Goal: Communication & Community: Answer question/provide support

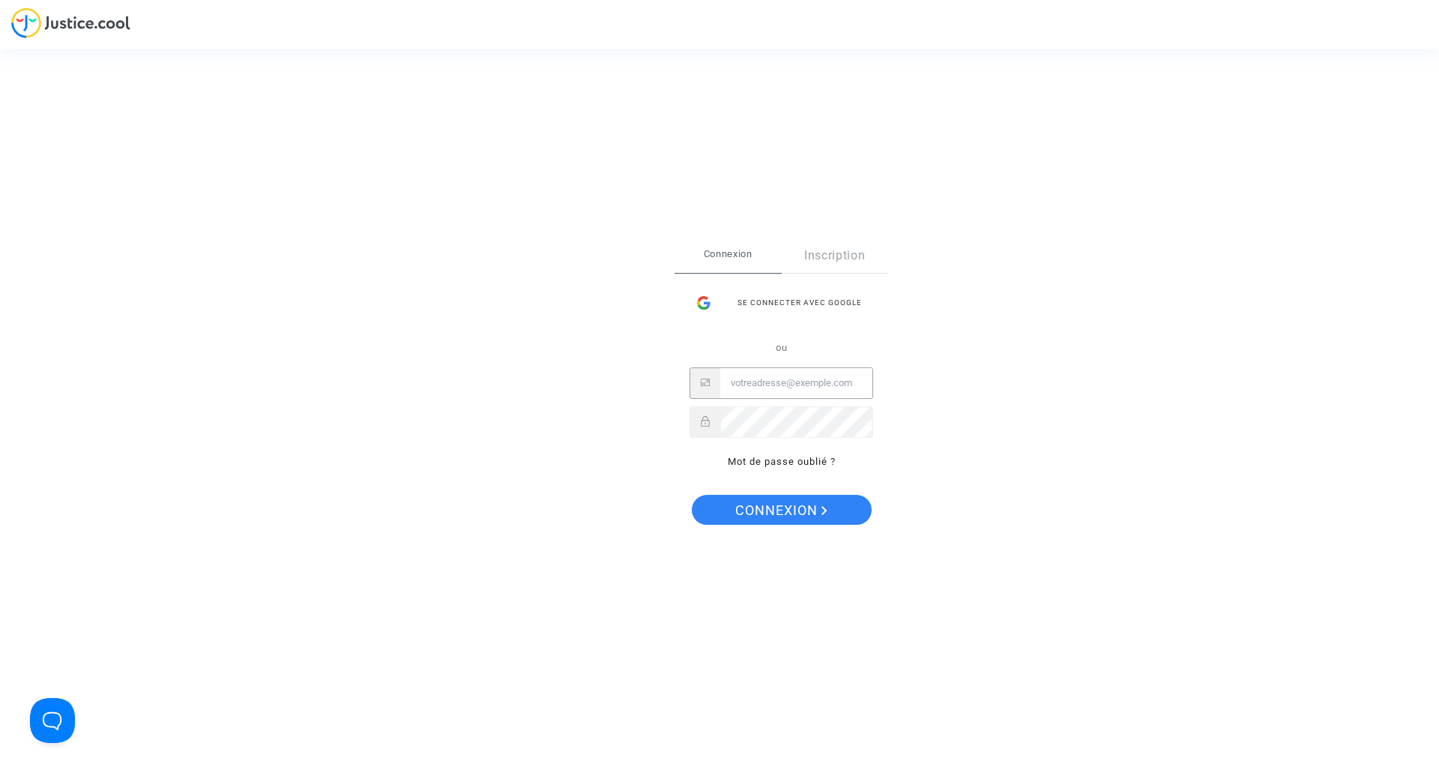
click at [779, 382] on input "Email" at bounding box center [796, 383] width 152 height 30
type input "[EMAIL_ADDRESS][DOMAIN_NAME]"
click at [692, 495] on button "Connexion" at bounding box center [782, 510] width 180 height 30
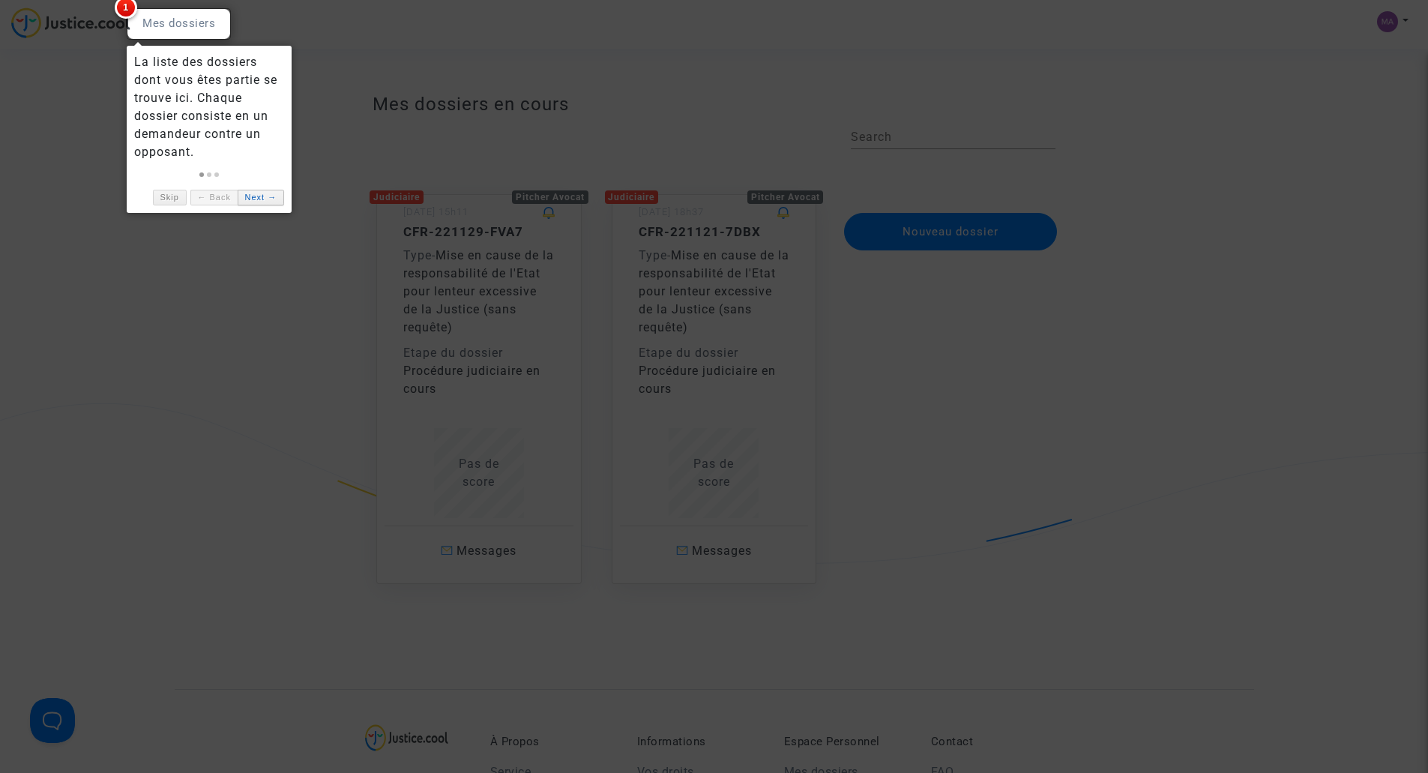
click at [257, 195] on link "Next →" at bounding box center [261, 198] width 46 height 16
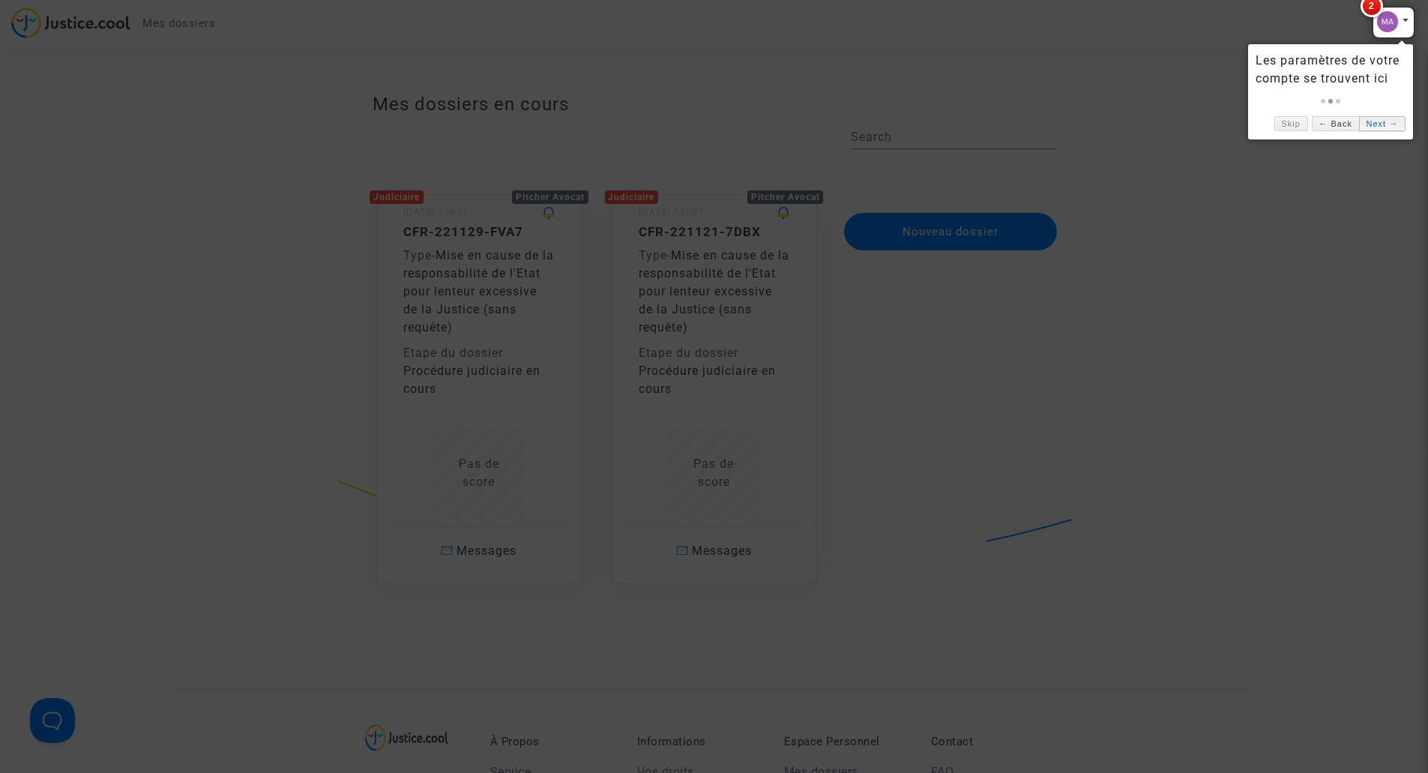
click at [1387, 124] on link "Next →" at bounding box center [1382, 124] width 46 height 16
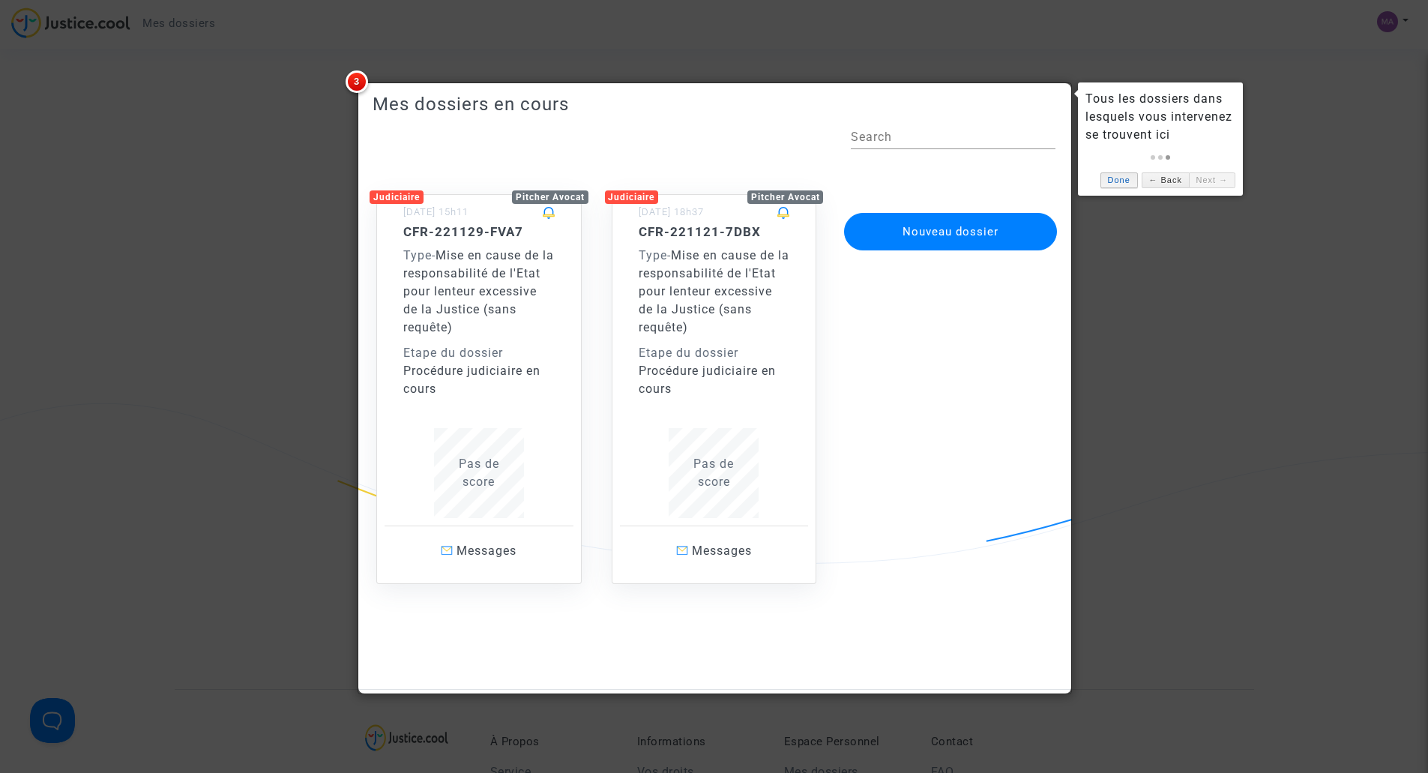
click at [1128, 182] on link "Done" at bounding box center [1118, 180] width 37 height 16
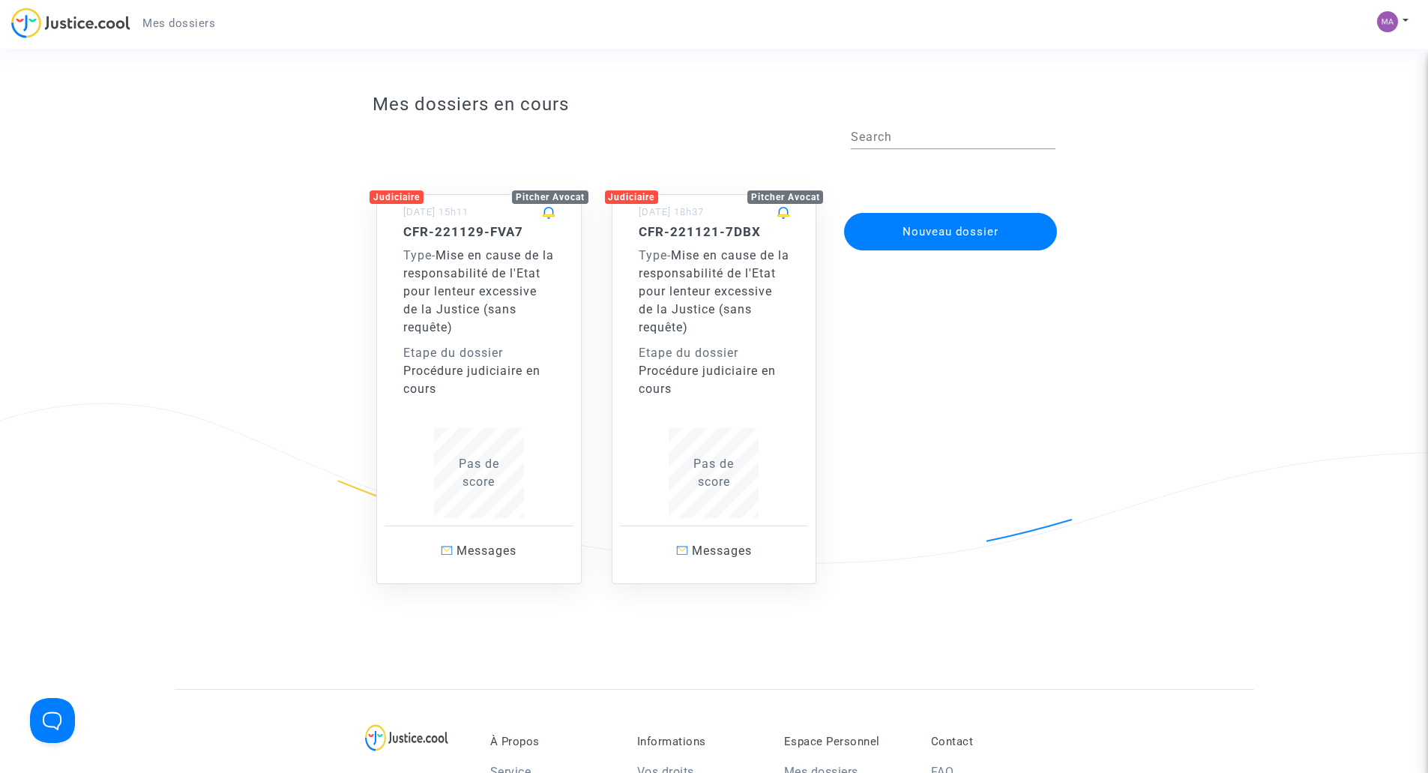
click at [461, 232] on h5 "CFR-221129-FVA7" at bounding box center [478, 231] width 151 height 15
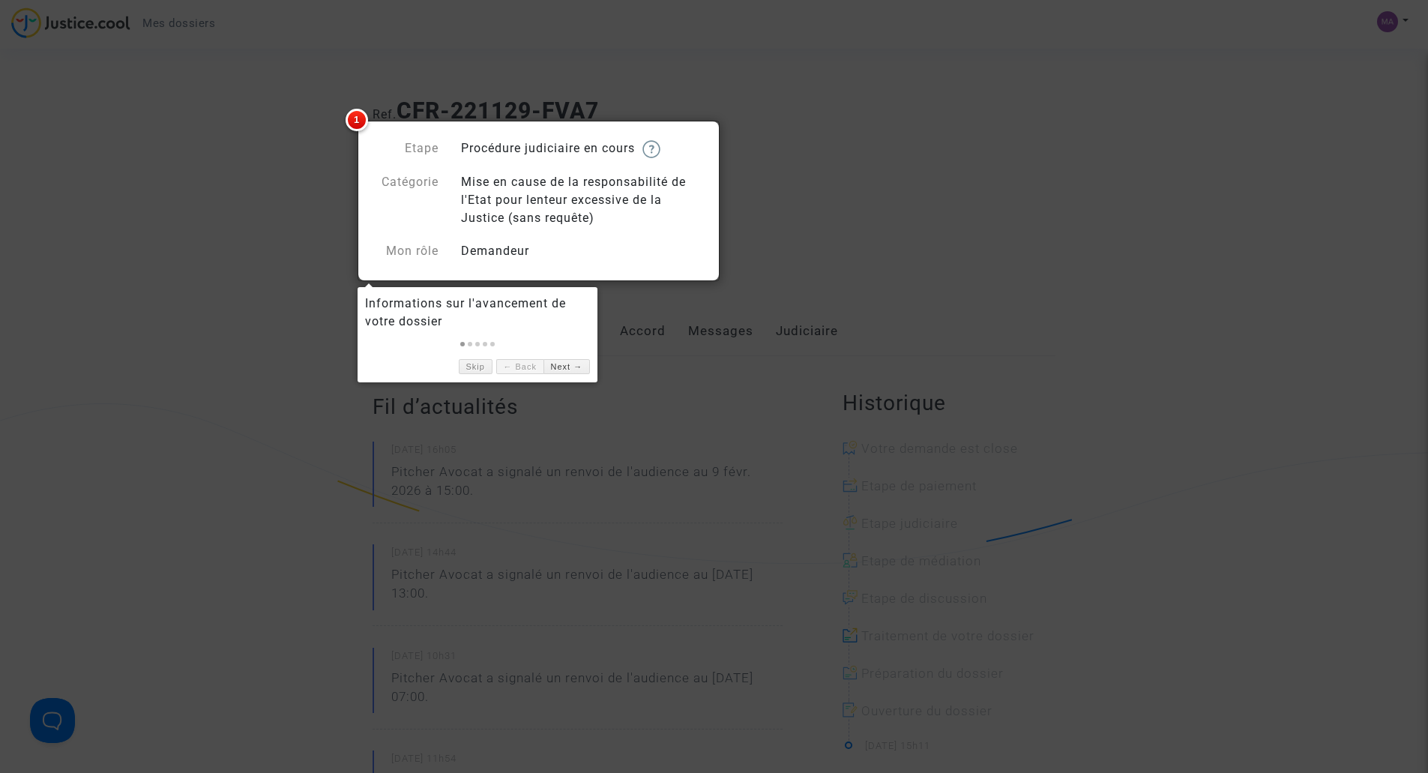
click at [193, 298] on div at bounding box center [714, 386] width 1428 height 773
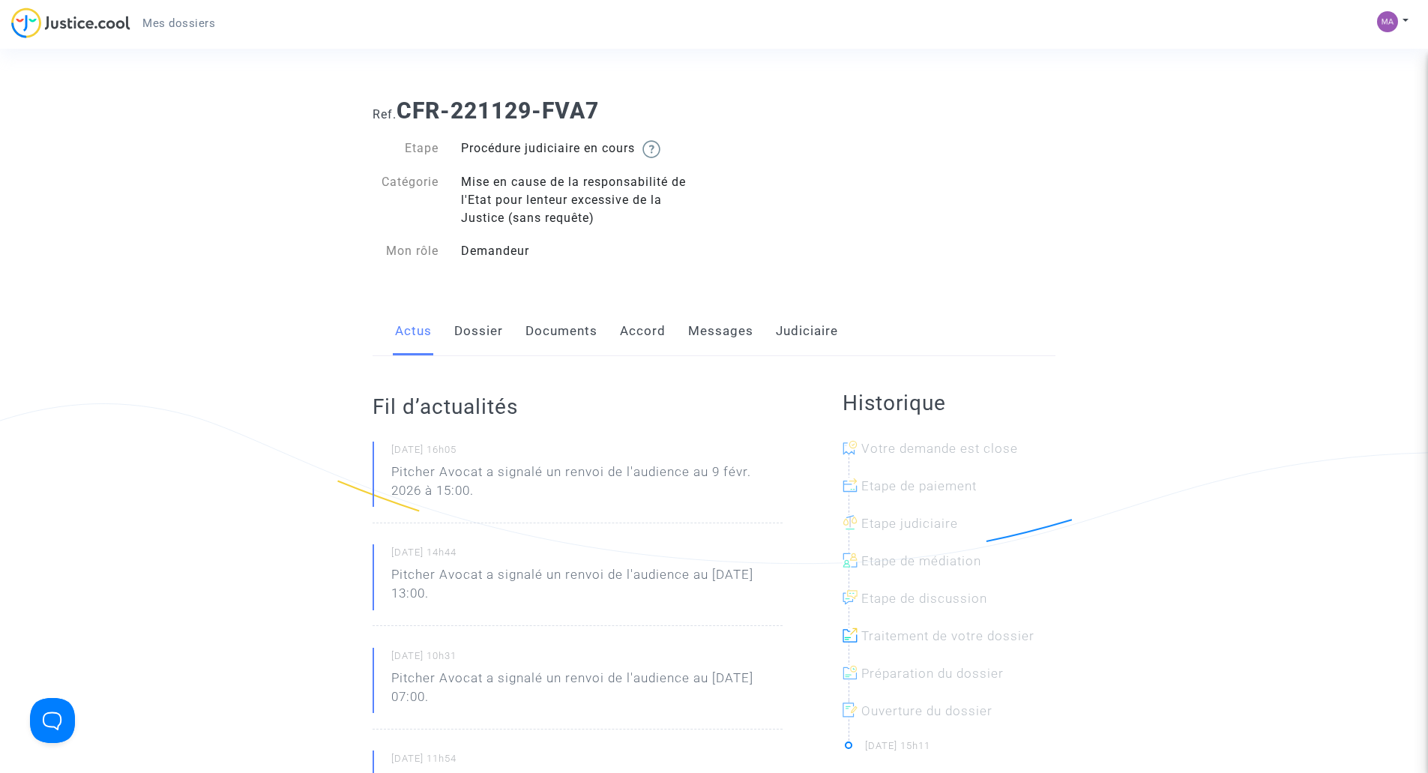
click at [710, 327] on link "Messages" at bounding box center [720, 330] width 65 height 49
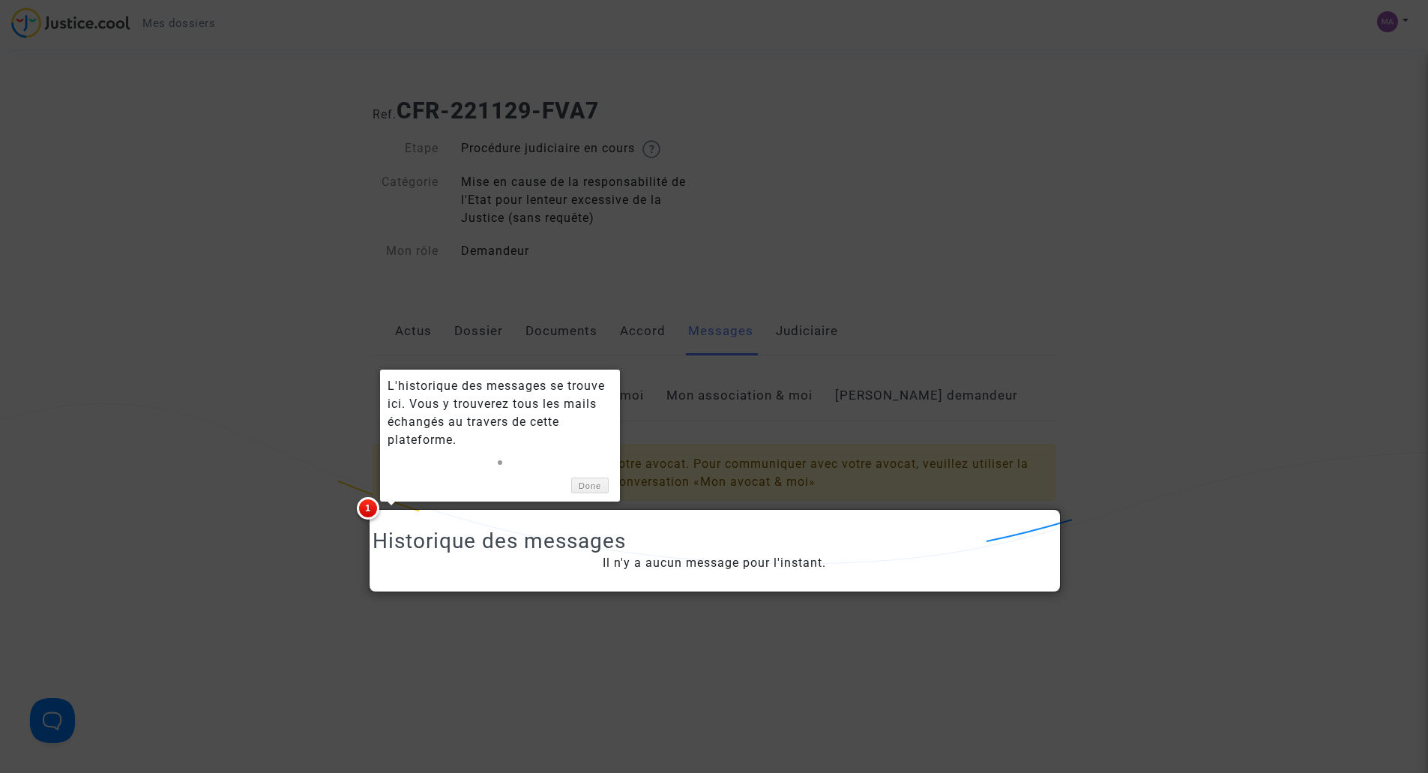
click at [220, 485] on div at bounding box center [714, 386] width 1428 height 773
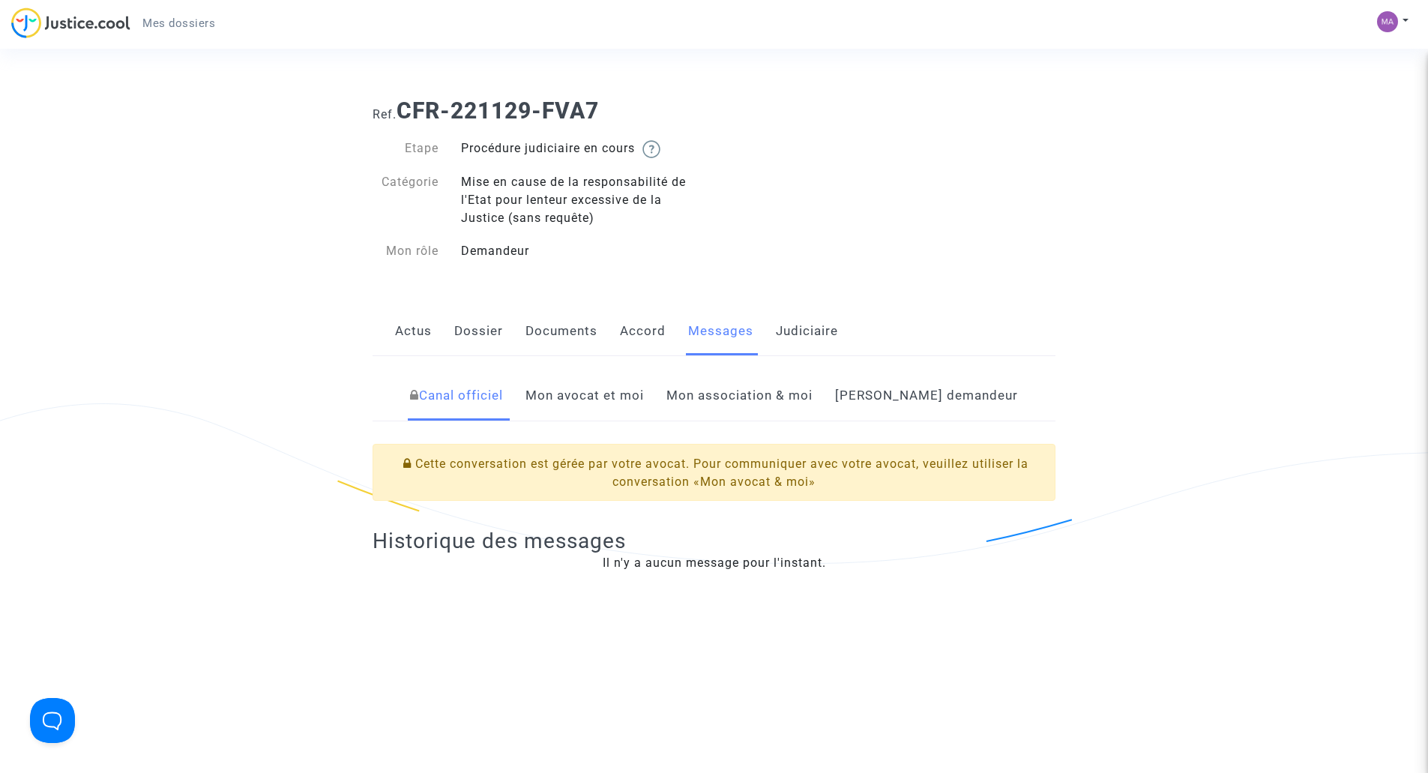
click at [644, 398] on link "Mon avocat et moi" at bounding box center [584, 395] width 118 height 49
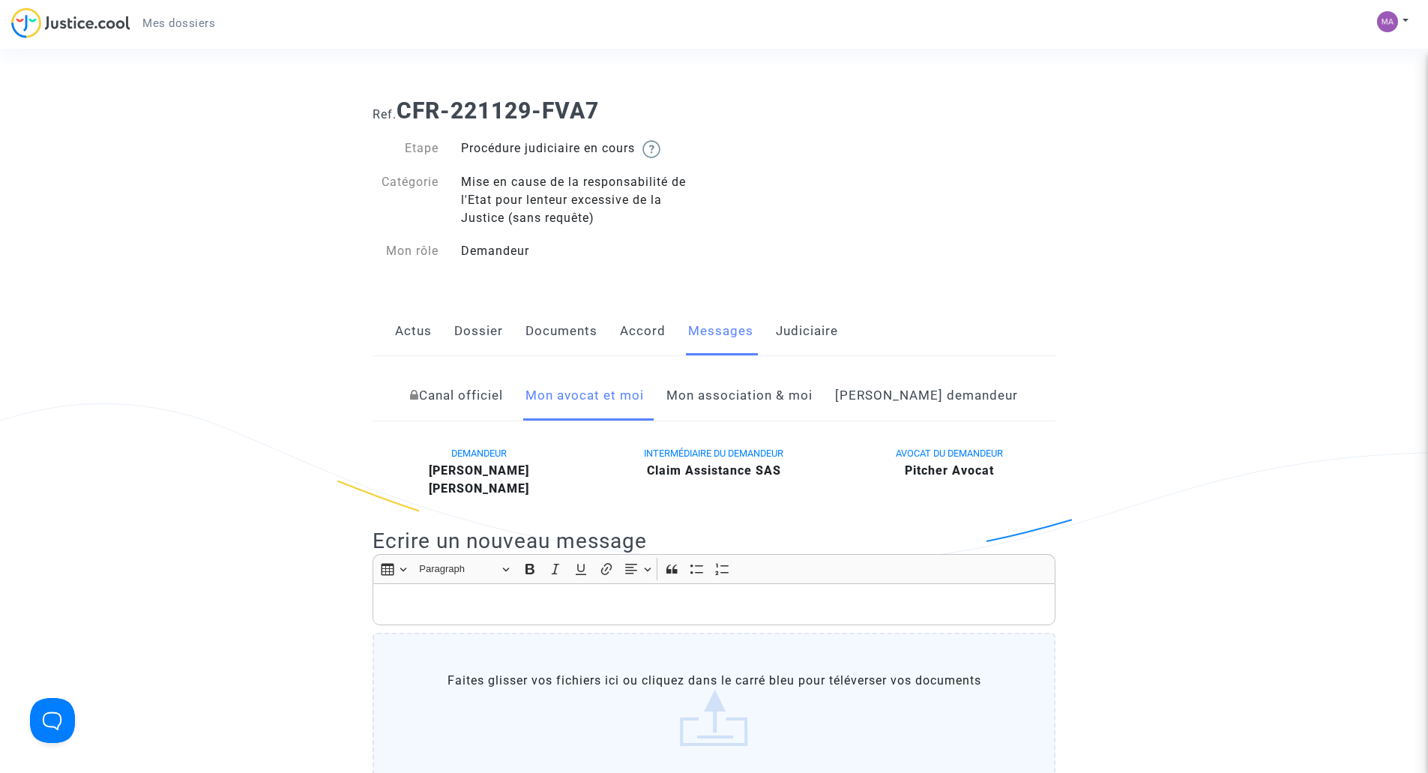
click at [415, 330] on link "Actus" at bounding box center [413, 330] width 37 height 49
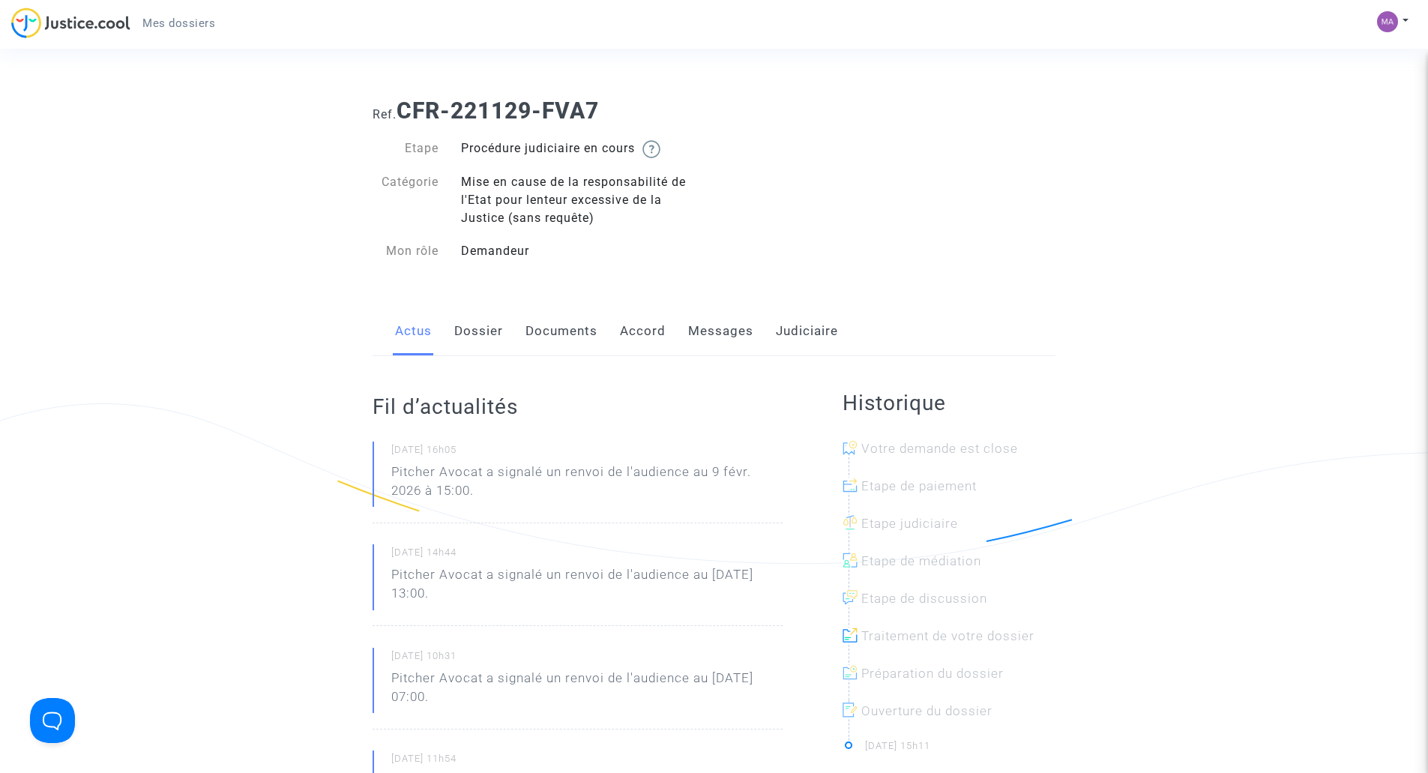
click at [412, 333] on link "Actus" at bounding box center [413, 330] width 37 height 49
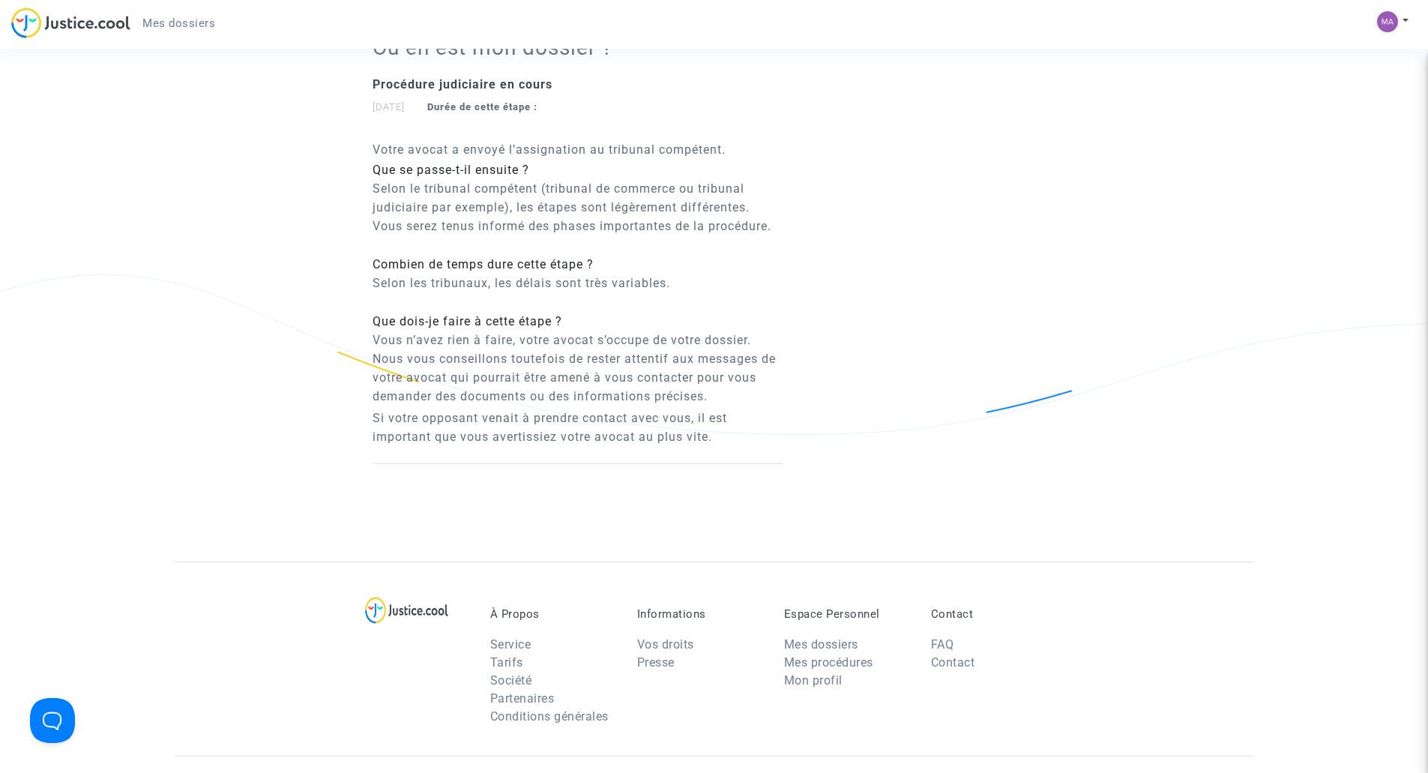
scroll to position [1499, 0]
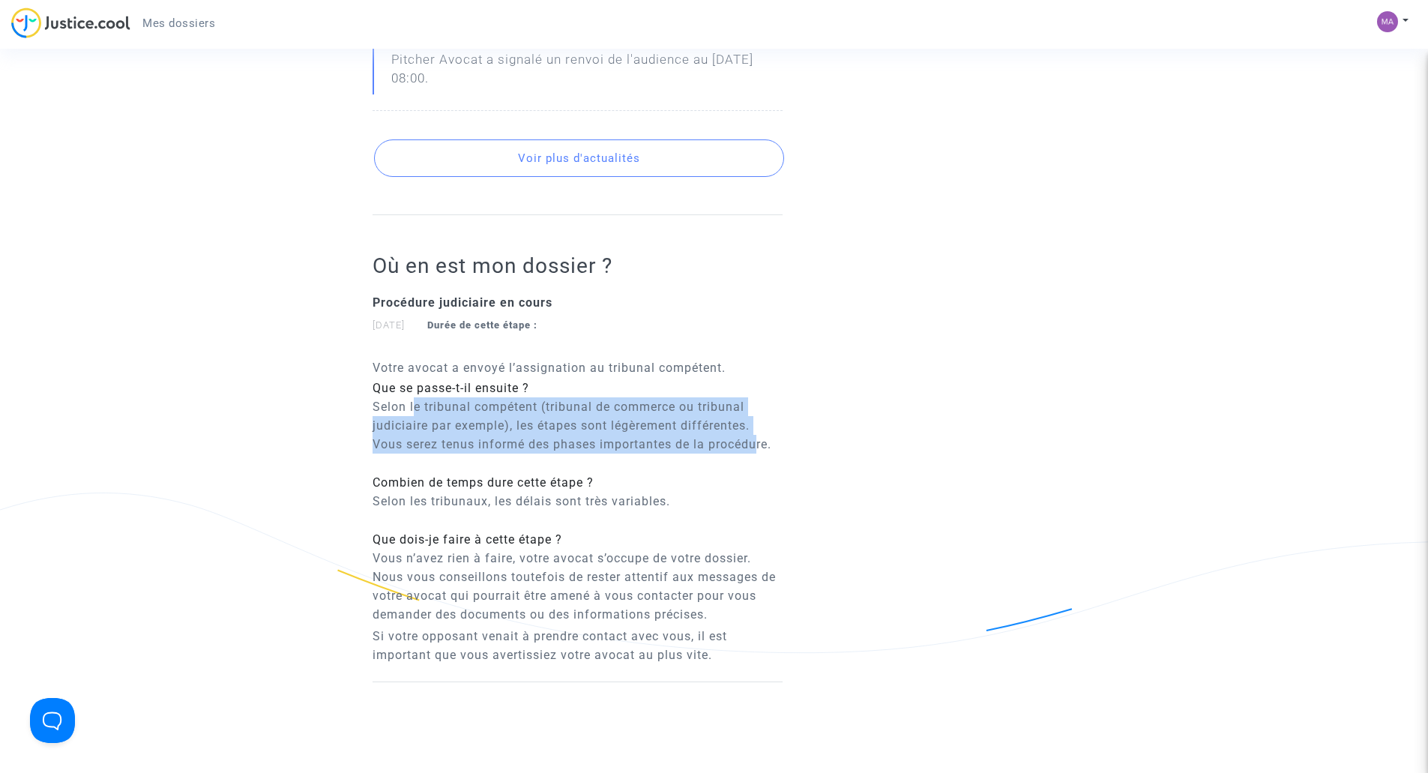
drag, startPoint x: 414, startPoint y: 445, endPoint x: 760, endPoint y: 474, distance: 347.4
click at [760, 453] on p "Selon le tribunal compétent (tribunal de commerce ou tribunal judiciaire par ex…" at bounding box center [577, 425] width 410 height 56
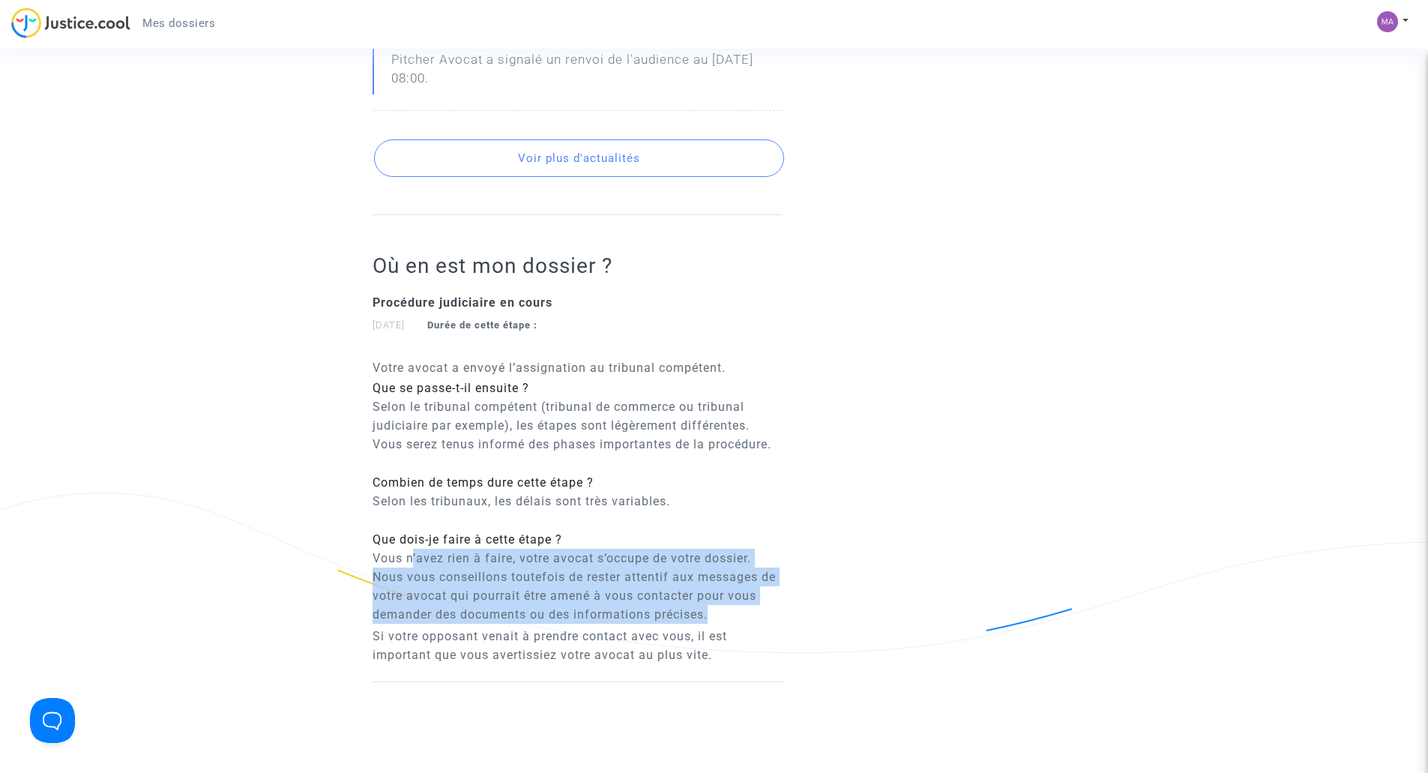
drag, startPoint x: 414, startPoint y: 596, endPoint x: 722, endPoint y: 644, distance: 312.6
click at [722, 623] on p "Vous n’avez rien à faire, votre avocat s’occupe de votre dossier. Nous vous con…" at bounding box center [577, 586] width 410 height 75
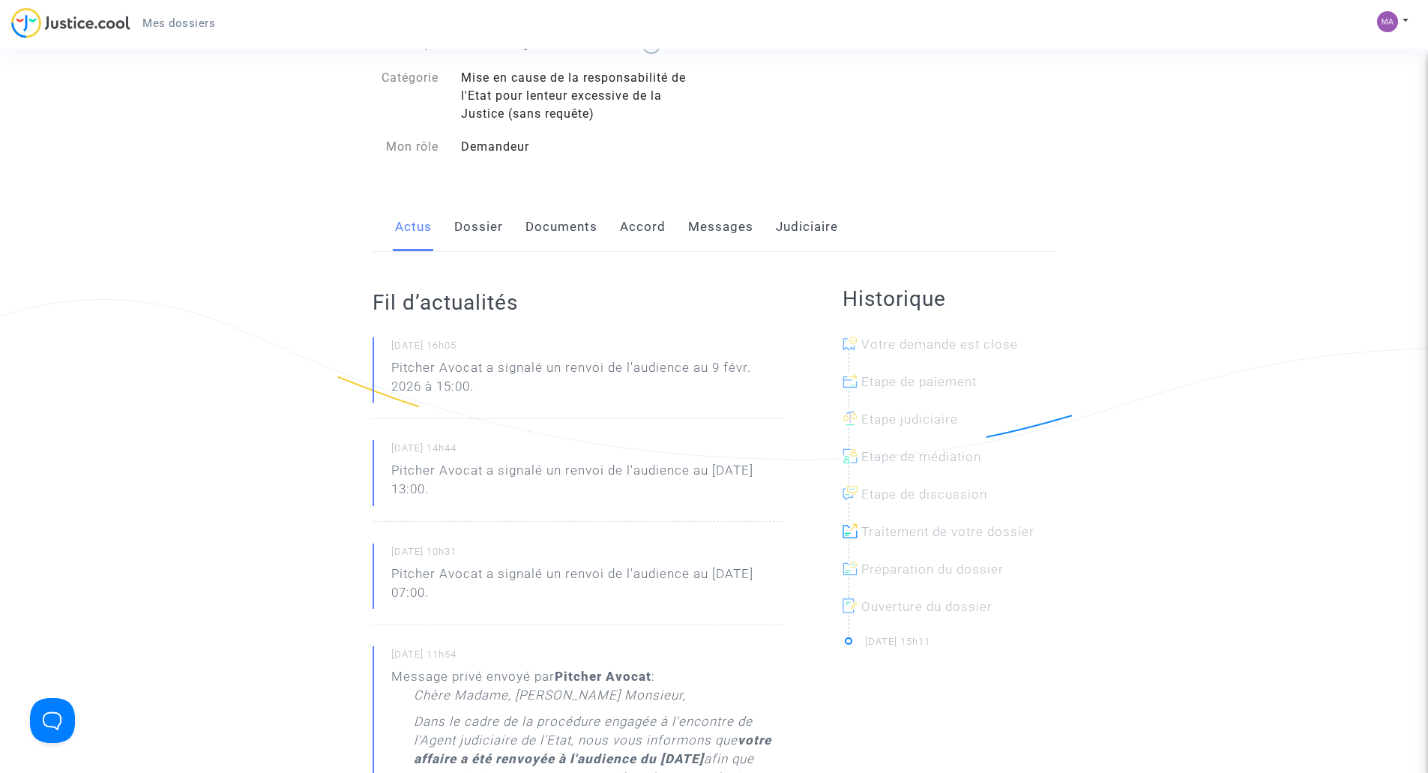
scroll to position [0, 0]
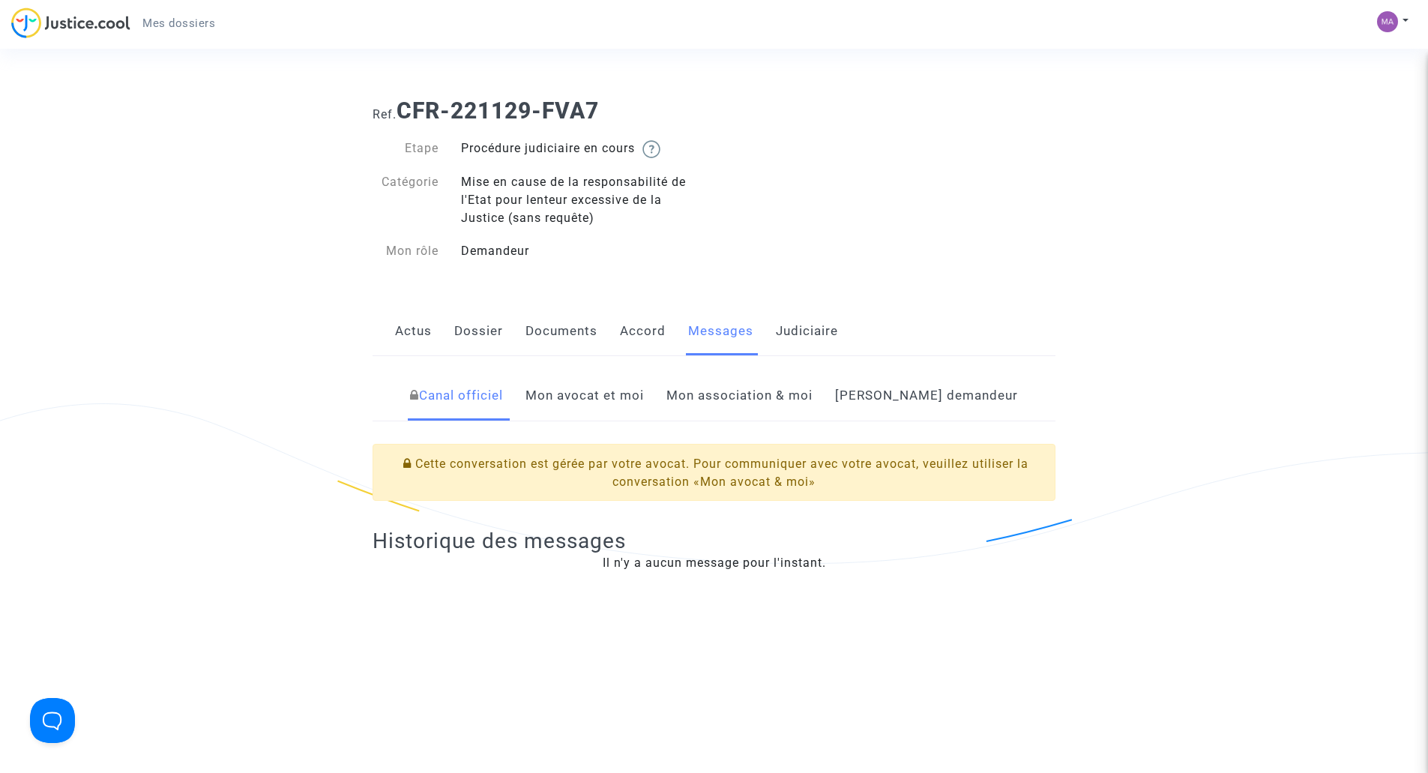
click at [168, 22] on span "Mes dossiers" at bounding box center [178, 22] width 73 height 13
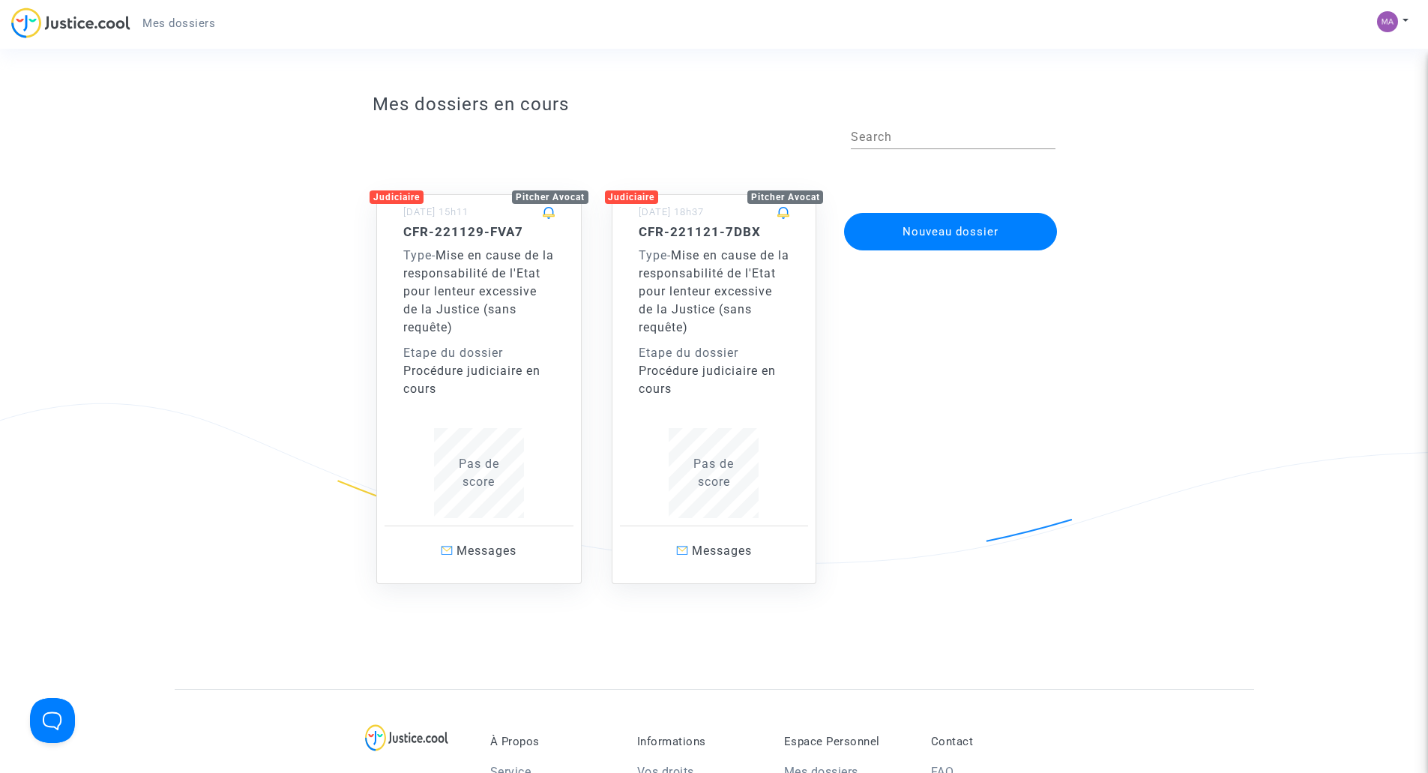
click at [458, 268] on span "Mise en cause de la responsabilité de l'Etat pour lenteur excessive de la Justi…" at bounding box center [478, 291] width 151 height 86
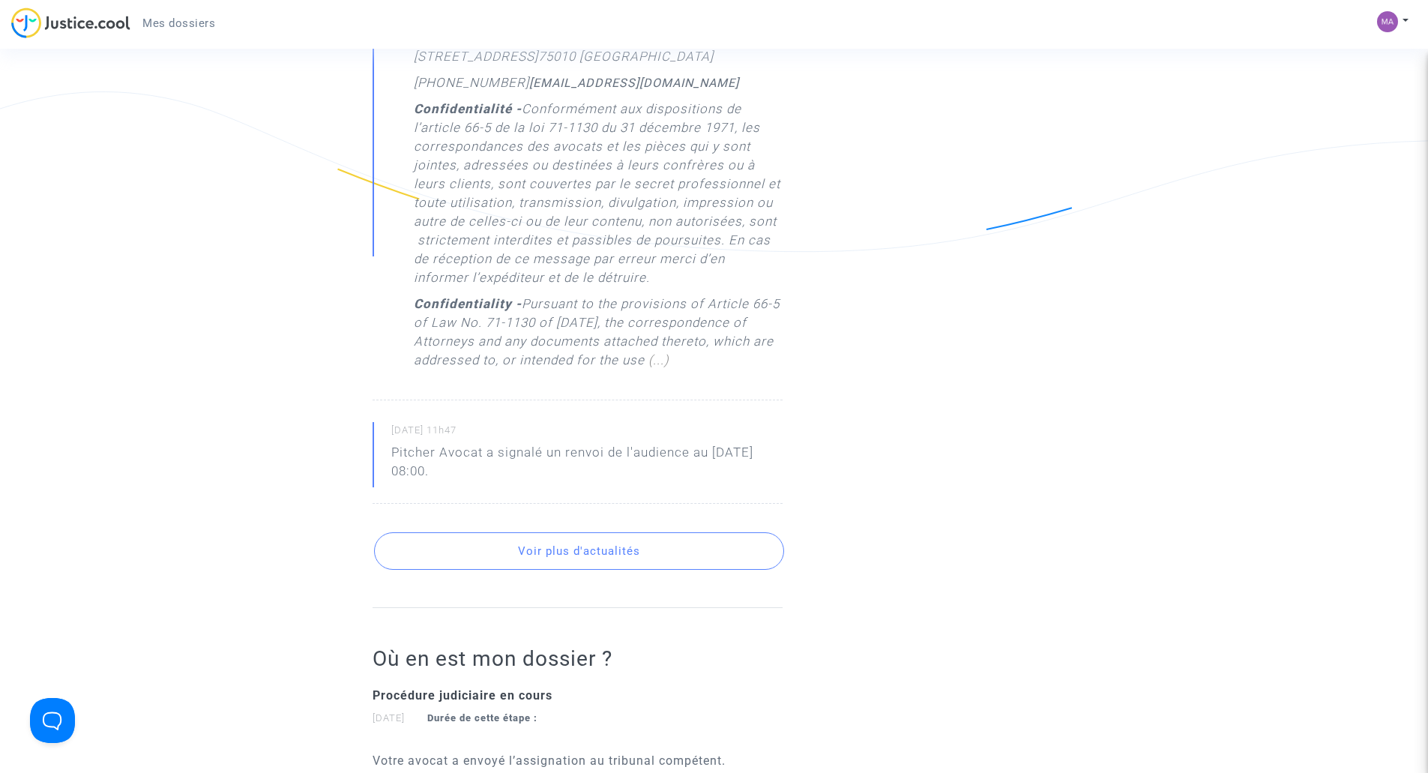
scroll to position [1124, 0]
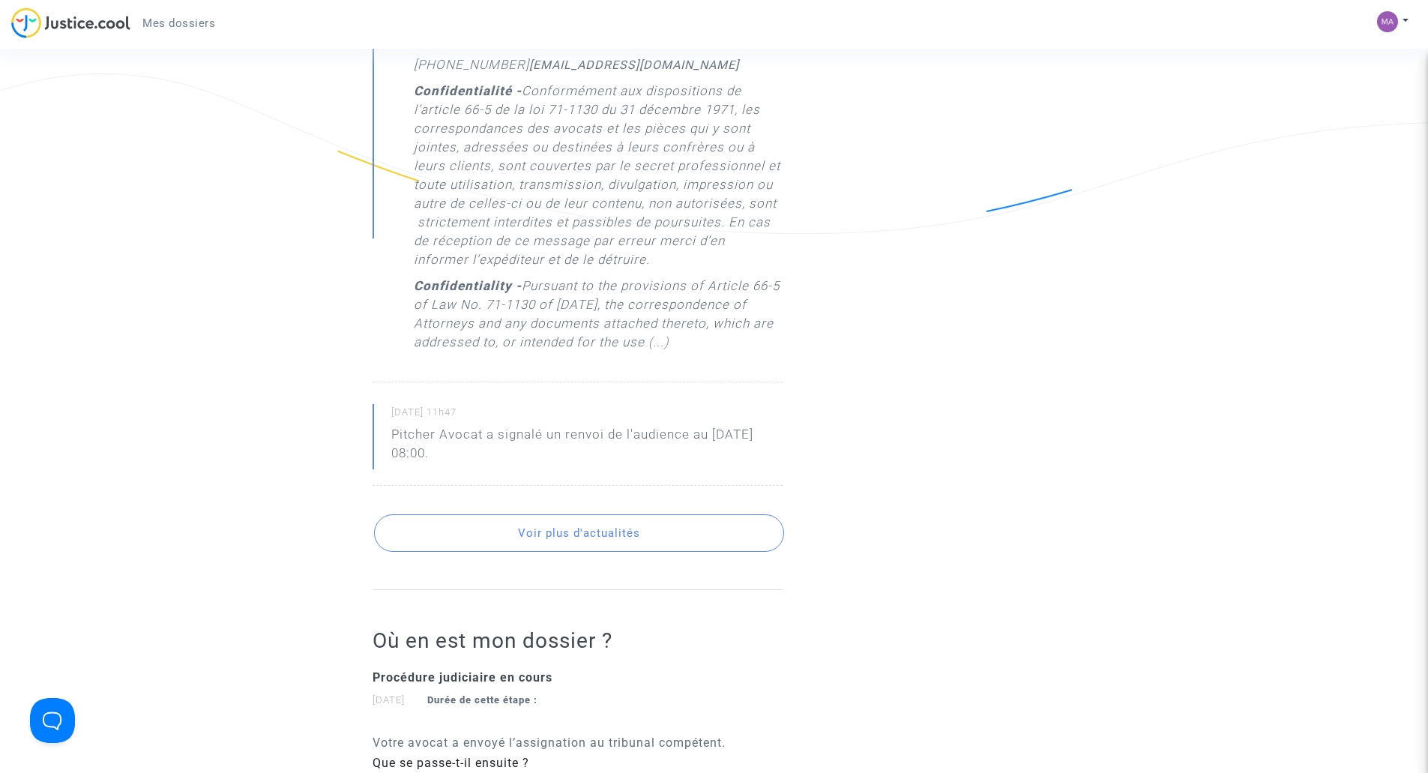
click at [620, 552] on button "Voir plus d'actualités" at bounding box center [579, 532] width 410 height 37
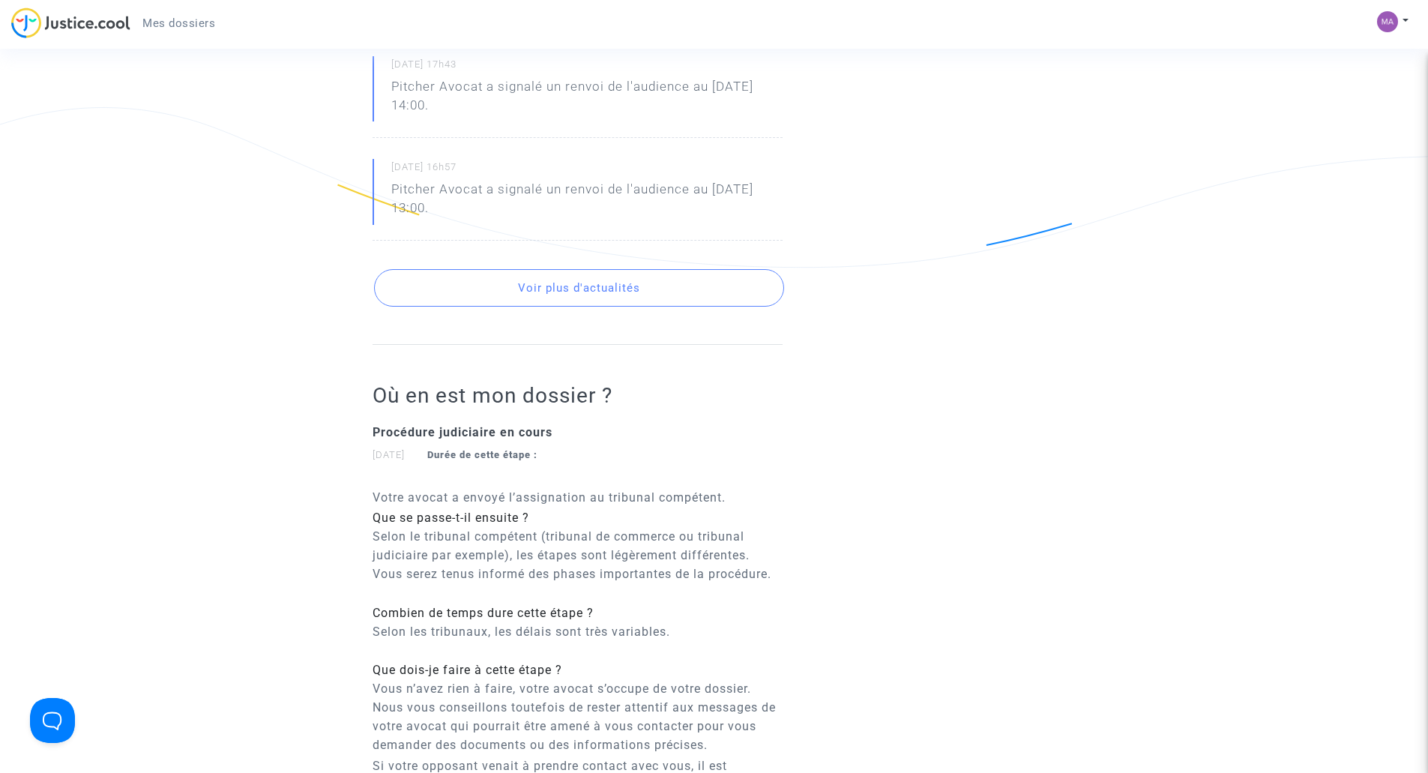
scroll to position [1873, 0]
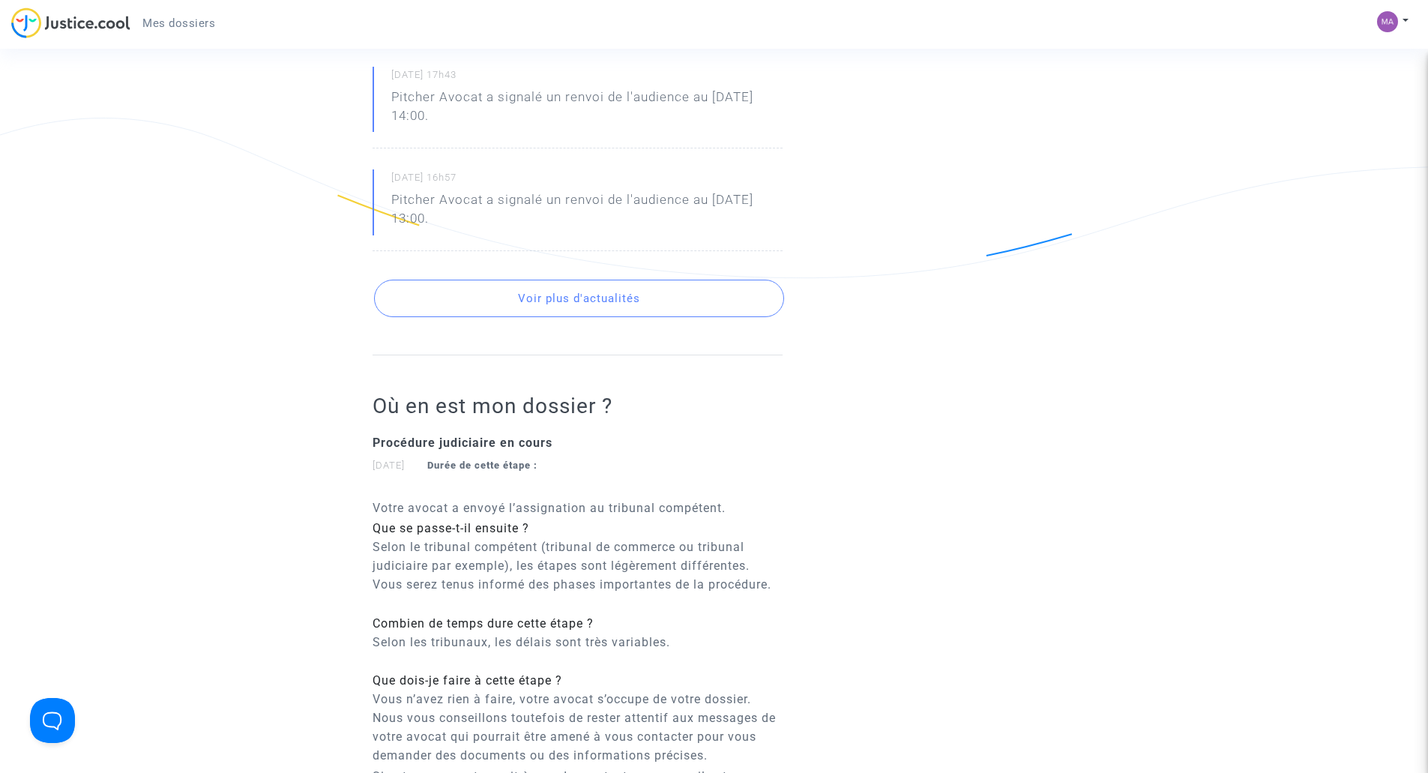
click at [608, 317] on button "Voir plus d'actualités" at bounding box center [579, 298] width 410 height 37
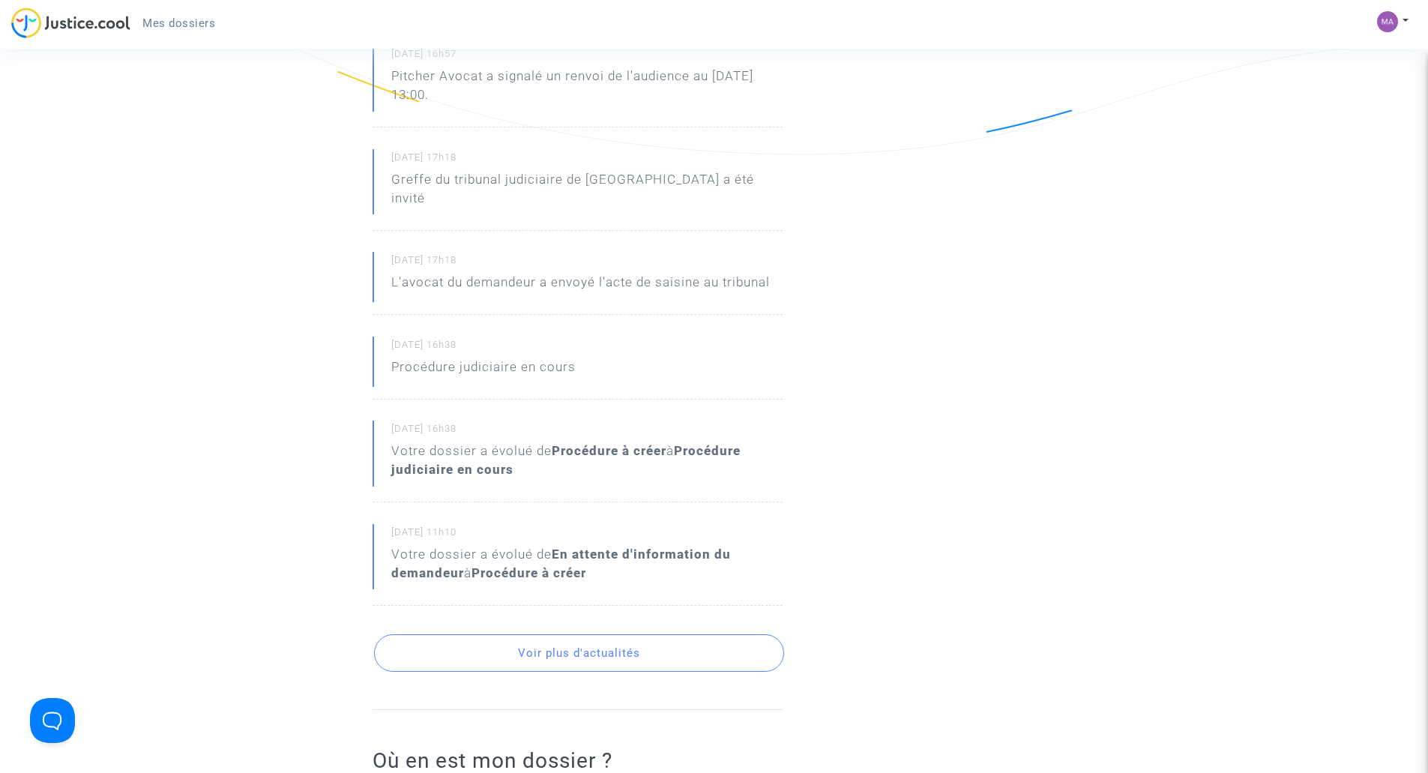
scroll to position [2023, 0]
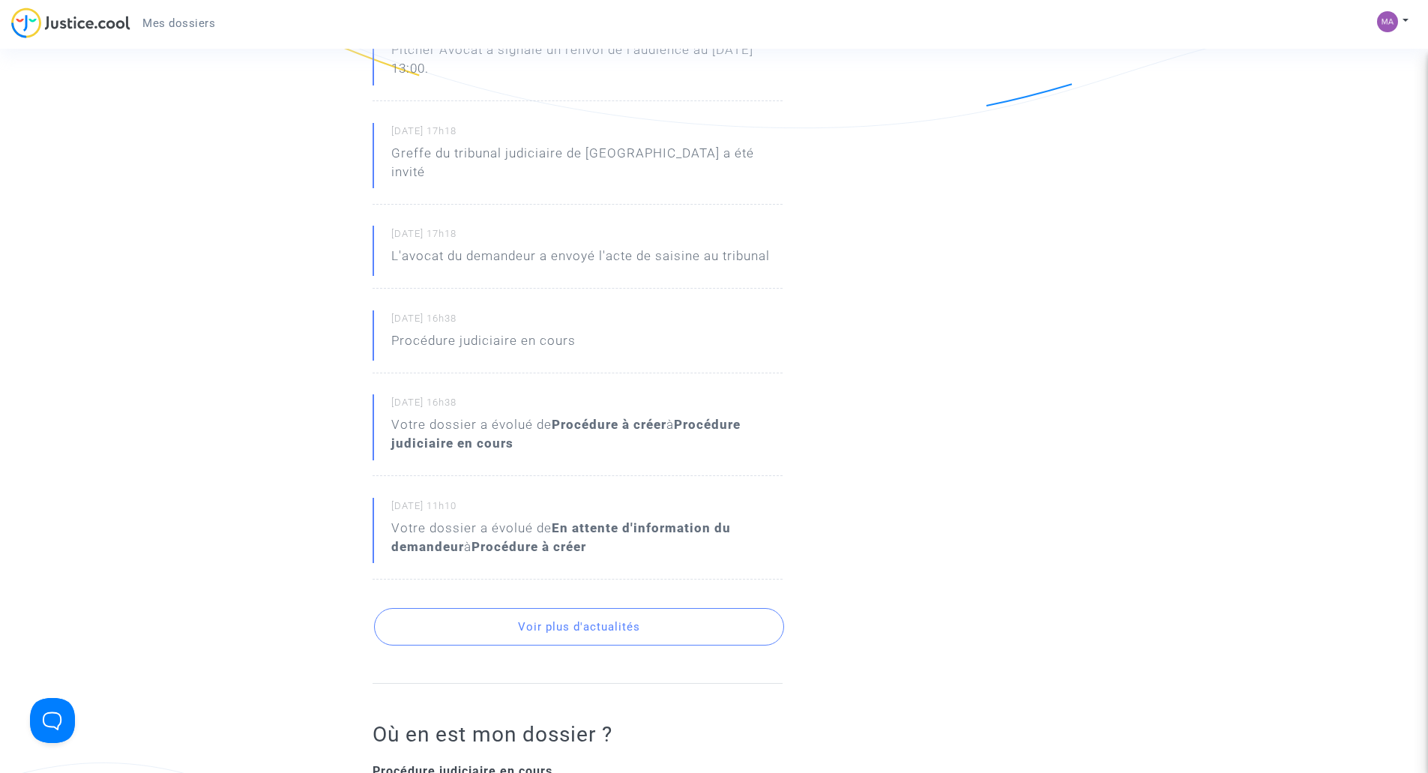
click at [562, 645] on button "Voir plus d'actualités" at bounding box center [579, 626] width 410 height 37
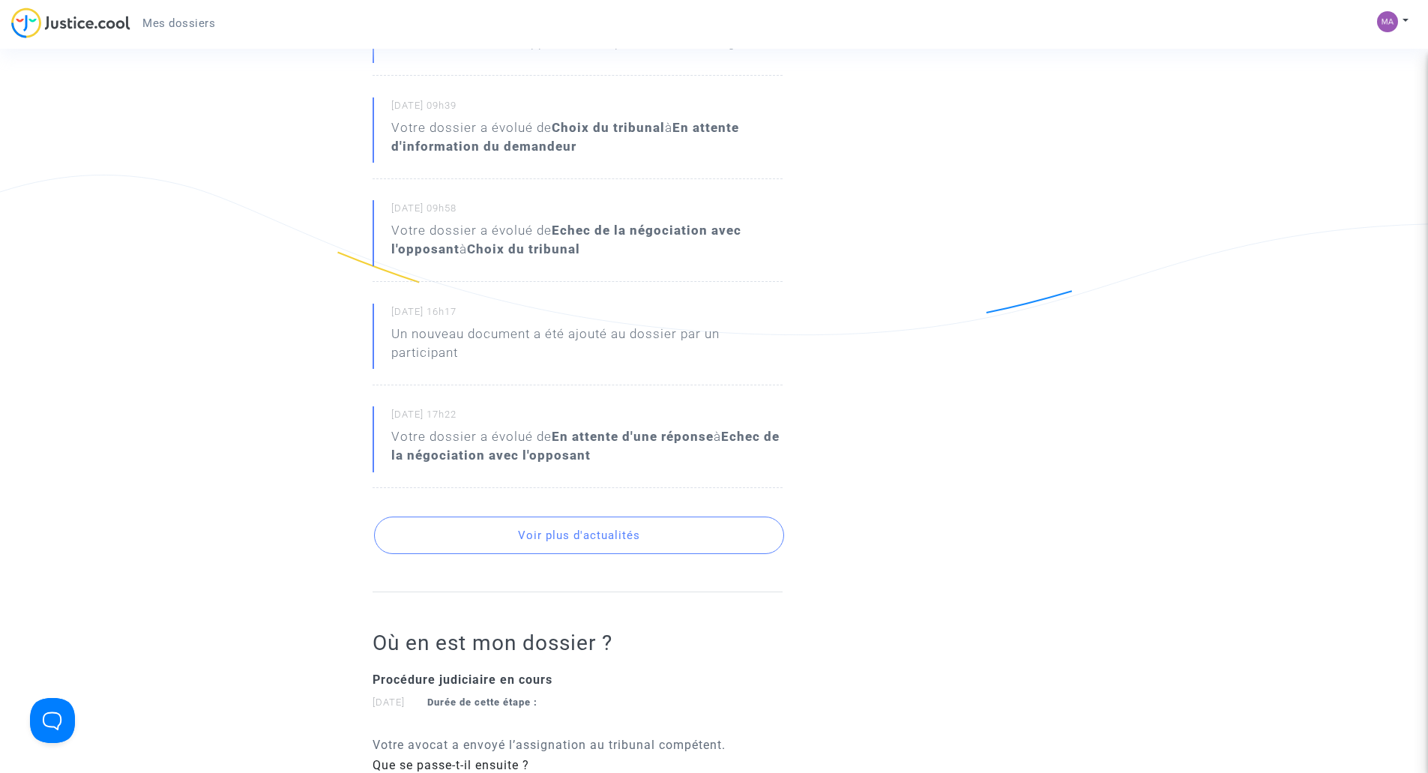
scroll to position [2623, 0]
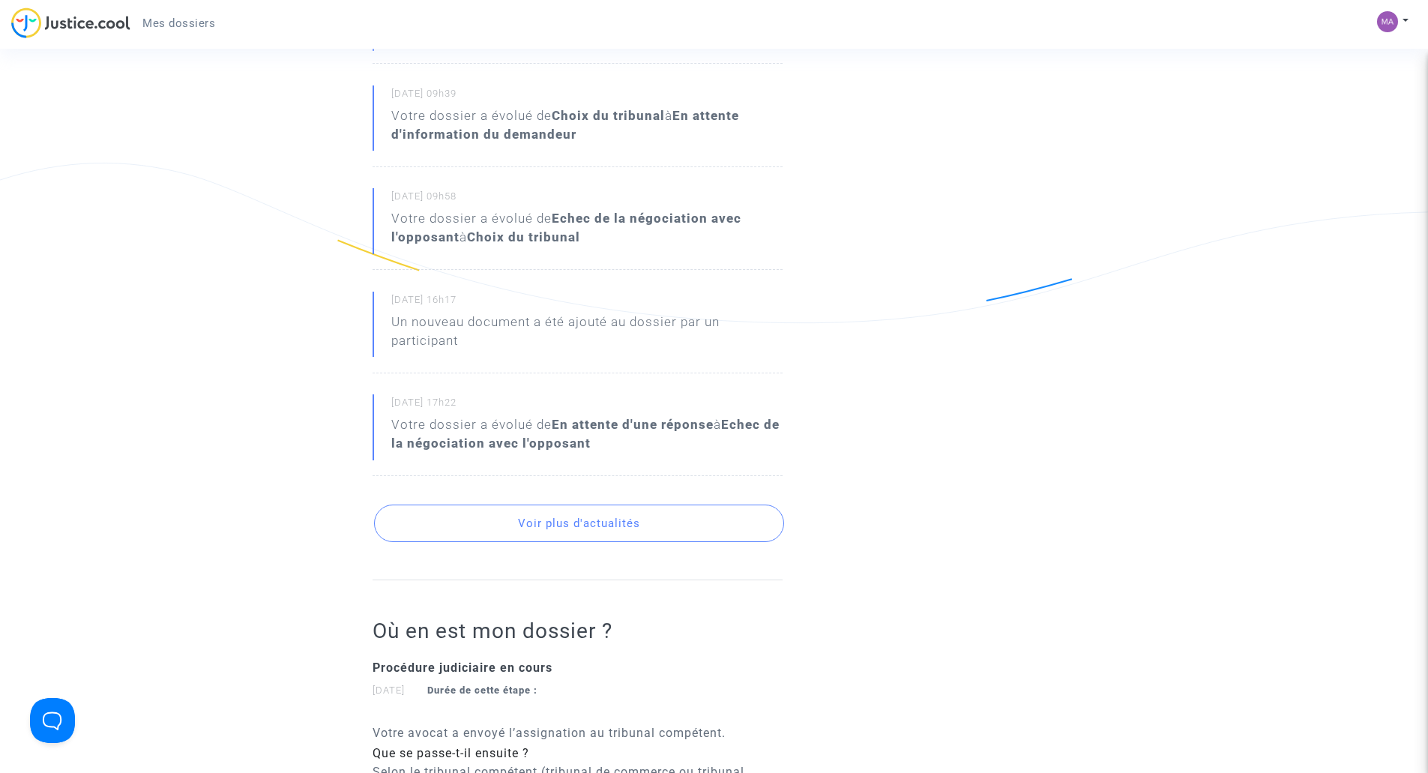
click at [634, 542] on button "Voir plus d'actualités" at bounding box center [579, 522] width 410 height 37
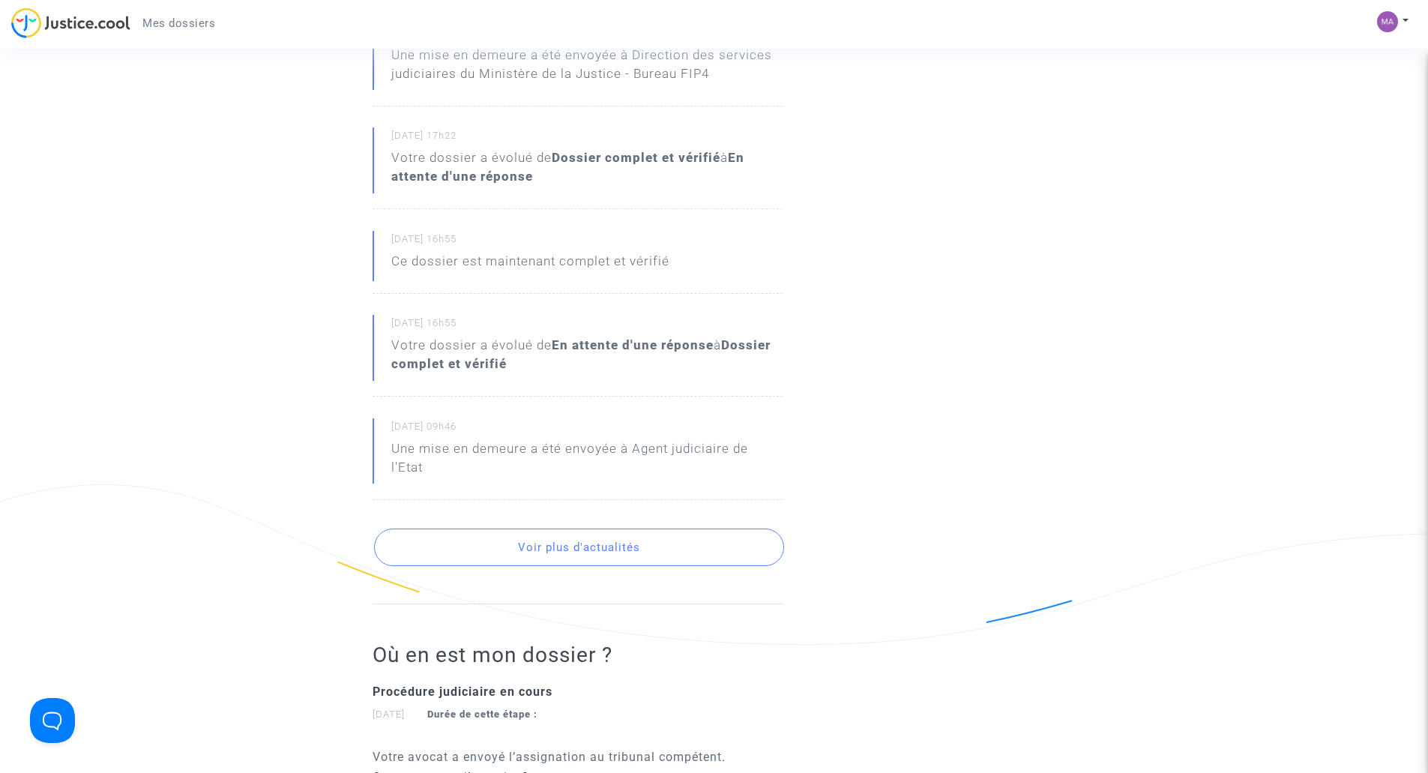
scroll to position [3147, 0]
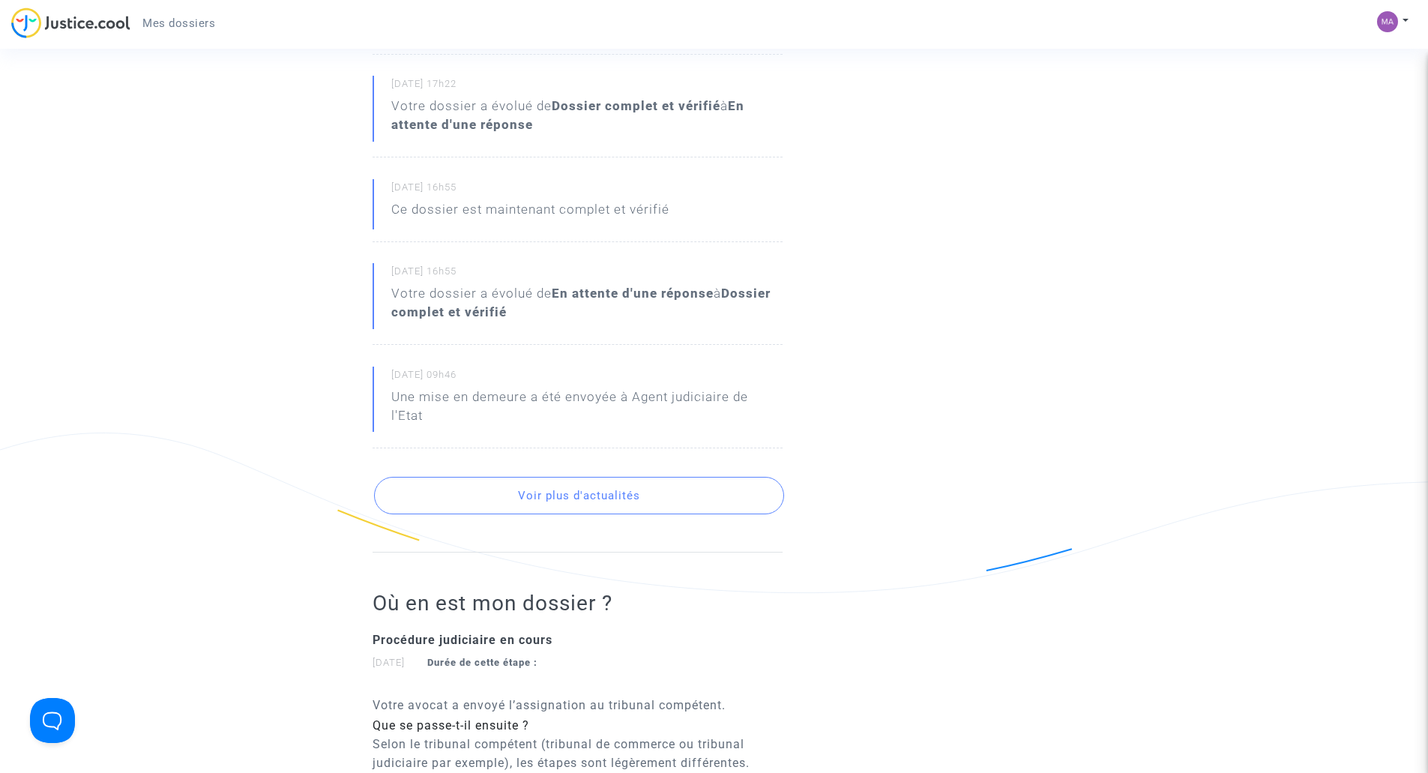
click at [645, 513] on button "Voir plus d'actualités" at bounding box center [579, 495] width 410 height 37
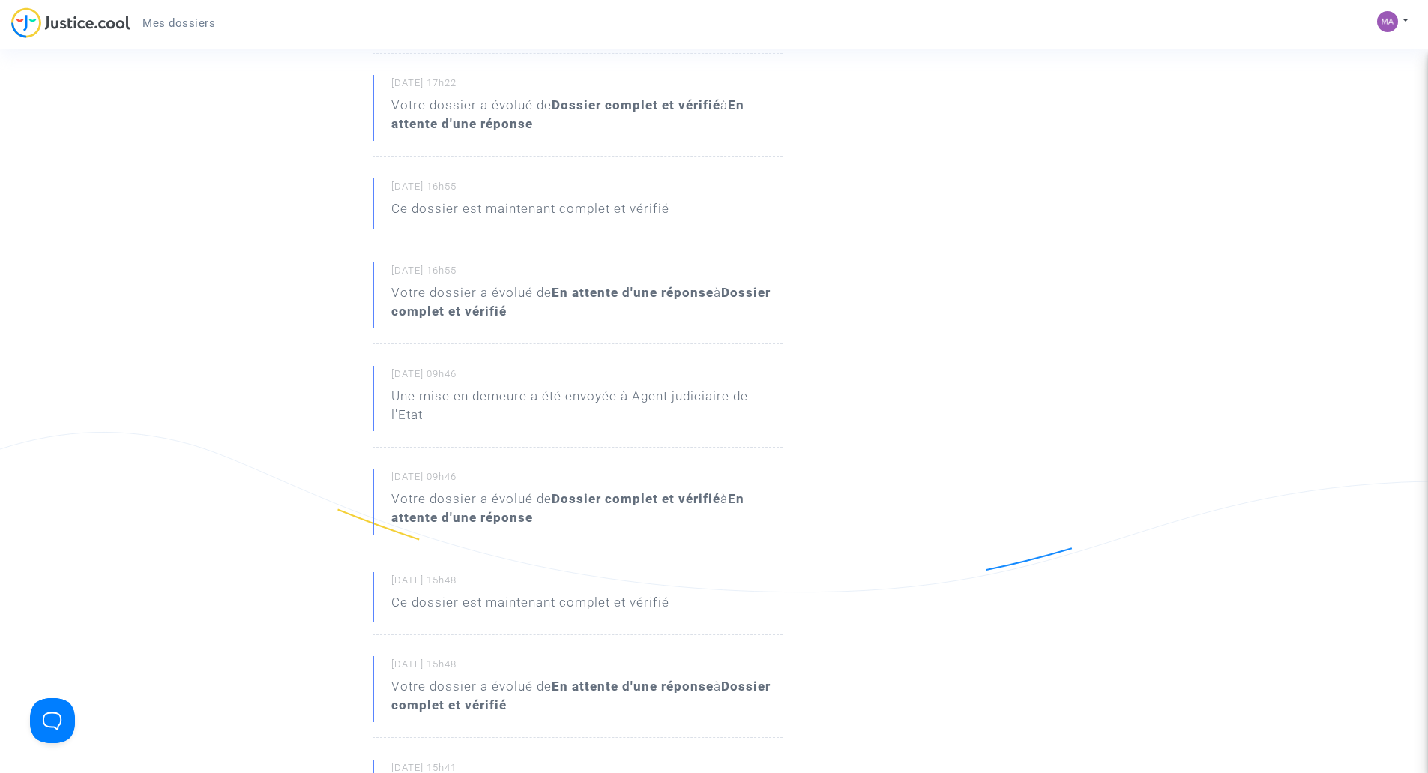
scroll to position [3672, 0]
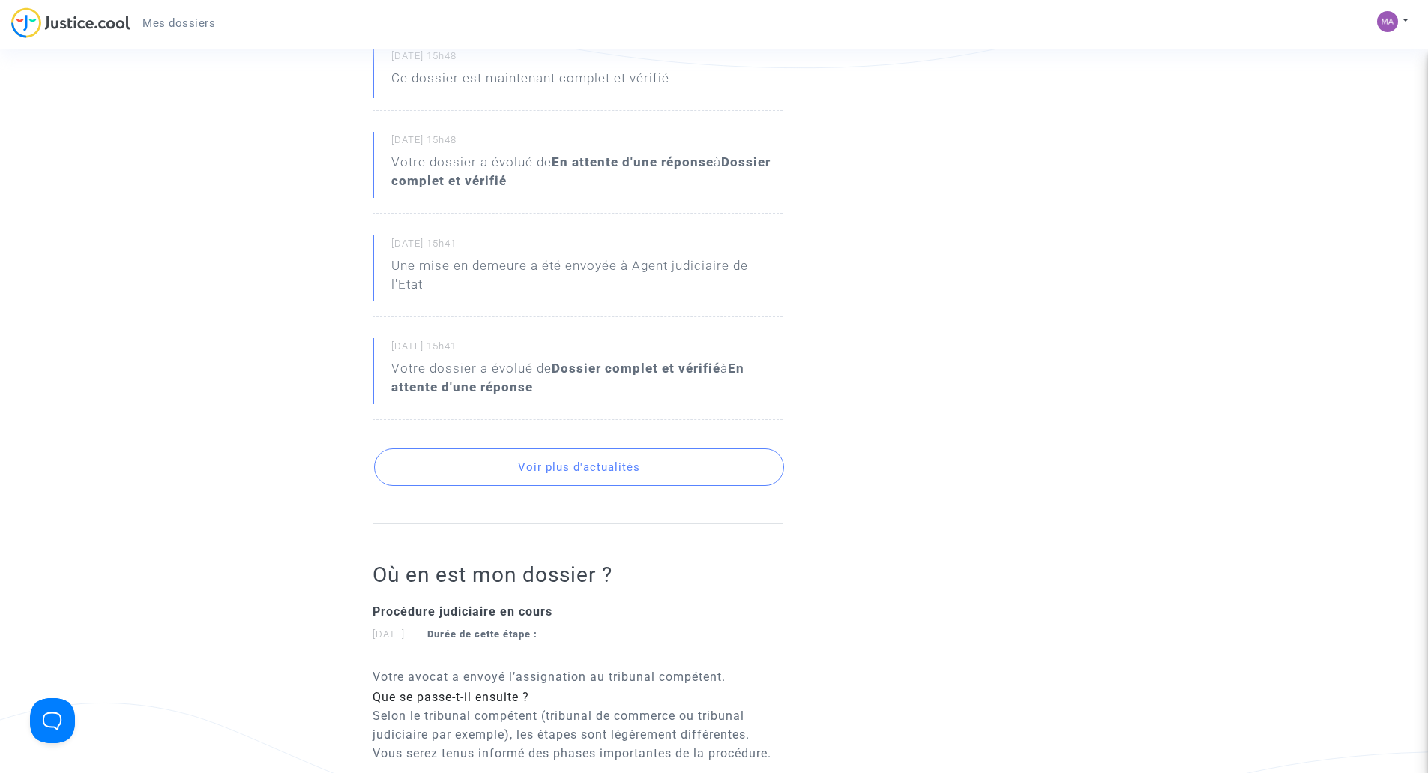
click at [582, 486] on button "Voir plus d'actualités" at bounding box center [579, 466] width 410 height 37
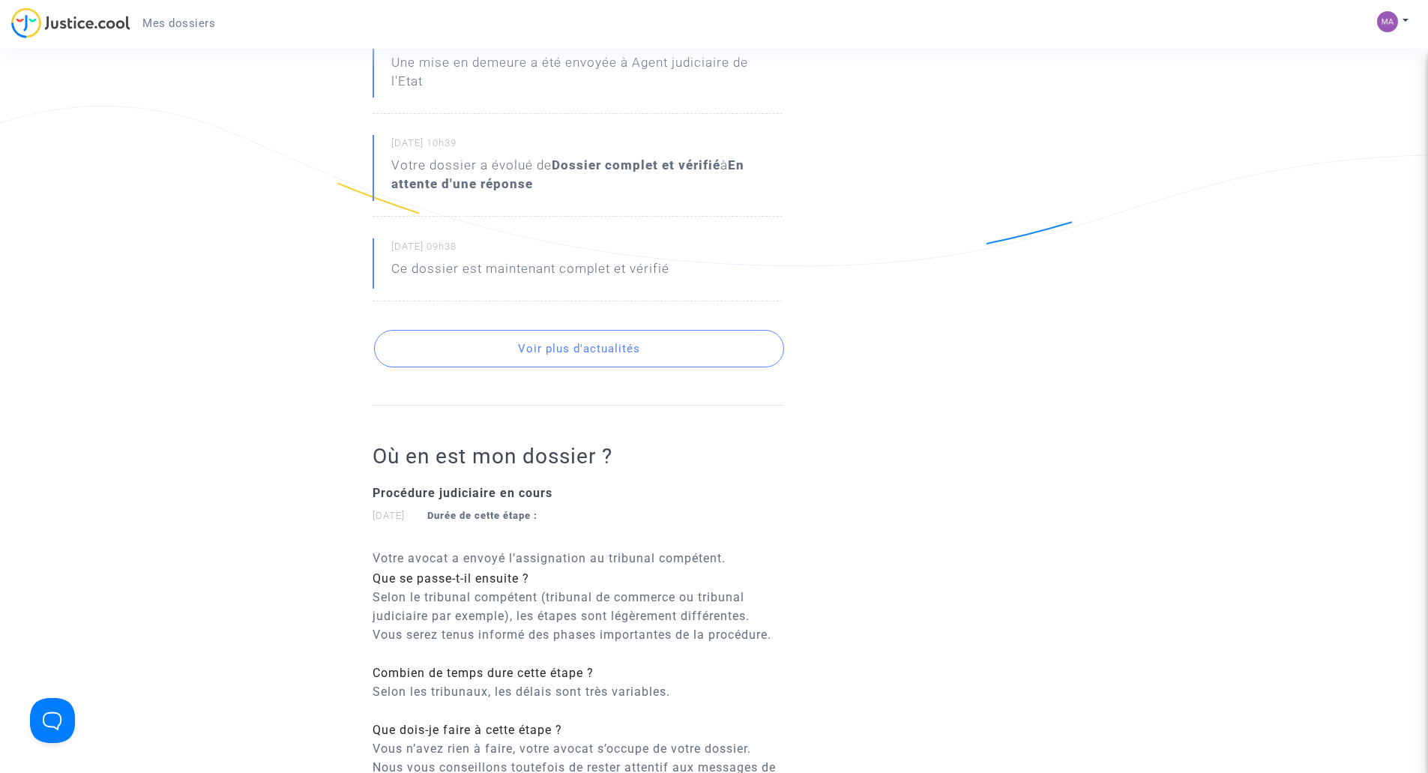
scroll to position [4271, 0]
click at [574, 363] on button "Voir plus d'actualités" at bounding box center [579, 345] width 410 height 37
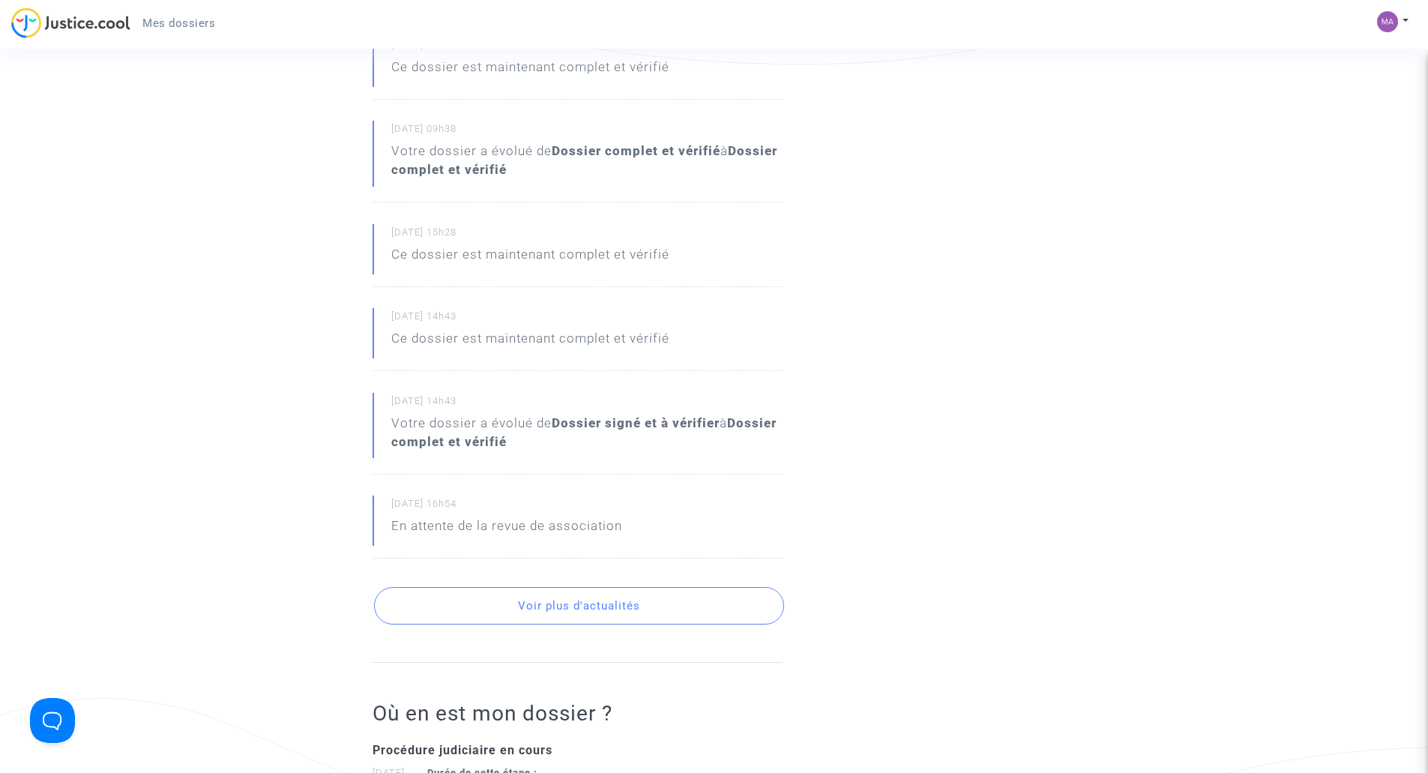
scroll to position [4496, 0]
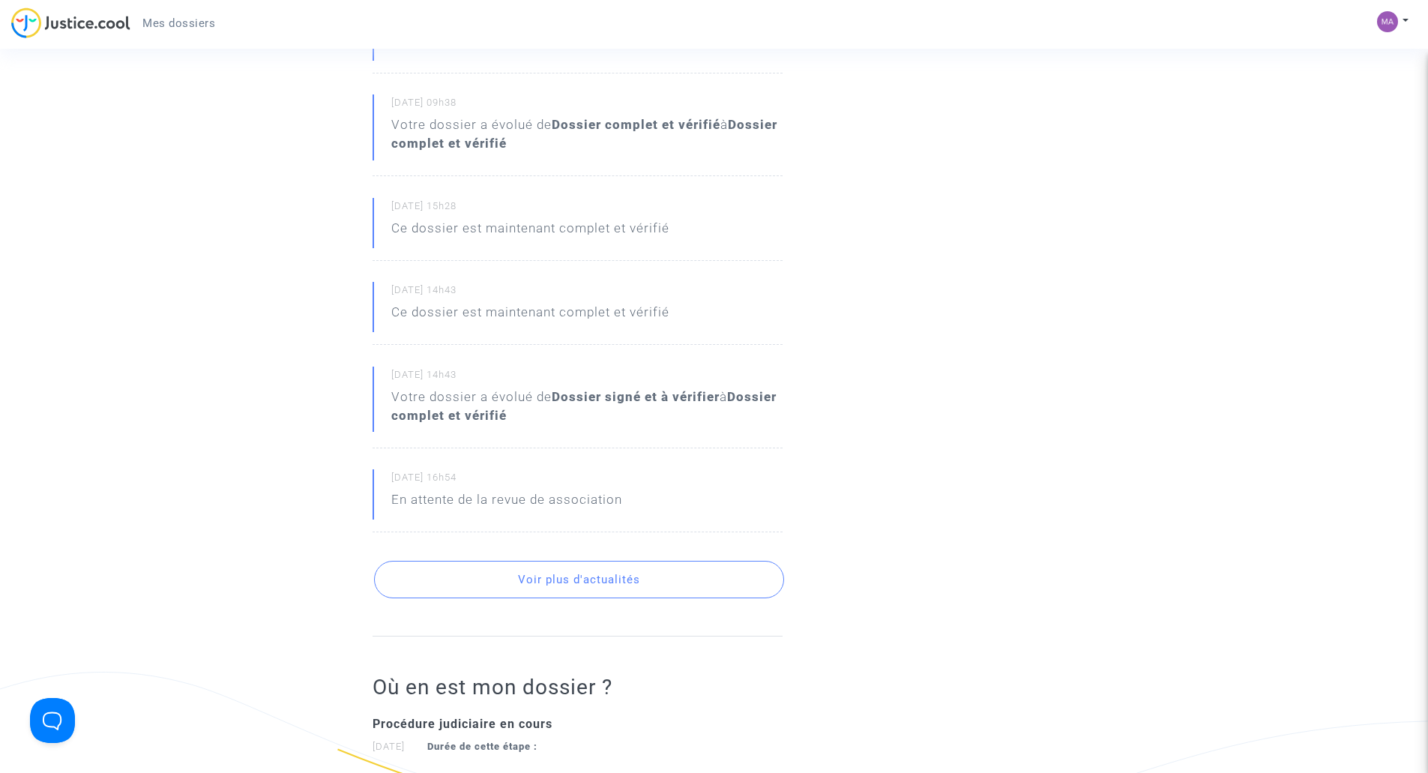
click at [608, 598] on button "Voir plus d'actualités" at bounding box center [579, 579] width 410 height 37
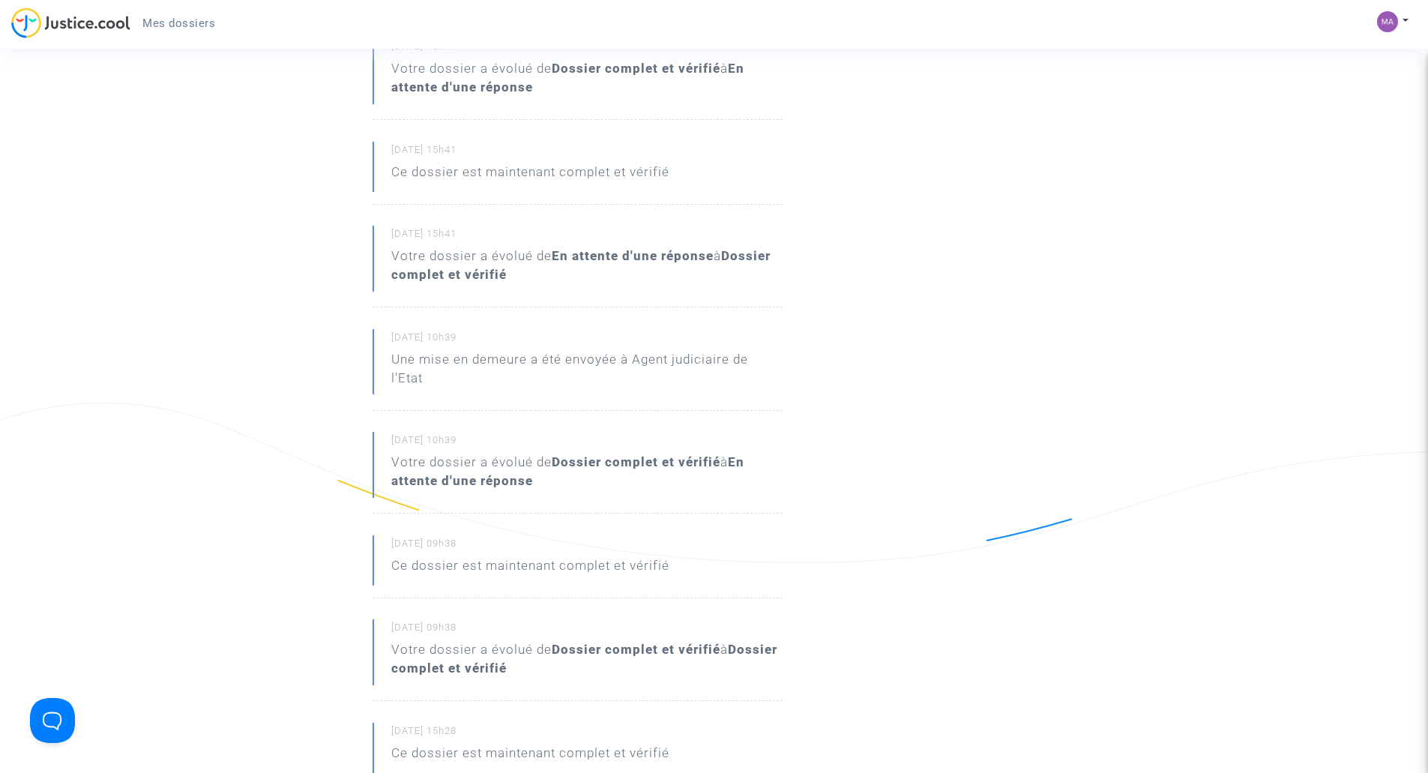
scroll to position [3897, 0]
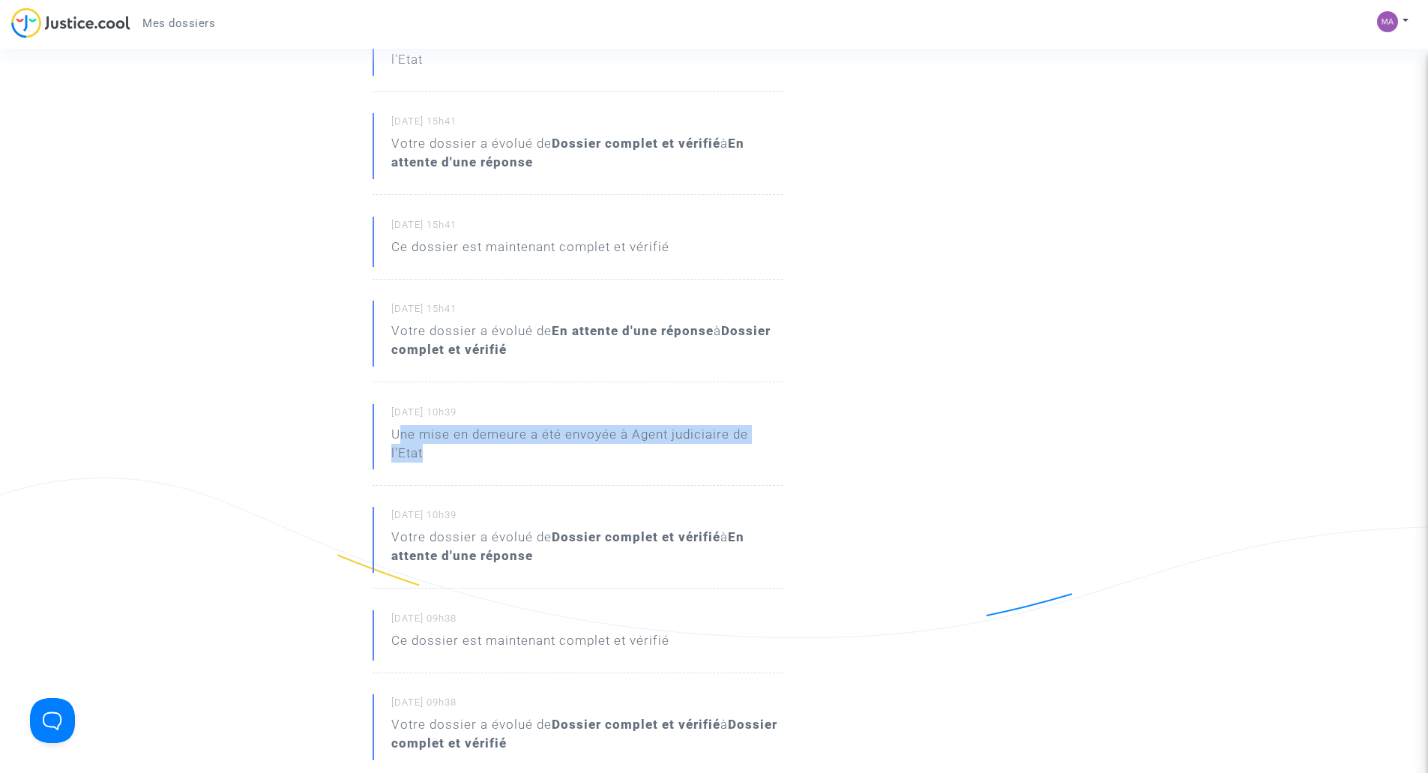
drag, startPoint x: 398, startPoint y: 451, endPoint x: 739, endPoint y: 468, distance: 341.4
click at [739, 468] on p "Une mise en demeure a été envoyée à Agent judiciaire de l'Etat" at bounding box center [586, 447] width 391 height 45
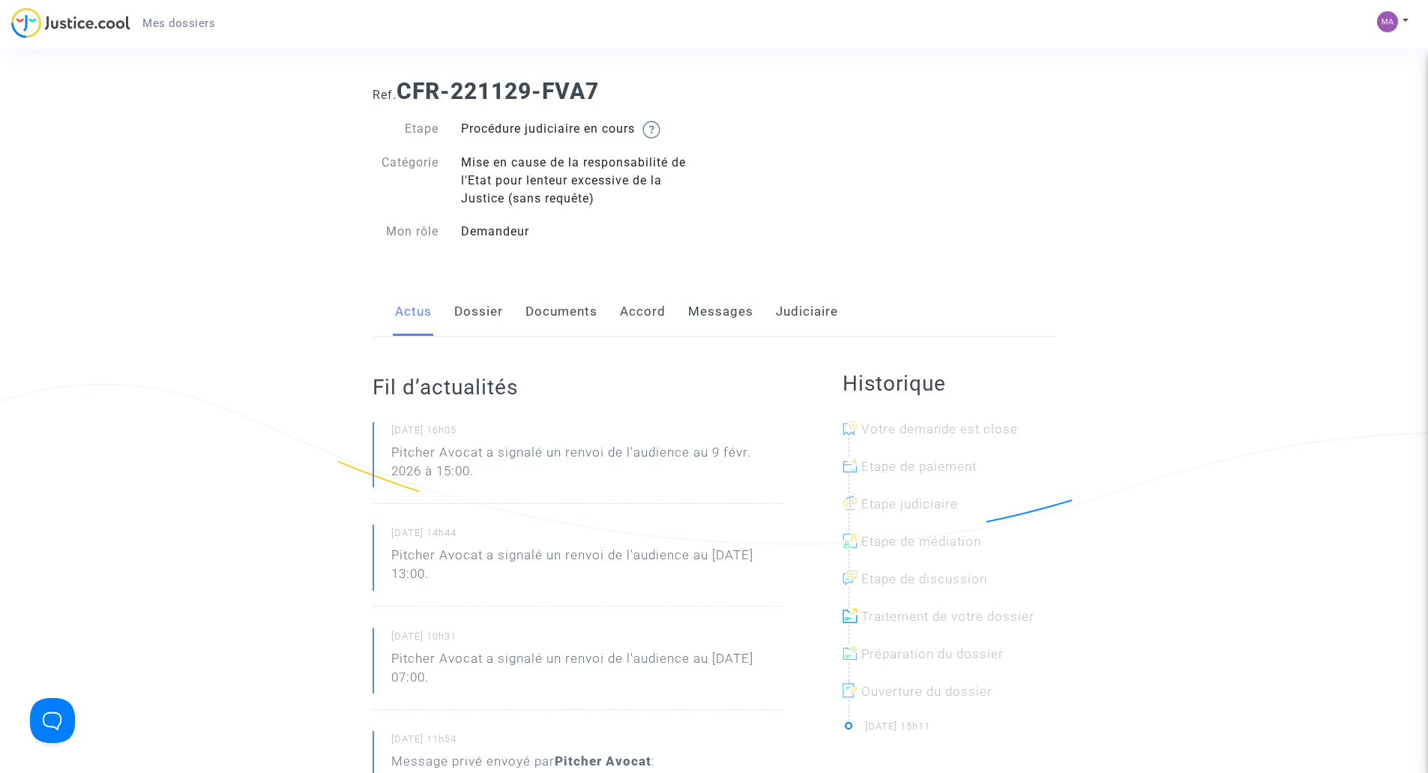
scroll to position [0, 0]
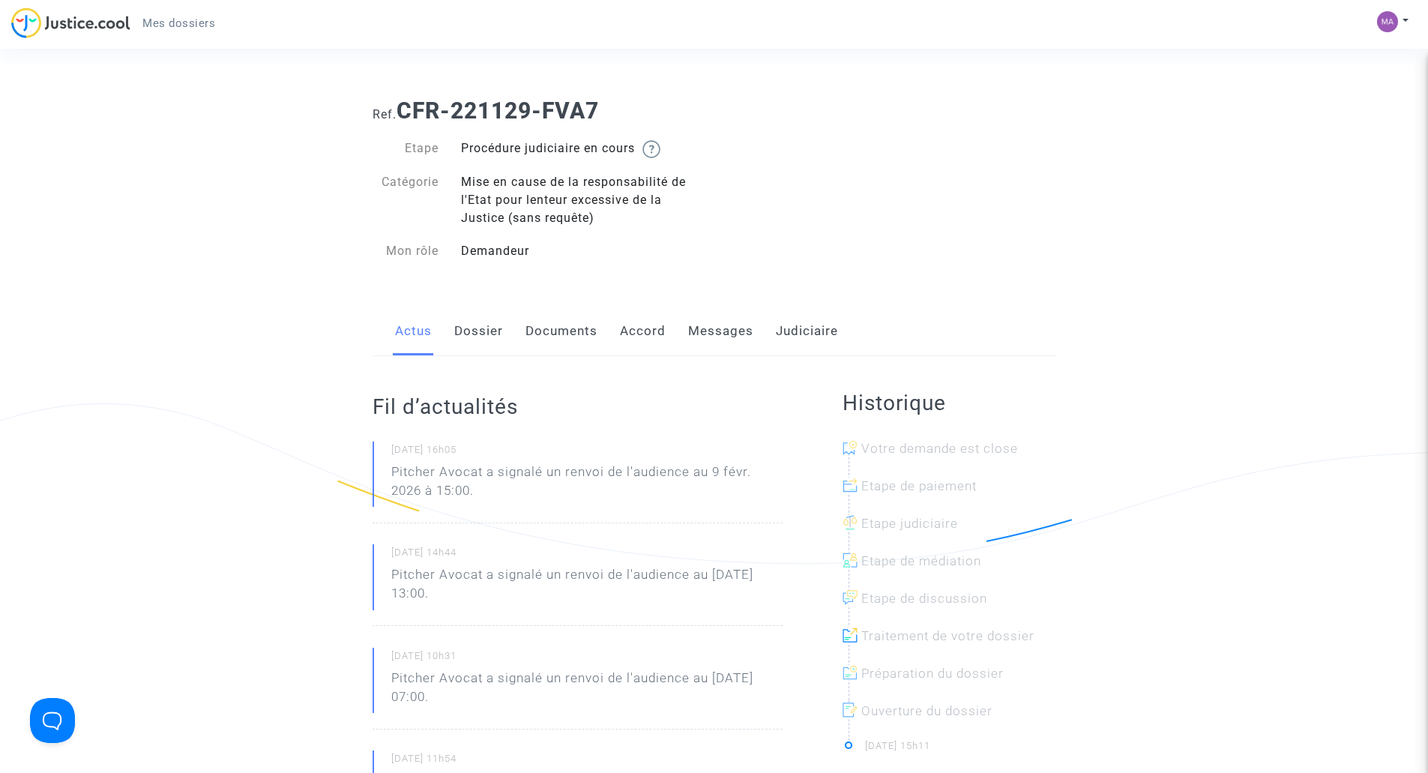
click at [719, 327] on link "Messages" at bounding box center [720, 330] width 65 height 49
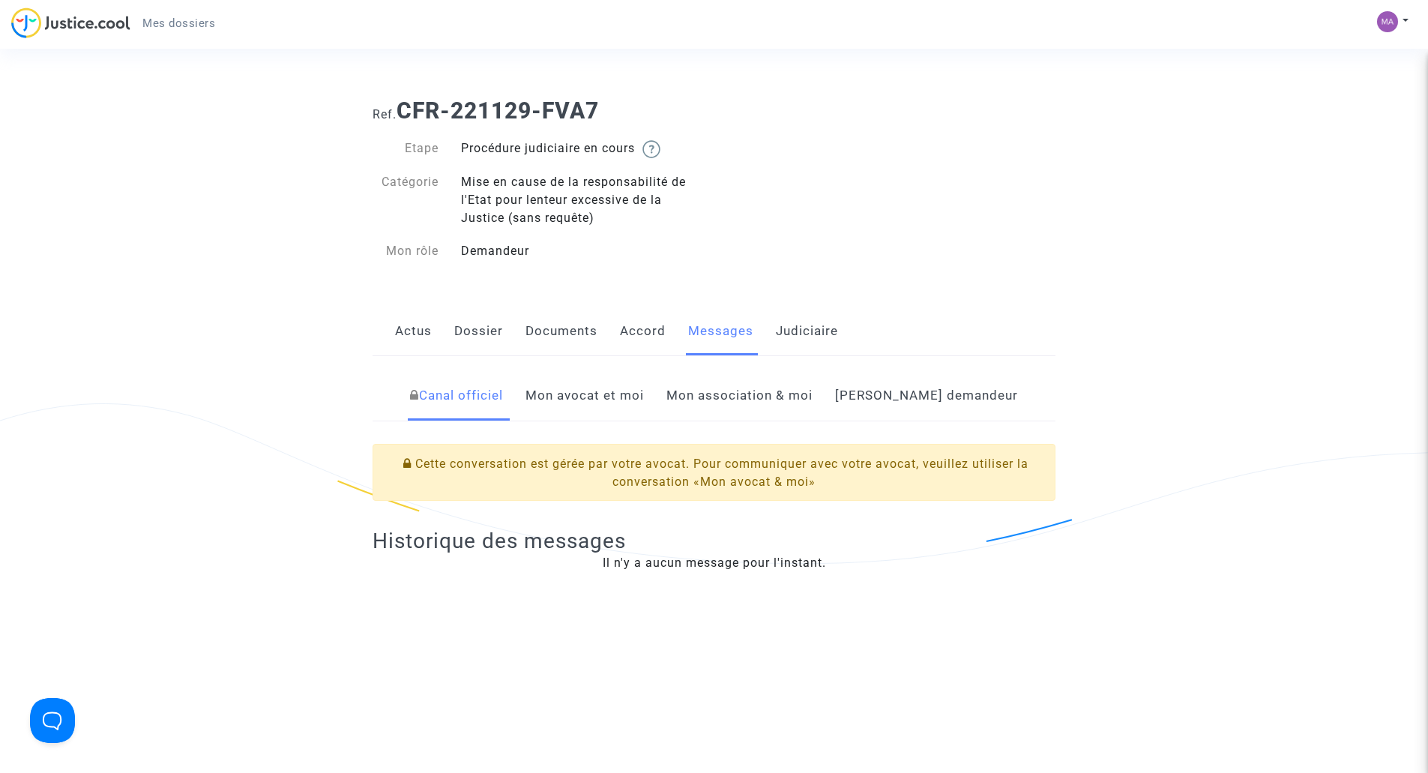
click at [652, 330] on link "Accord" at bounding box center [643, 330] width 46 height 49
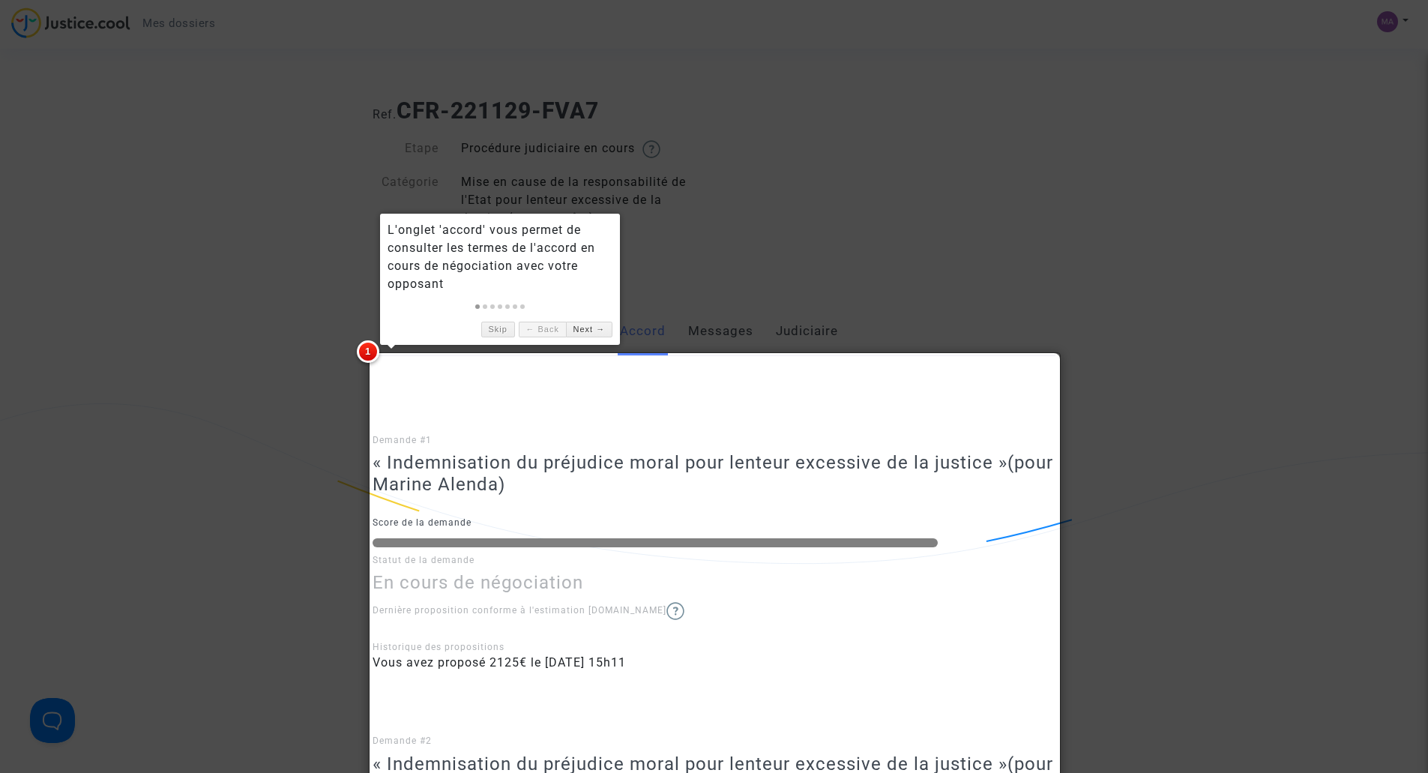
click at [109, 342] on div at bounding box center [714, 386] width 1428 height 773
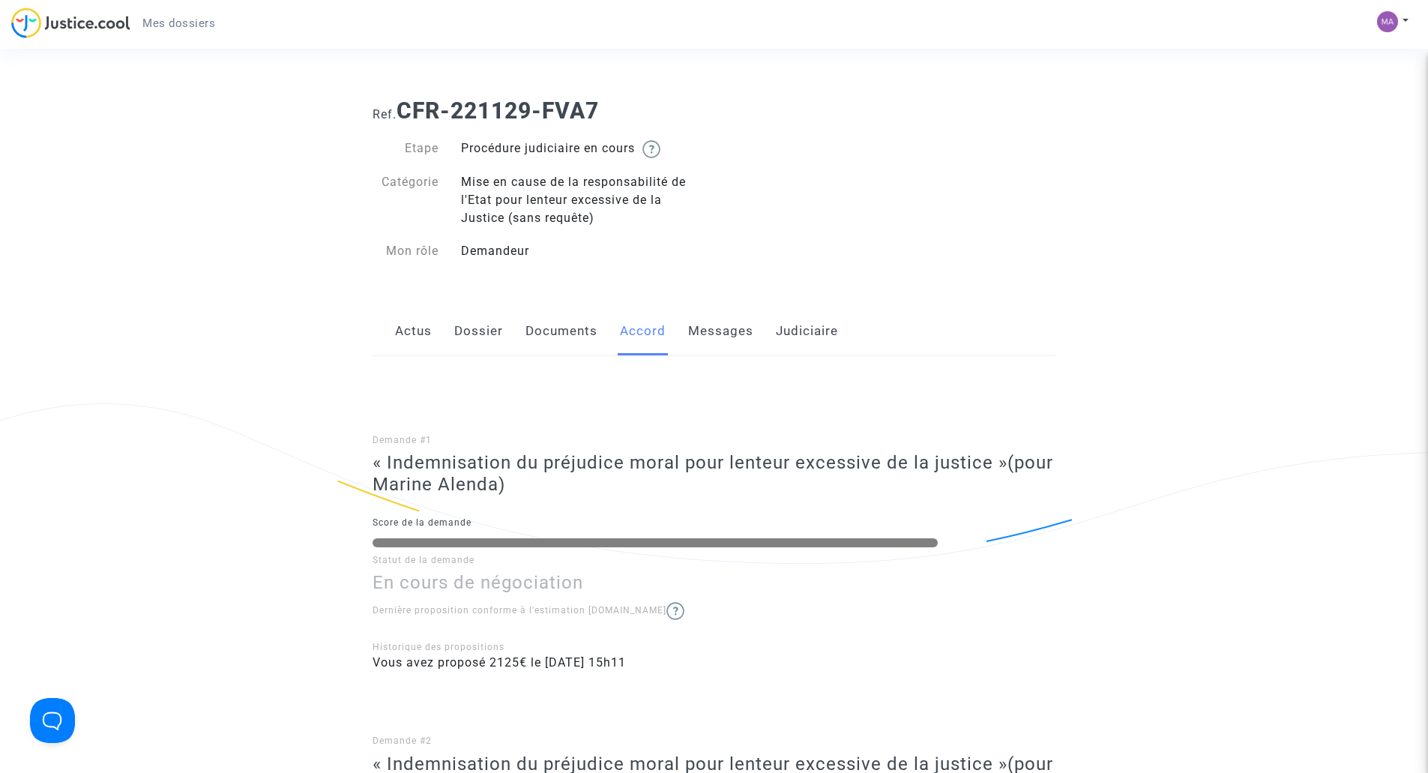
click at [720, 329] on link "Messages" at bounding box center [720, 330] width 65 height 49
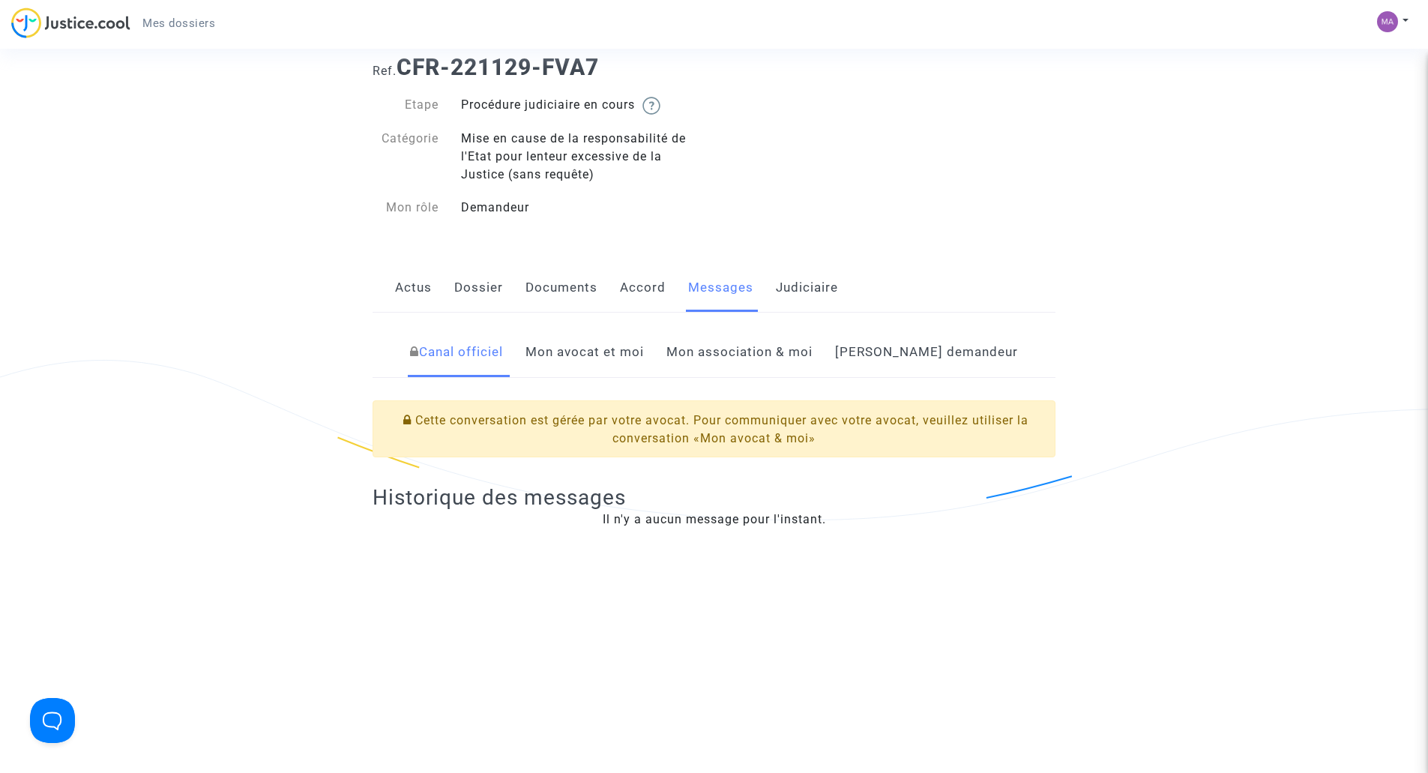
scroll to position [75, 0]
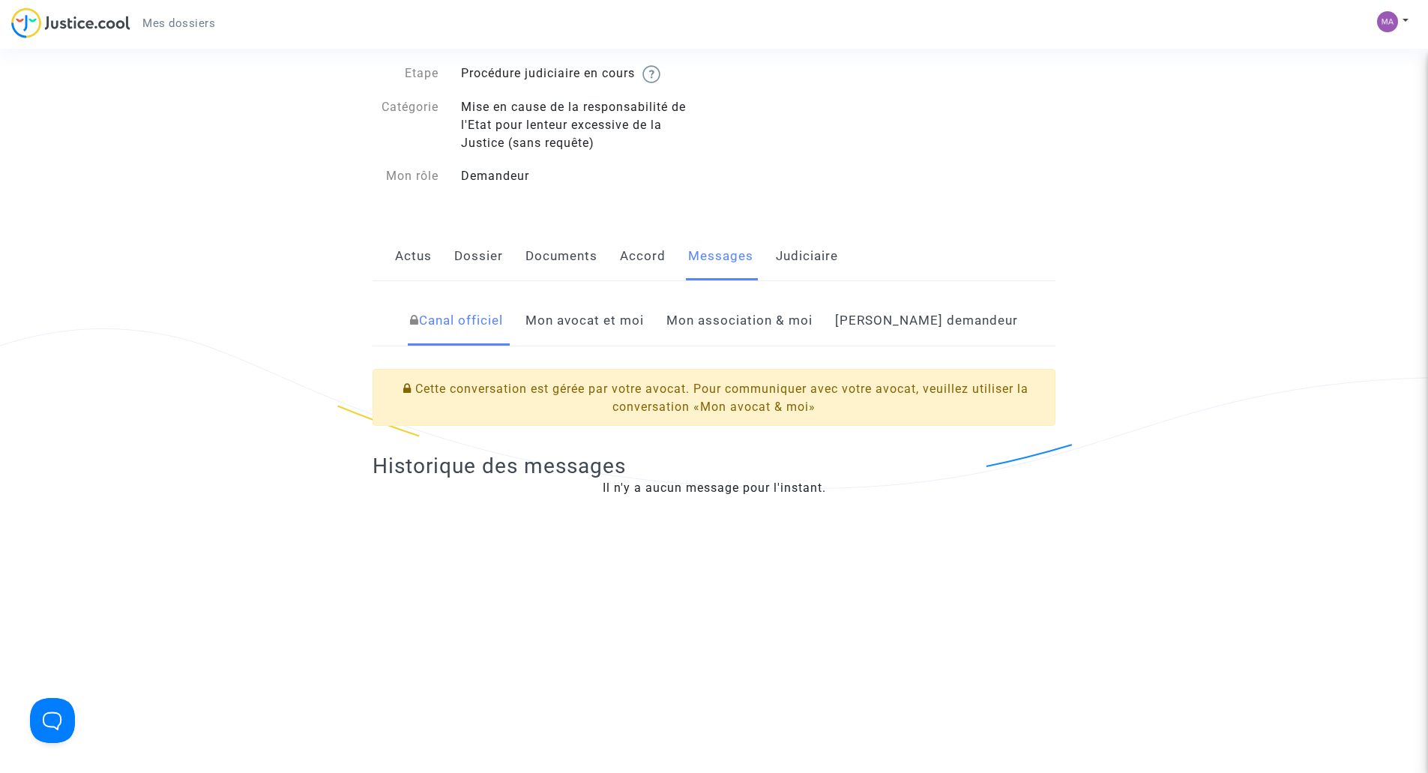
click at [638, 316] on link "Mon avocat et moi" at bounding box center [584, 320] width 118 height 49
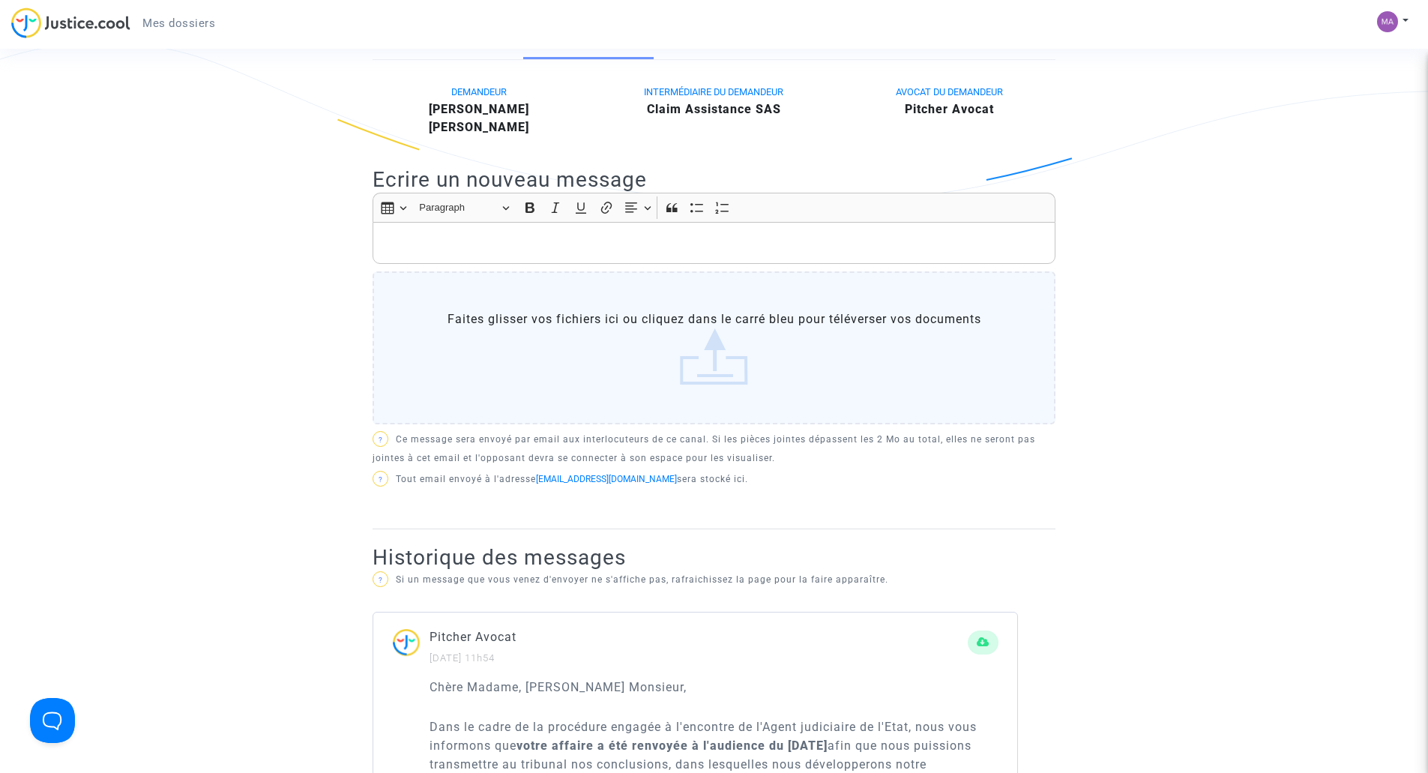
scroll to position [375, 0]
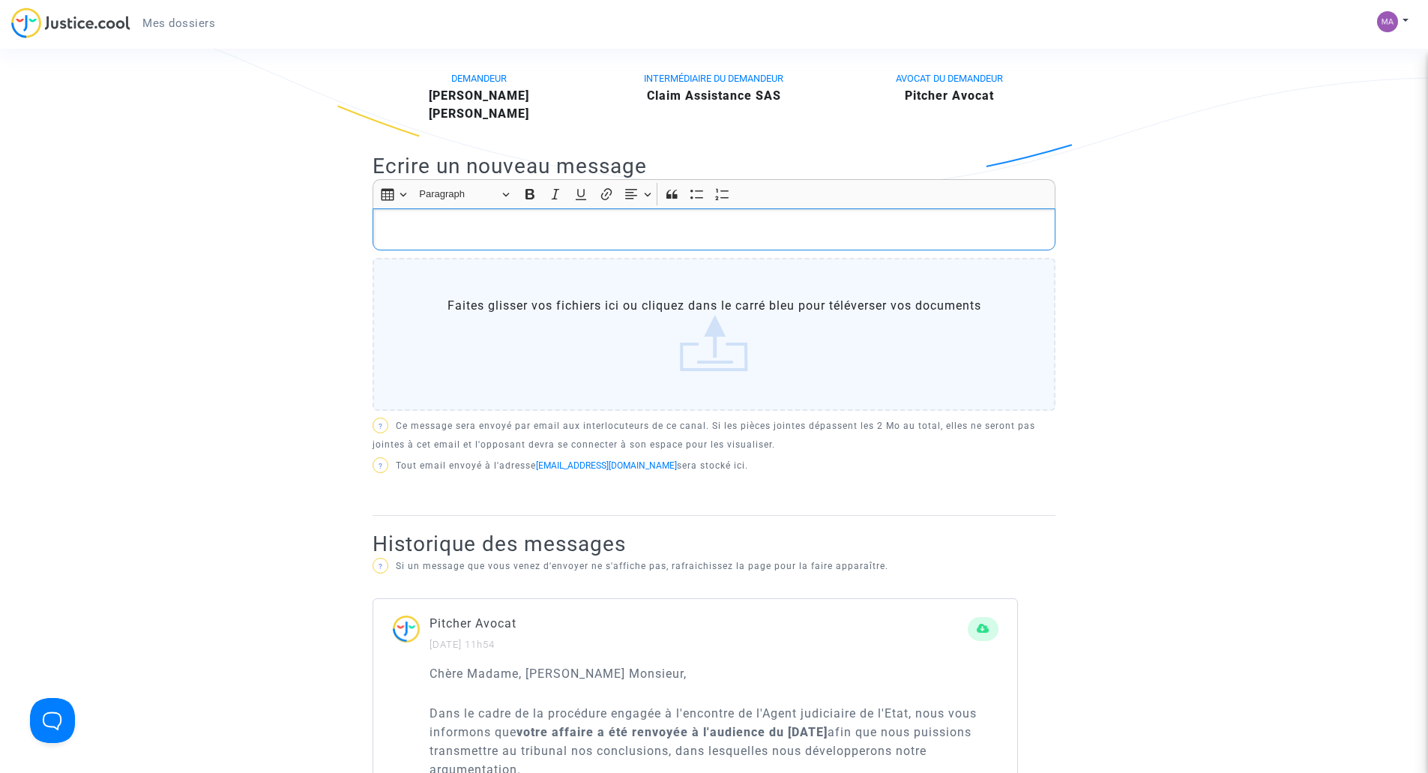
click at [492, 226] on p "Rich Text Editor, main" at bounding box center [714, 229] width 667 height 19
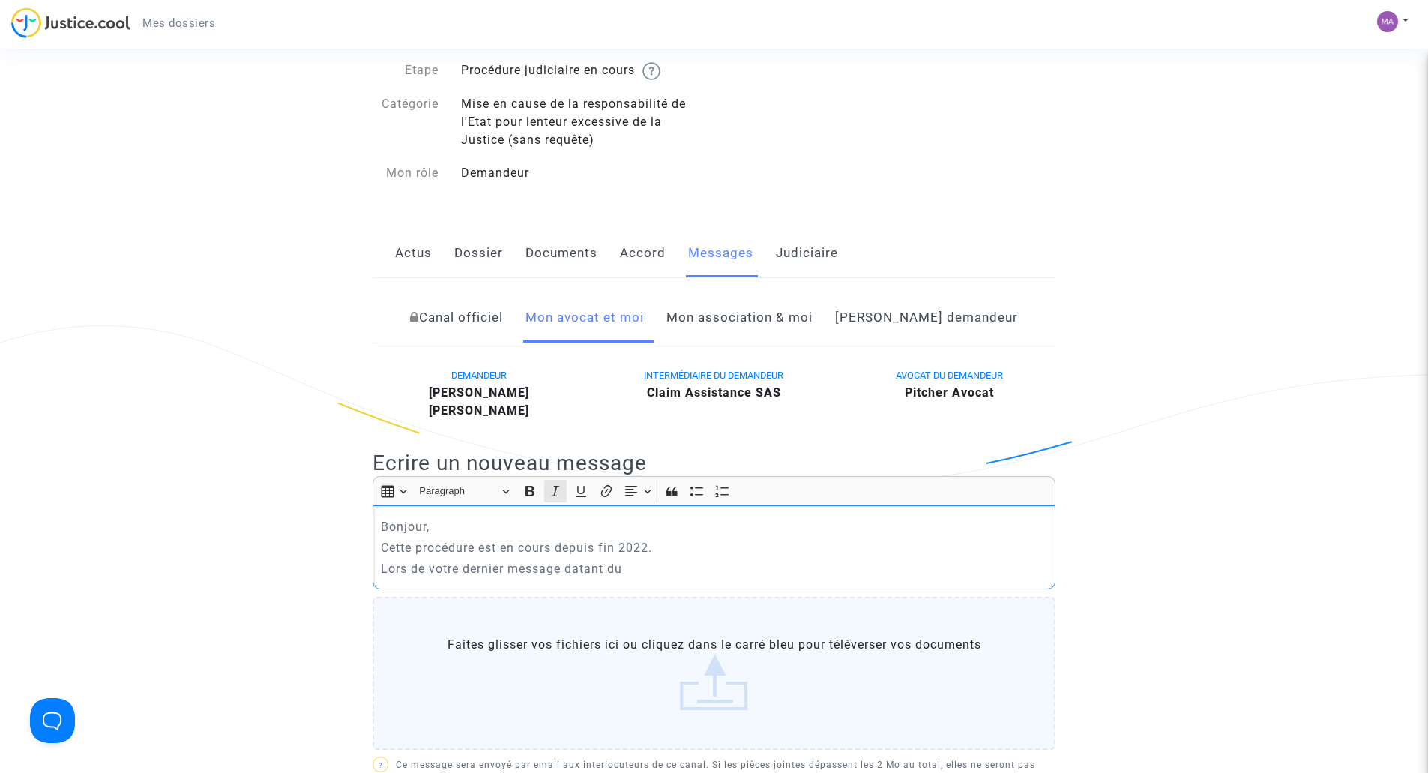
scroll to position [75, 0]
click at [654, 574] on p "Lors de votre dernier message datant du" at bounding box center [714, 571] width 667 height 19
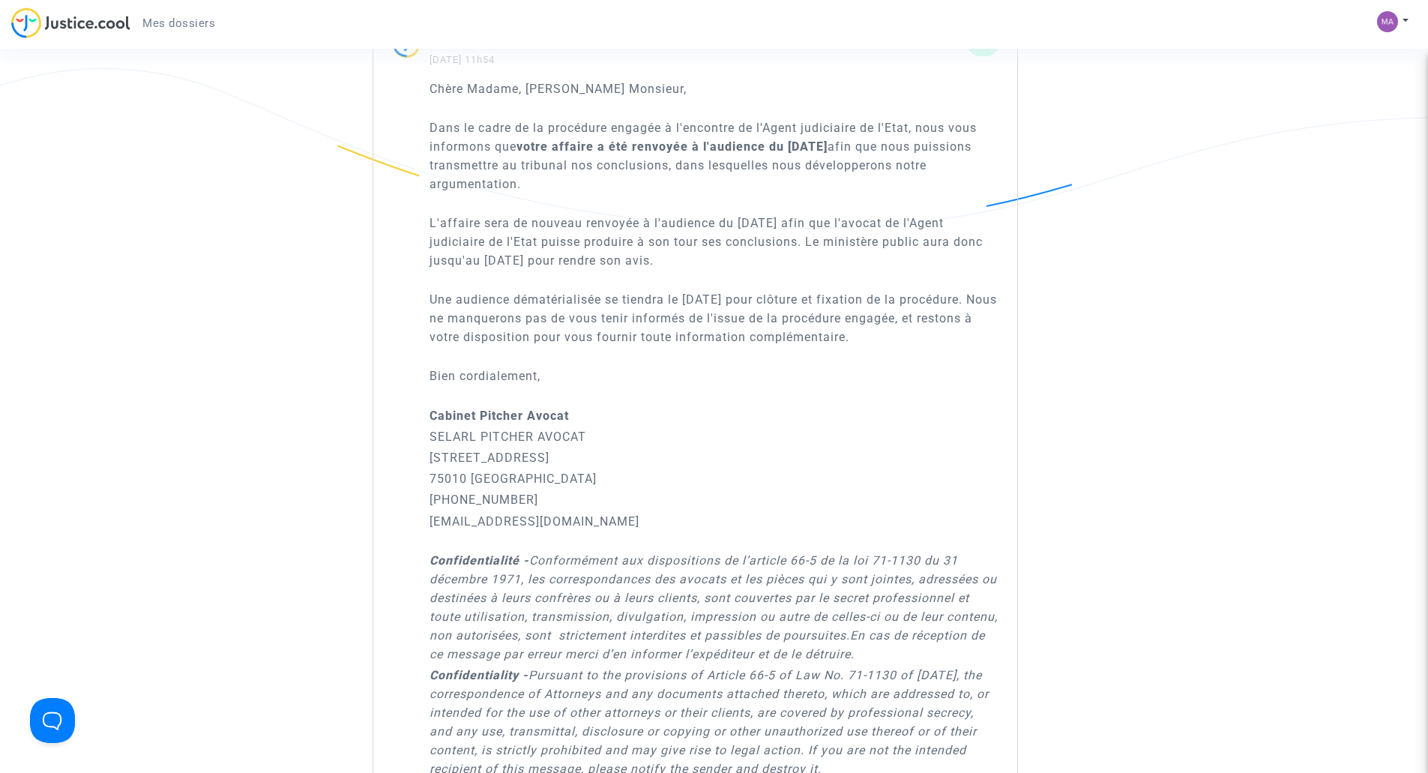
scroll to position [1124, 0]
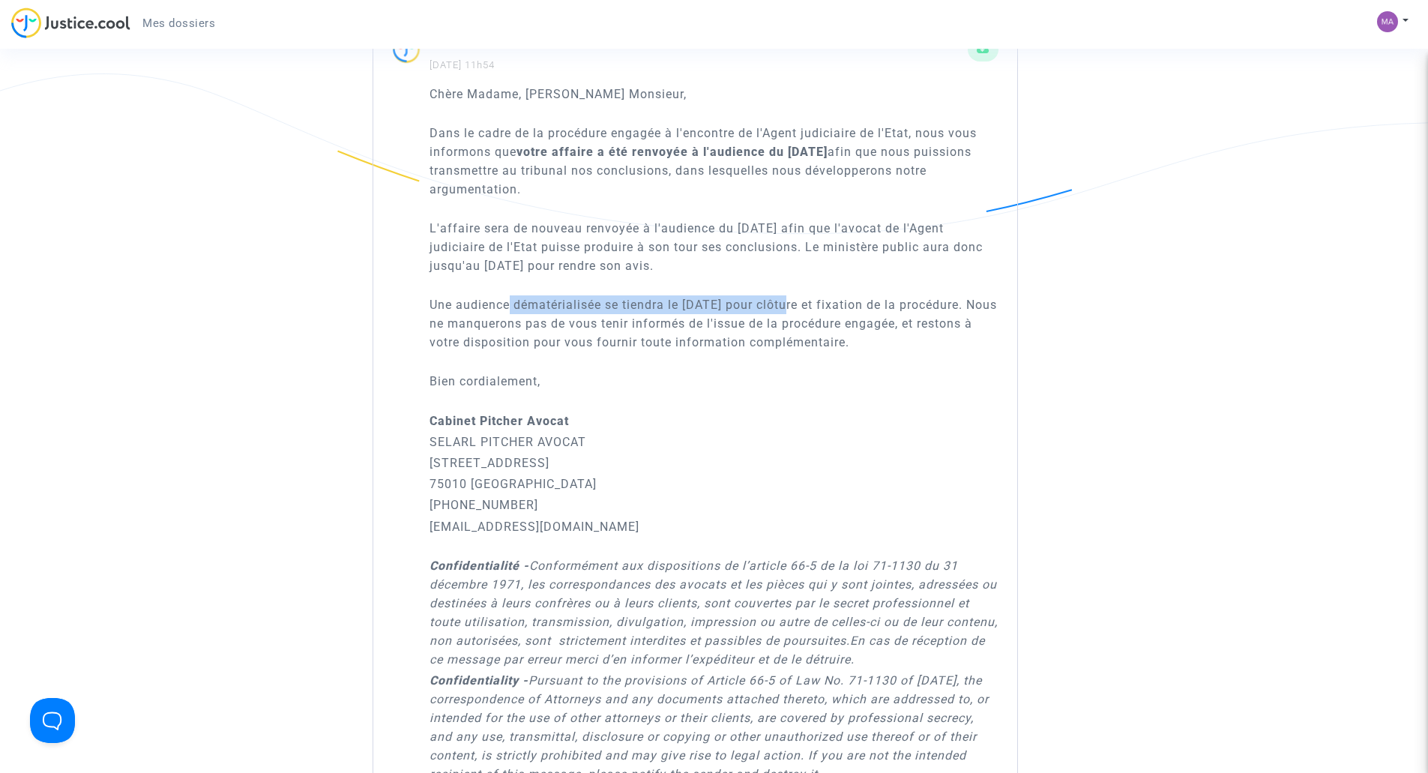
drag, startPoint x: 511, startPoint y: 306, endPoint x: 800, endPoint y: 305, distance: 289.3
click at [800, 305] on p "Une audience dématérialisée se tiendra le 1e septembre 2025 pour clôture et fix…" at bounding box center [713, 323] width 569 height 56
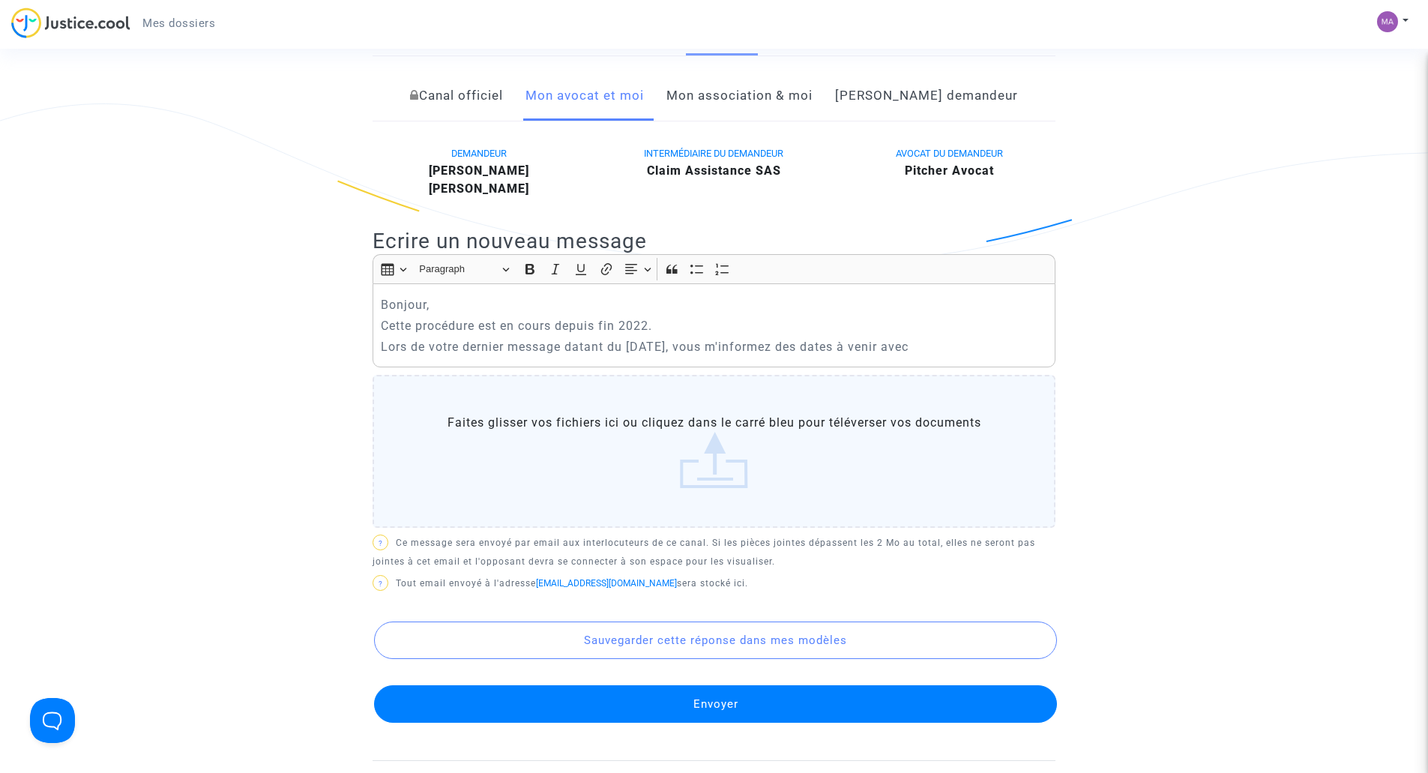
scroll to position [150, 0]
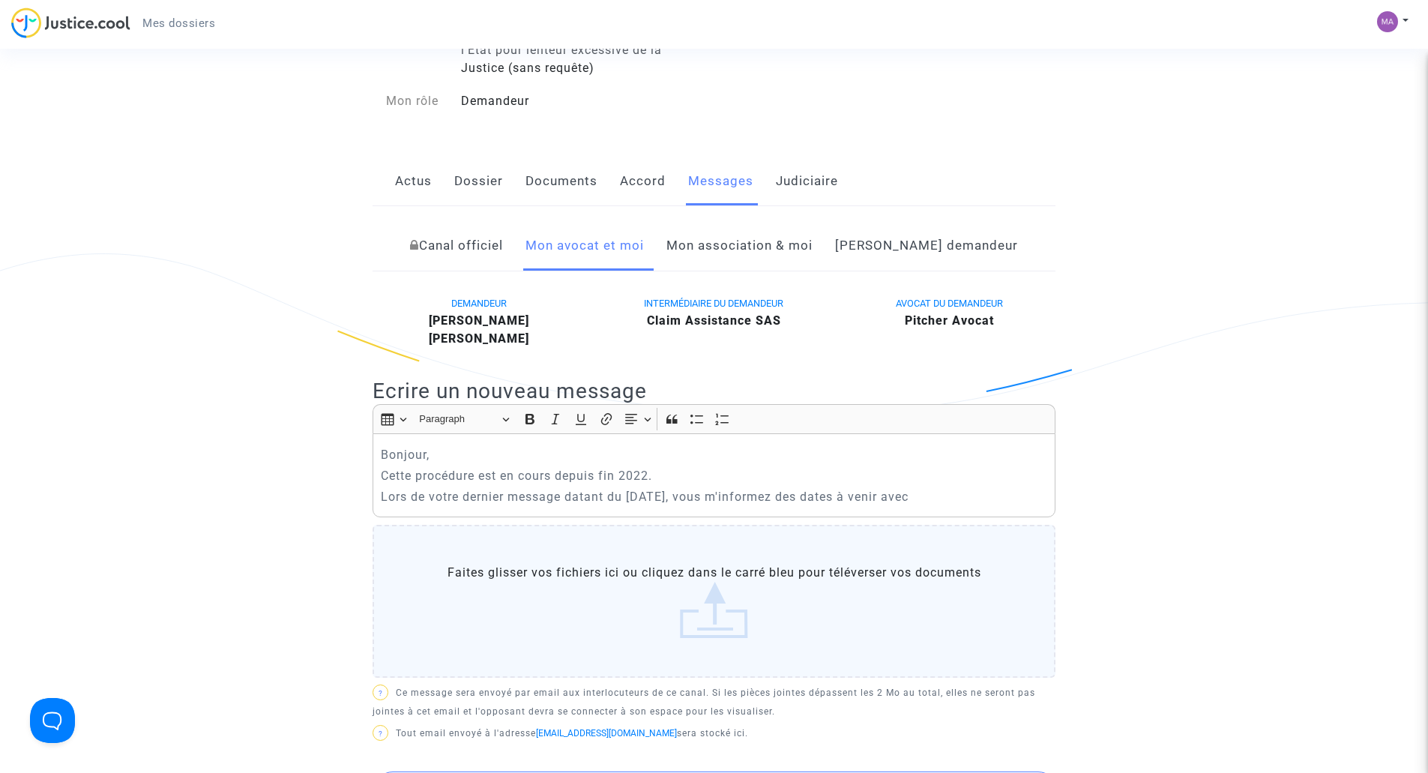
click at [979, 498] on p "Lors de votre dernier message datant du 23 avril 2025, vous m'informez des date…" at bounding box center [714, 496] width 667 height 19
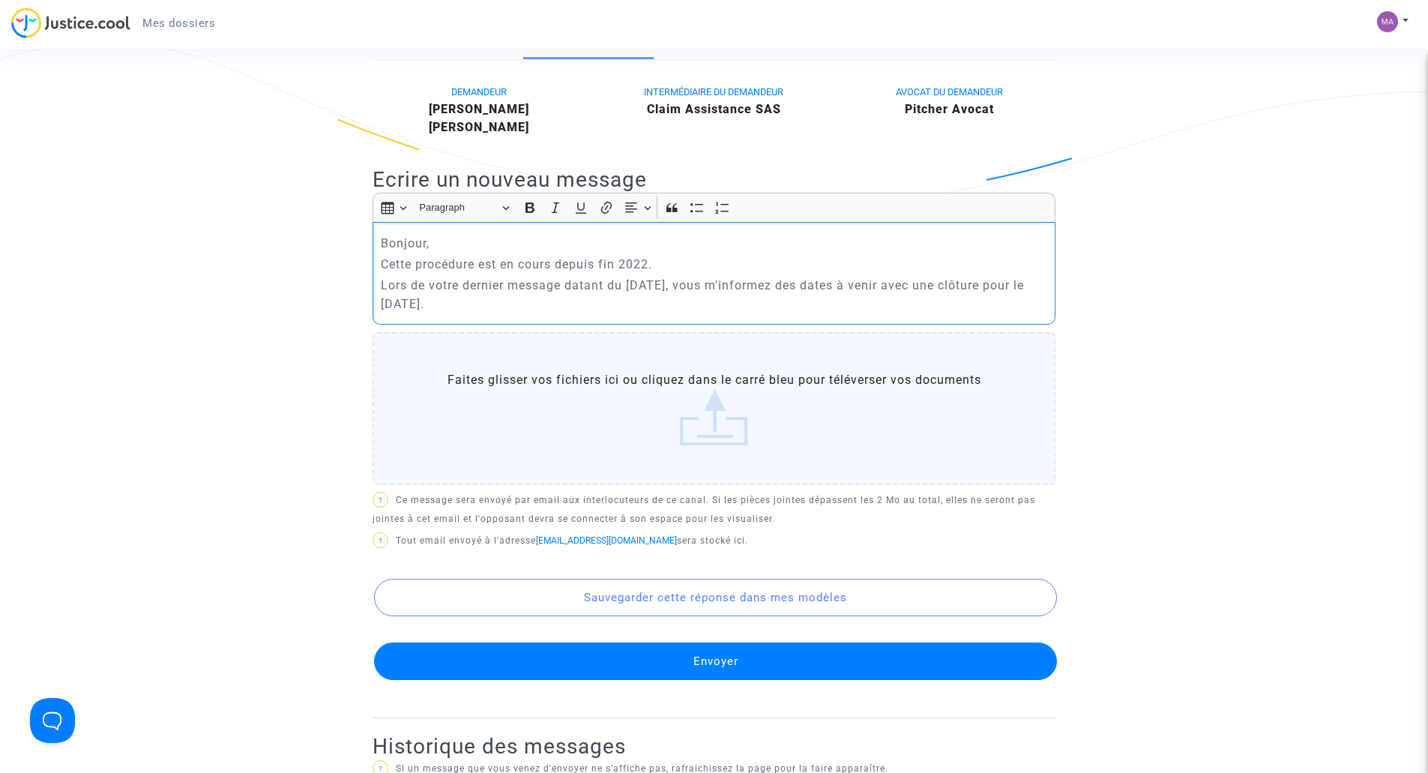
scroll to position [450, 0]
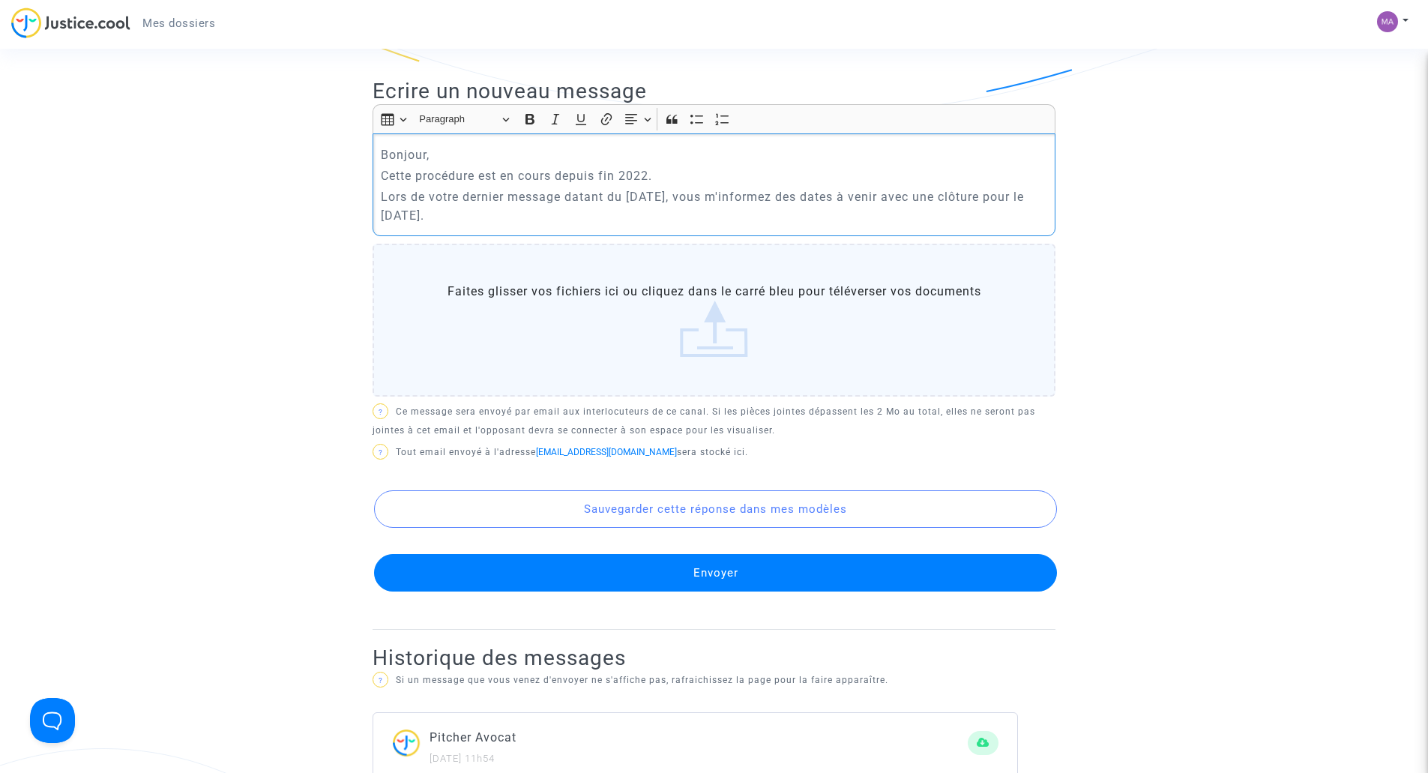
drag, startPoint x: 550, startPoint y: 213, endPoint x: 378, endPoint y: 142, distance: 186.2
click at [378, 142] on div "Bonjour, Cette procédure est en cours depuis fin 2022. Lors de votre dernier me…" at bounding box center [713, 184] width 683 height 103
copy div "Bonjour, Cette procédure est en cours depuis fin 2022. Lors de votre dernier me…"
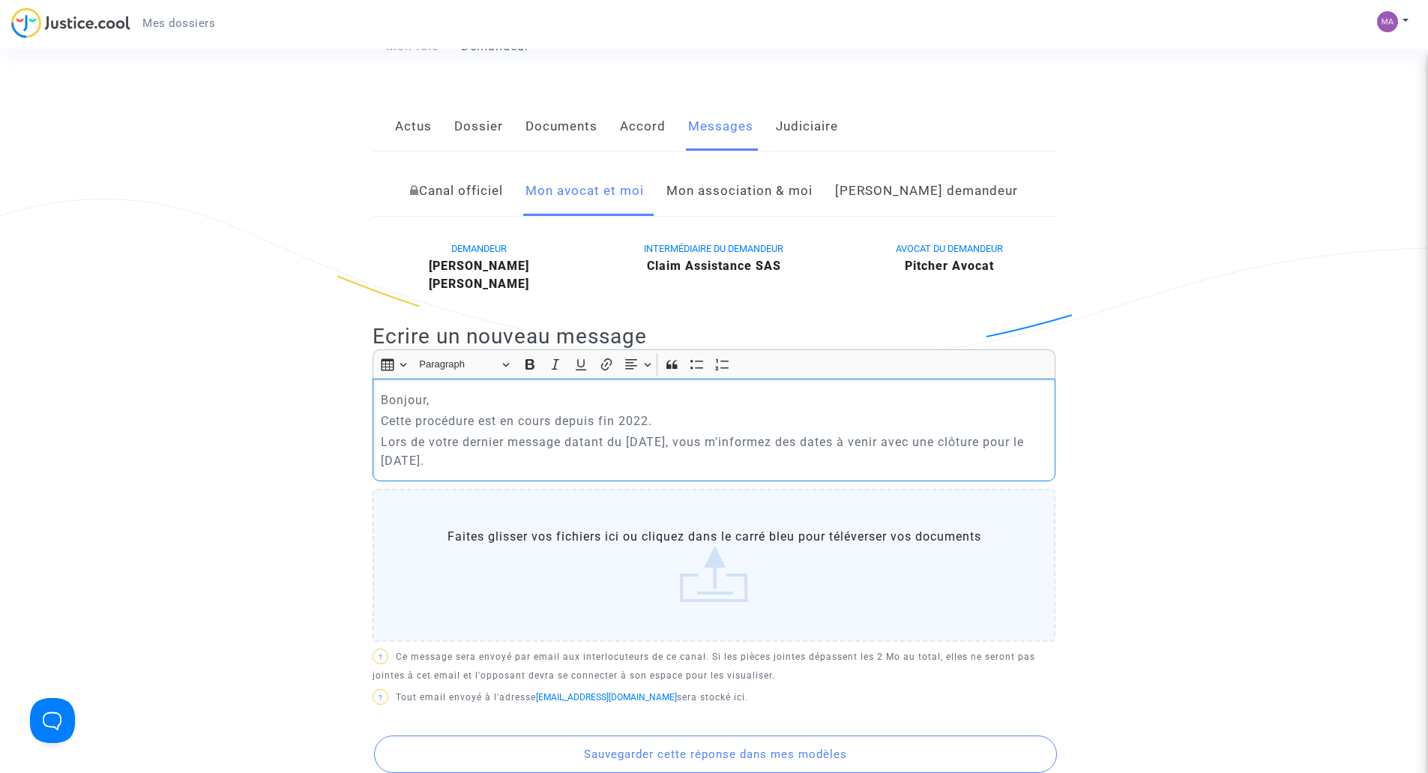
scroll to position [150, 0]
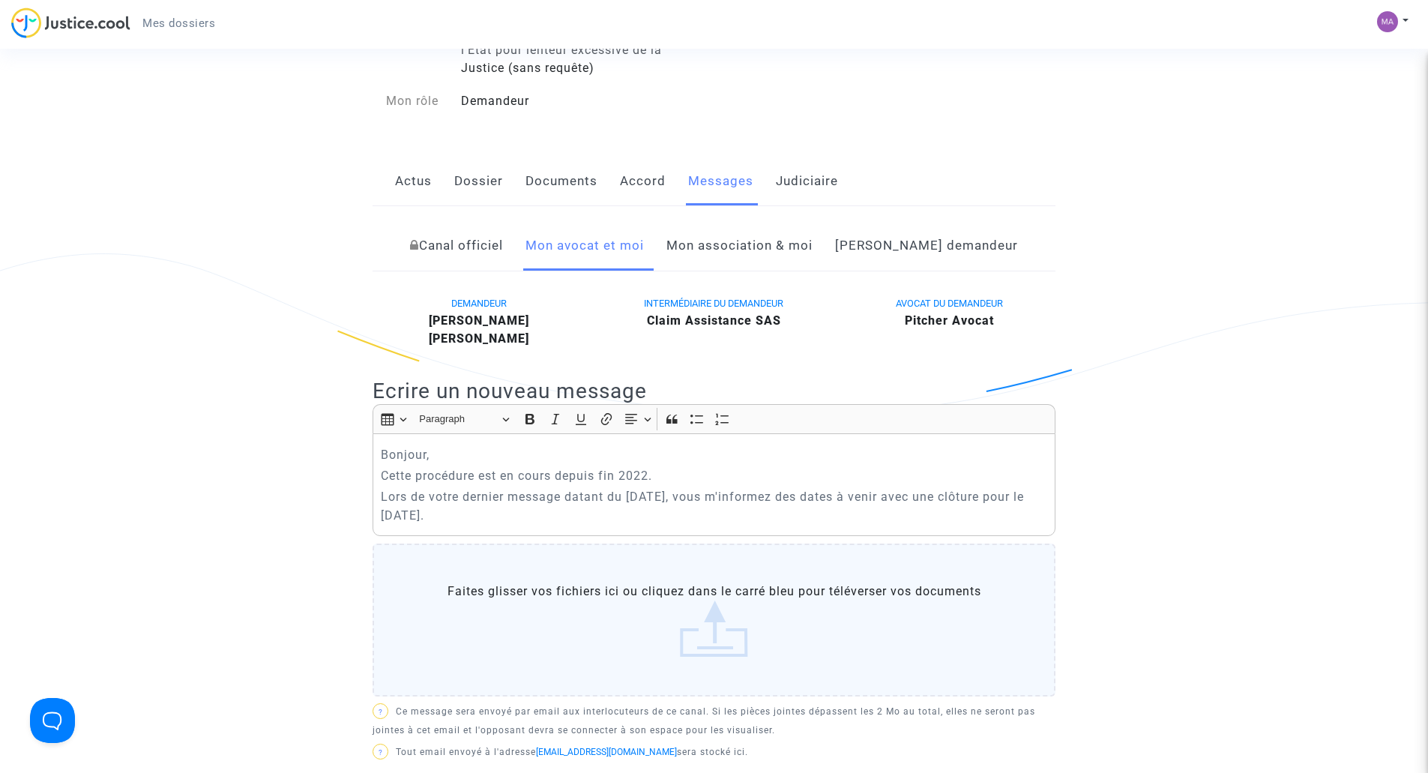
click at [567, 519] on p "Lors de votre dernier message datant du 23 avril 2025, vous m'informez des date…" at bounding box center [714, 505] width 667 height 37
click at [850, 510] on p "Lors de votre dernier message datant du 23 avril 2025, vous m'informez des date…" at bounding box center [714, 505] width 667 height 37
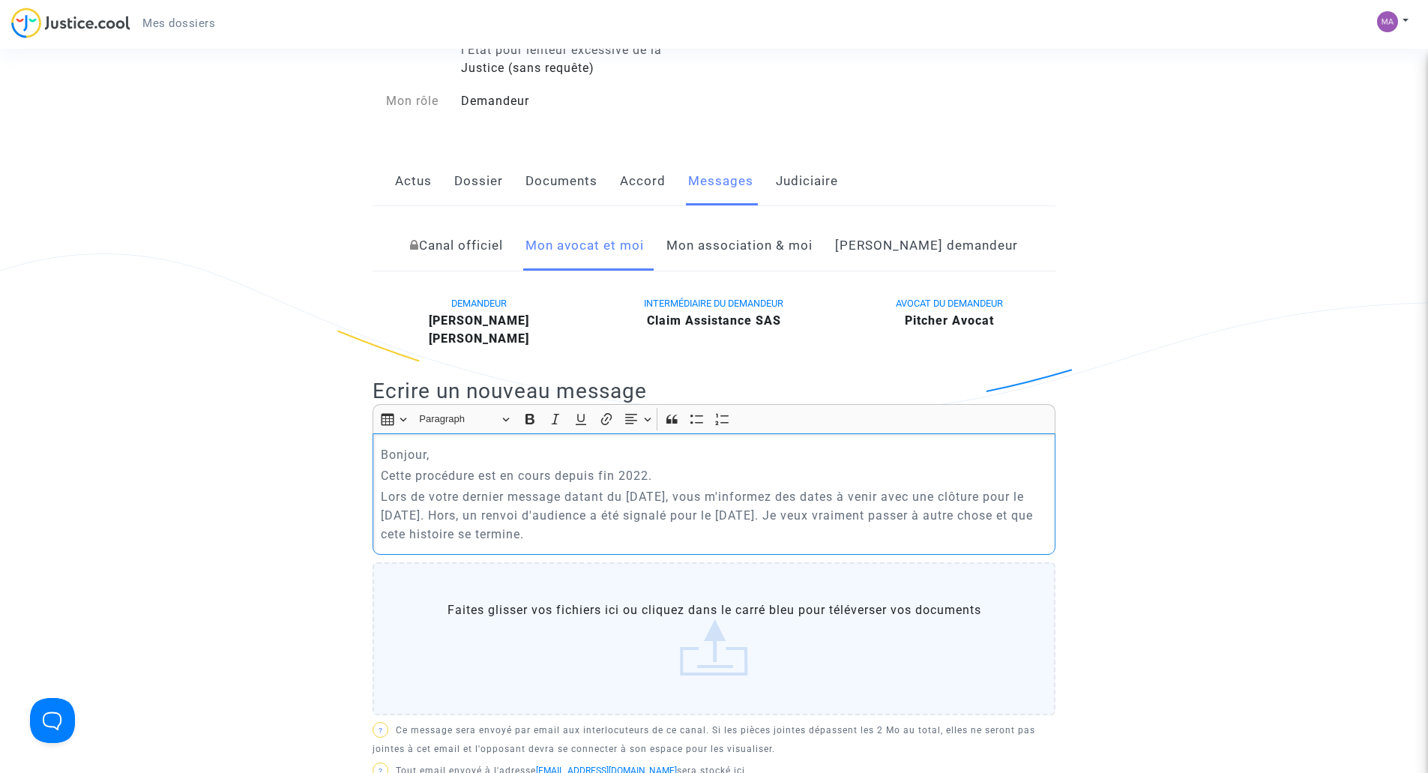
click at [568, 531] on p "Lors de votre dernier message datant du 23 avril 2025, vous m'informez des date…" at bounding box center [714, 515] width 667 height 56
click at [836, 546] on div "Bonjour, Cette procédure est en cours depuis fin 2022. Lors de votre dernier me…" at bounding box center [713, 493] width 683 height 121
click at [511, 462] on p "Bonjour," at bounding box center [714, 454] width 667 height 19
click at [652, 474] on p "Cette procédure est en cours depuis fin 2022." at bounding box center [714, 475] width 667 height 19
click at [796, 497] on p "Lors de votre dernier message datant du 23 avril 2025, vous m'informez des date…" at bounding box center [714, 515] width 667 height 56
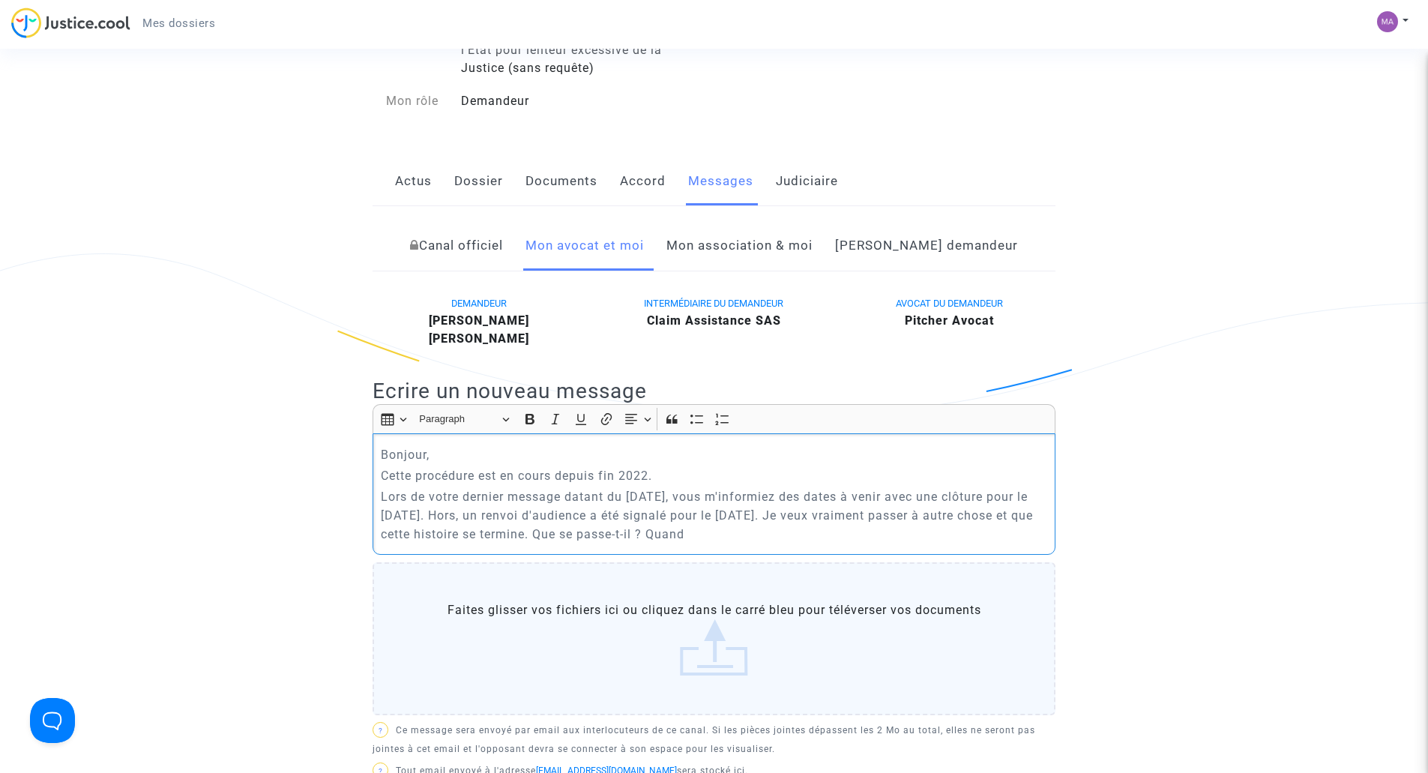
click at [838, 495] on p "Lors de votre dernier message datant du 23 avril 2025, vous m'informiez des dat…" at bounding box center [714, 515] width 667 height 56
click at [722, 486] on div "Bonjour, Cette procédure est en cours depuis fin 2022. Lors de votre dernier me…" at bounding box center [713, 493] width 683 height 121
click at [531, 515] on p "Lors de votre dernier message datant du 23 avril 2025, vous m'informiez des dat…" at bounding box center [714, 515] width 667 height 56
click at [546, 513] on p "Lors de votre dernier message datant du 23 avril 2025, vous m'informiez des dat…" at bounding box center [714, 515] width 667 height 56
click at [734, 510] on p "Lors de votre dernier message datant du 23 avril 2025, vous m'informiez des dat…" at bounding box center [714, 515] width 667 height 56
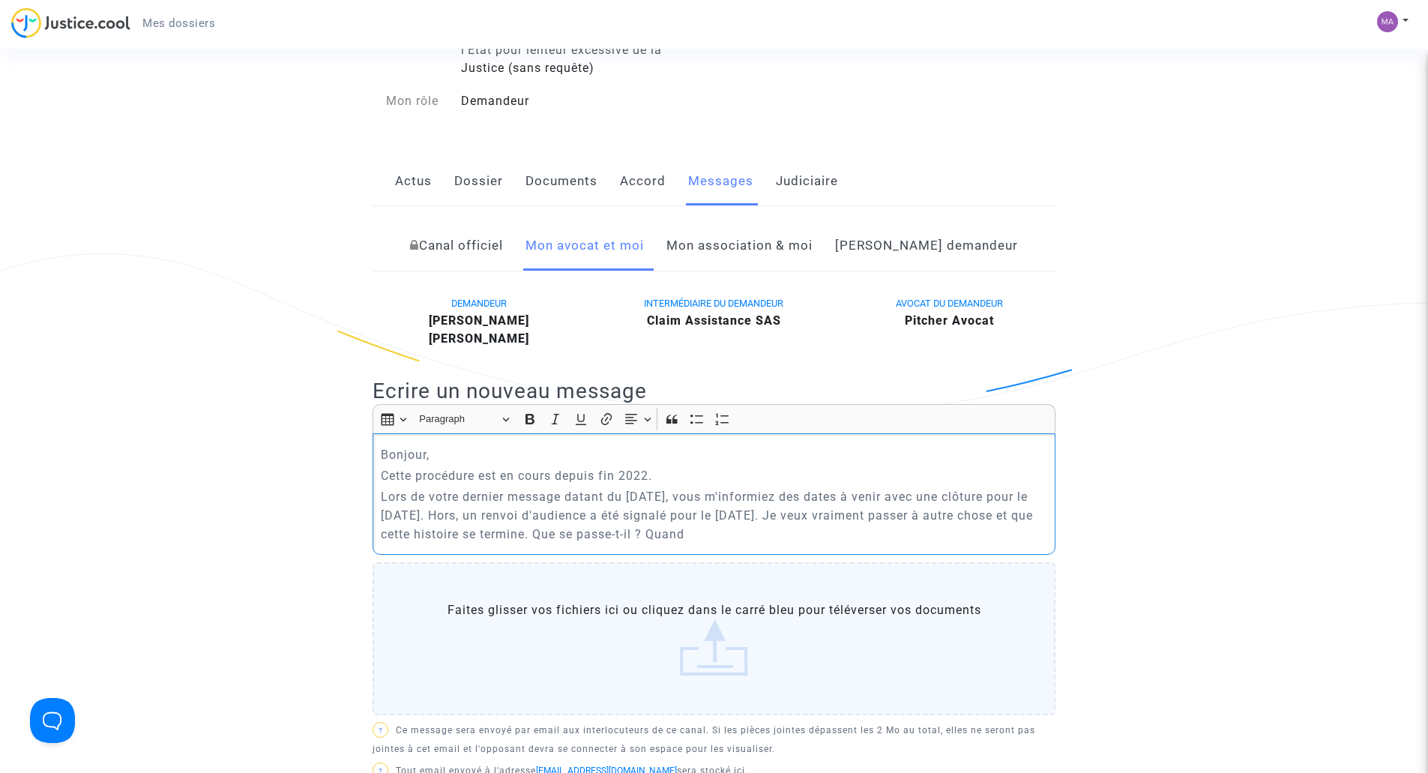
click at [715, 516] on p "Lors de votre dernier message datant du 23 avril 2025, vous m'informiez des dat…" at bounding box center [714, 515] width 667 height 56
click at [965, 517] on p "Lors de votre dernier message datant du 23 avril 2025, vous m'informiez des dat…" at bounding box center [714, 515] width 667 height 56
click at [932, 536] on p "Lors de votre dernier message datant du 23 avril 2025, vous m'informiez des dat…" at bounding box center [714, 515] width 667 height 56
click at [969, 513] on p "Lors de votre dernier message datant du 23 avril 2025, vous m'informiez des dat…" at bounding box center [714, 515] width 667 height 56
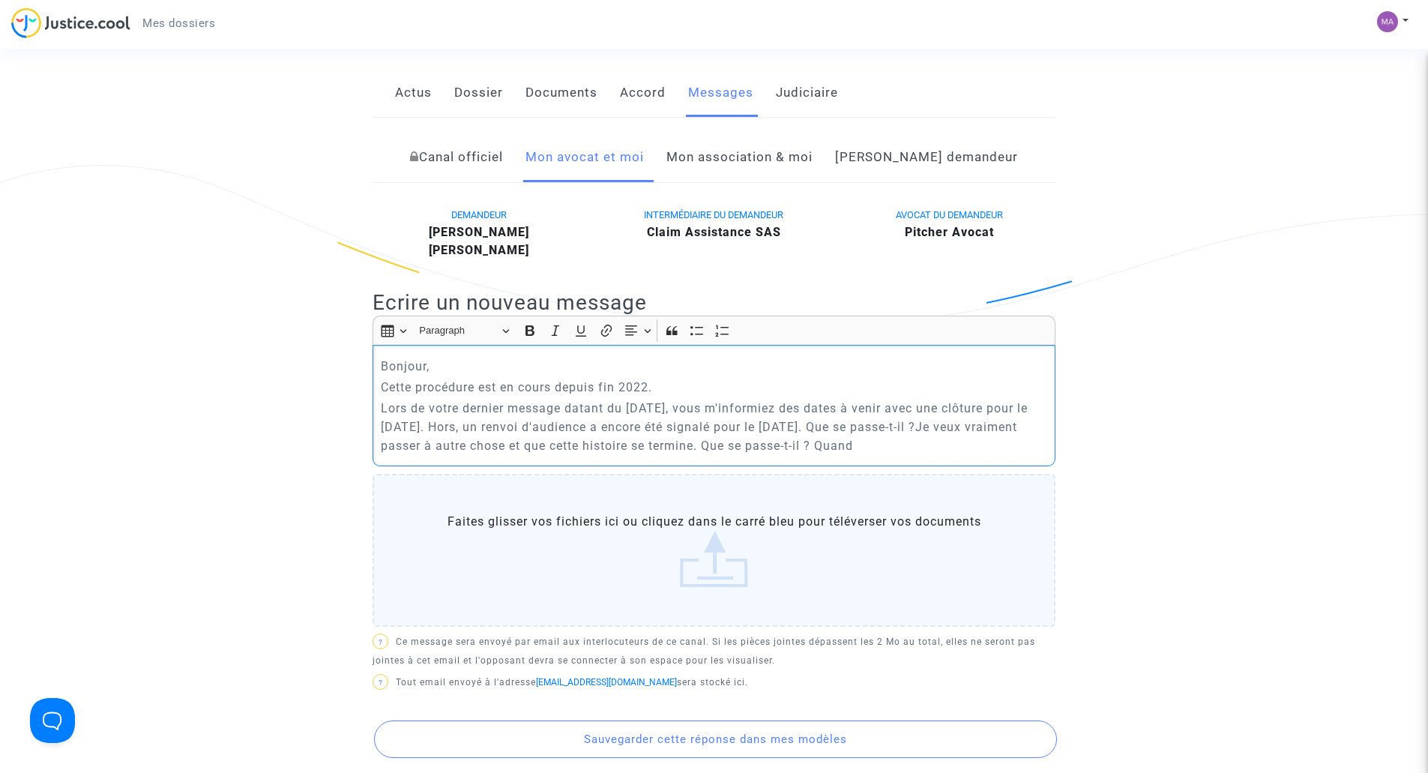
scroll to position [225, 0]
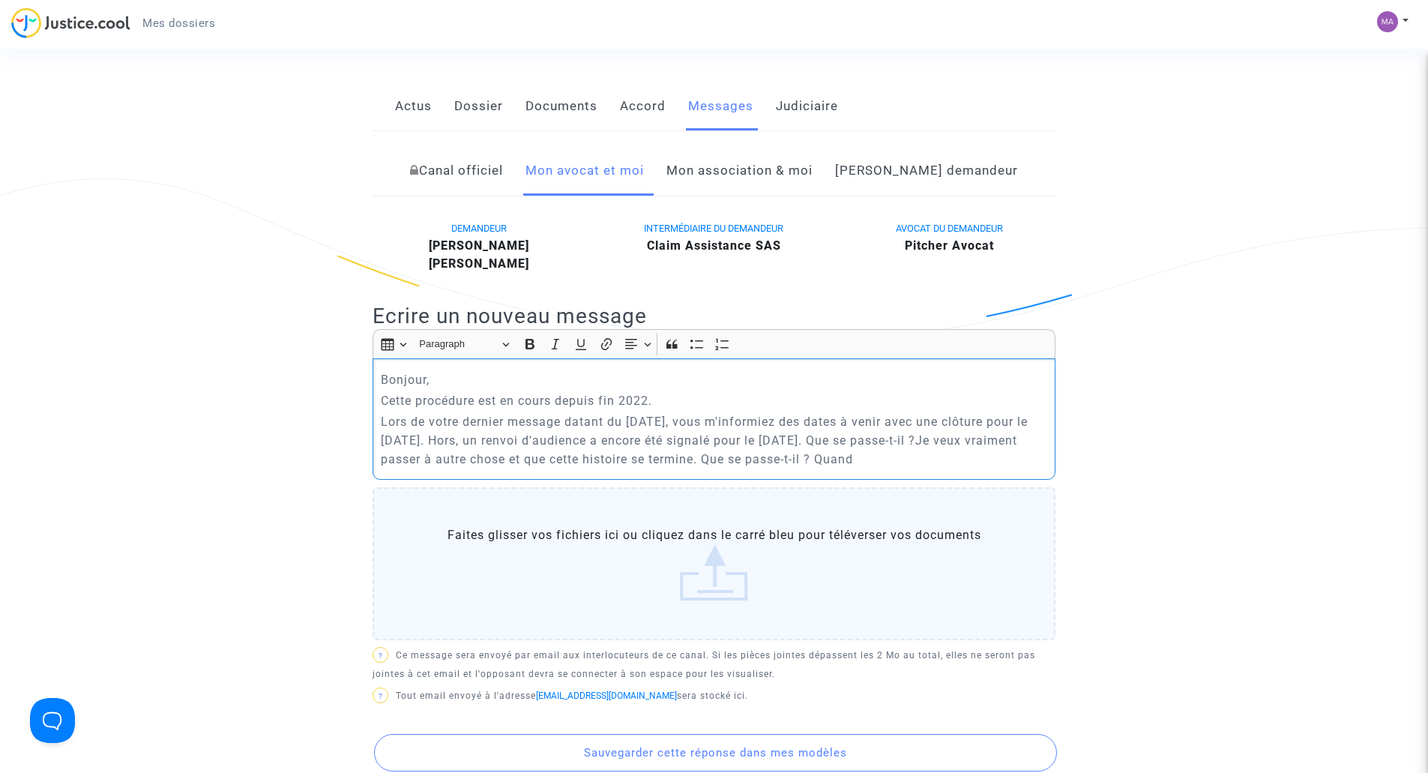
click at [563, 433] on p "Lors de votre dernier message datant du 23 avril 2025, vous m'informiez des dat…" at bounding box center [714, 440] width 667 height 56
click at [663, 399] on p "Cette procédure est en cours depuis fin 2022." at bounding box center [714, 400] width 667 height 19
drag, startPoint x: 385, startPoint y: 417, endPoint x: 841, endPoint y: 411, distance: 455.7
click at [841, 412] on p "Lors de votre dernier message datant du 23 avril 2025, vous m'informiez des dat…" at bounding box center [714, 440] width 667 height 56
click at [1022, 417] on p "Lors de votre dernier message datant du 23 avril 2025, vous m'informiez des dat…" at bounding box center [714, 440] width 667 height 56
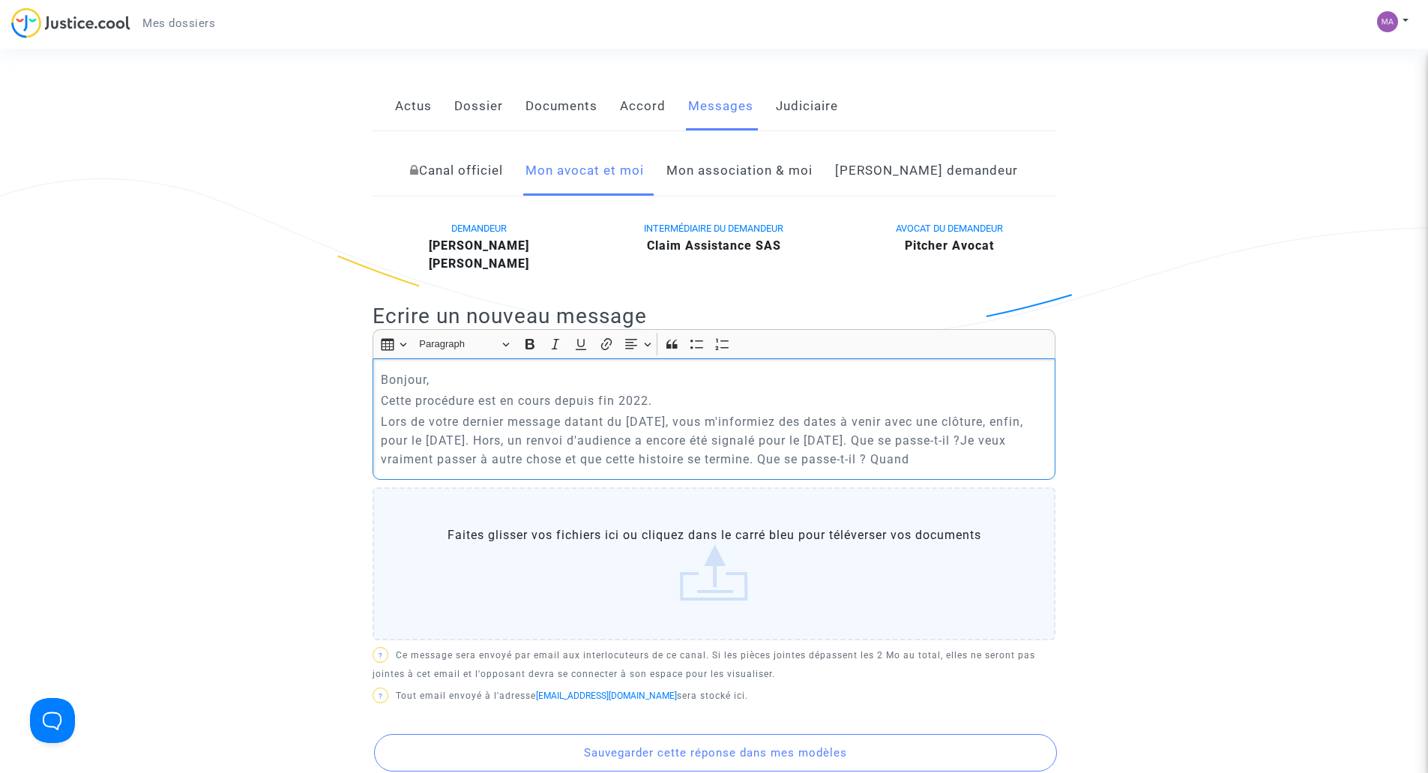
click at [520, 441] on p "Lors de votre dernier message datant du 23 avril 2025, vous m'informiez des dat…" at bounding box center [714, 440] width 667 height 56
click at [1000, 441] on p "Lors de votre dernier message datant du 23 avril 2025, vous m'informiez des dat…" at bounding box center [714, 440] width 667 height 56
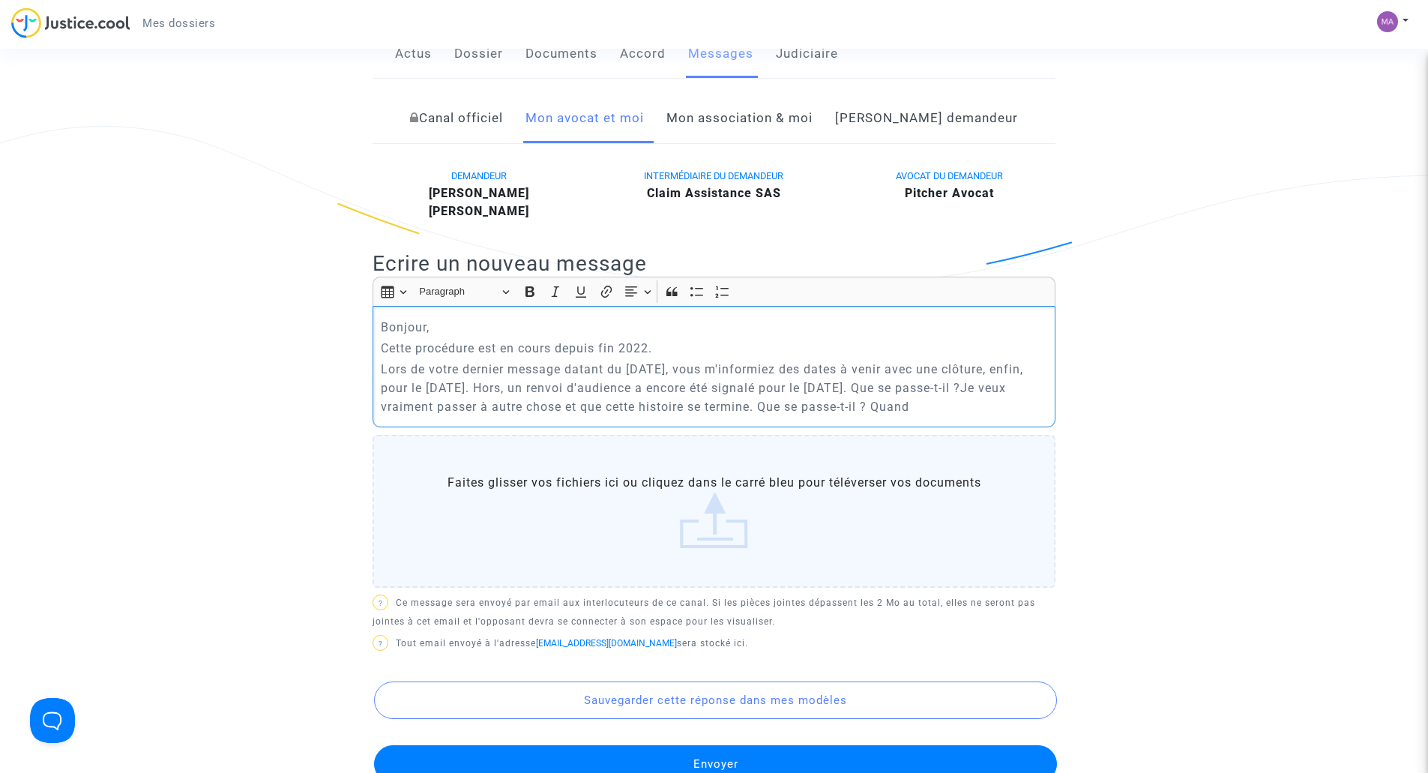
scroll to position [300, 0]
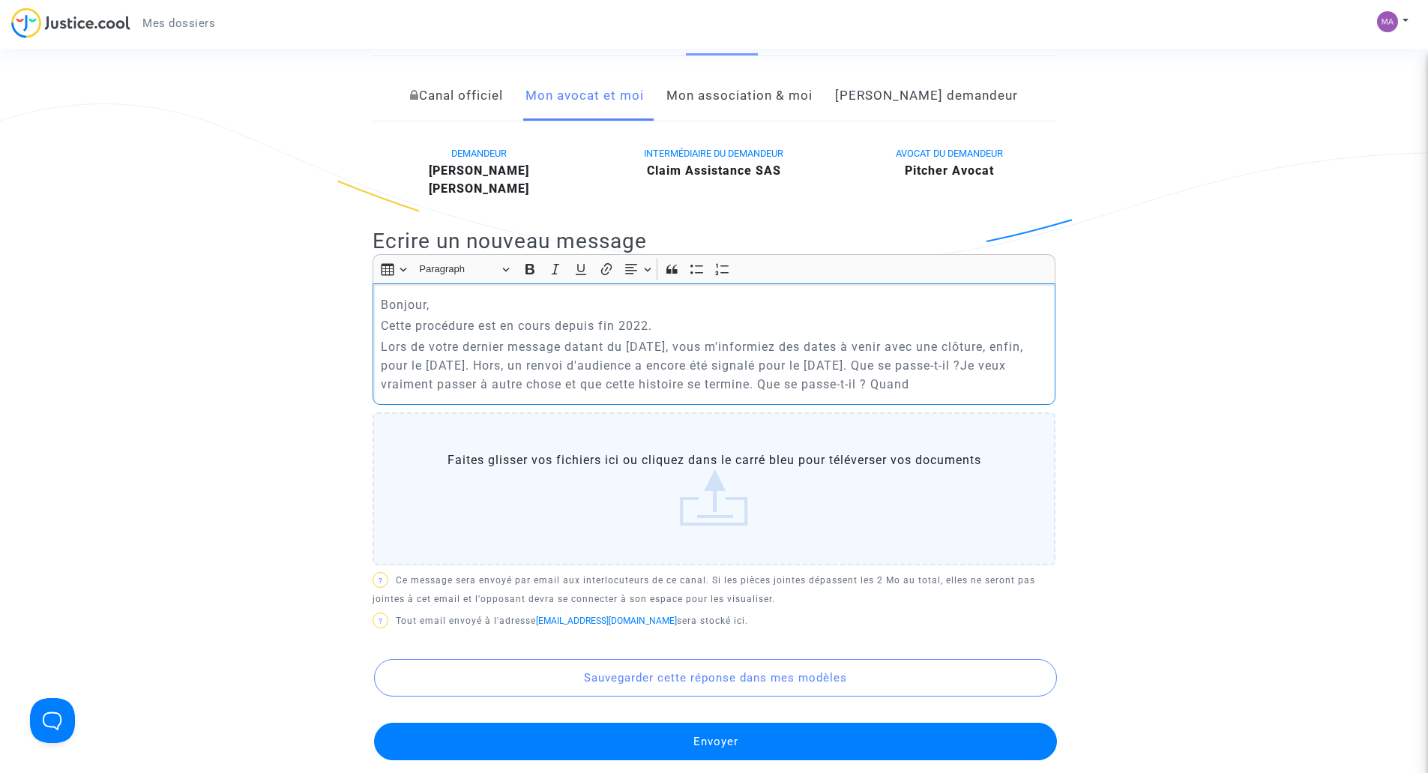
click at [587, 387] on p "Lors de votre dernier message datant du 23 avril 2025, vous m'informiez des dat…" at bounding box center [714, 365] width 667 height 56
drag, startPoint x: 880, startPoint y: 382, endPoint x: 1043, endPoint y: 381, distance: 163.4
click at [1043, 381] on p "Lors de votre dernier message datant du 23 avril 2025, vous m'informiez des dat…" at bounding box center [714, 365] width 667 height 56
click at [443, 382] on p "Lors de votre dernier message datant du 23 avril 2025, vous m'informiez des dat…" at bounding box center [714, 365] width 667 height 56
click at [904, 385] on p "Lors de votre dernier message datant du 23 avril 2025, vous m'informiez des dat…" at bounding box center [714, 365] width 667 height 56
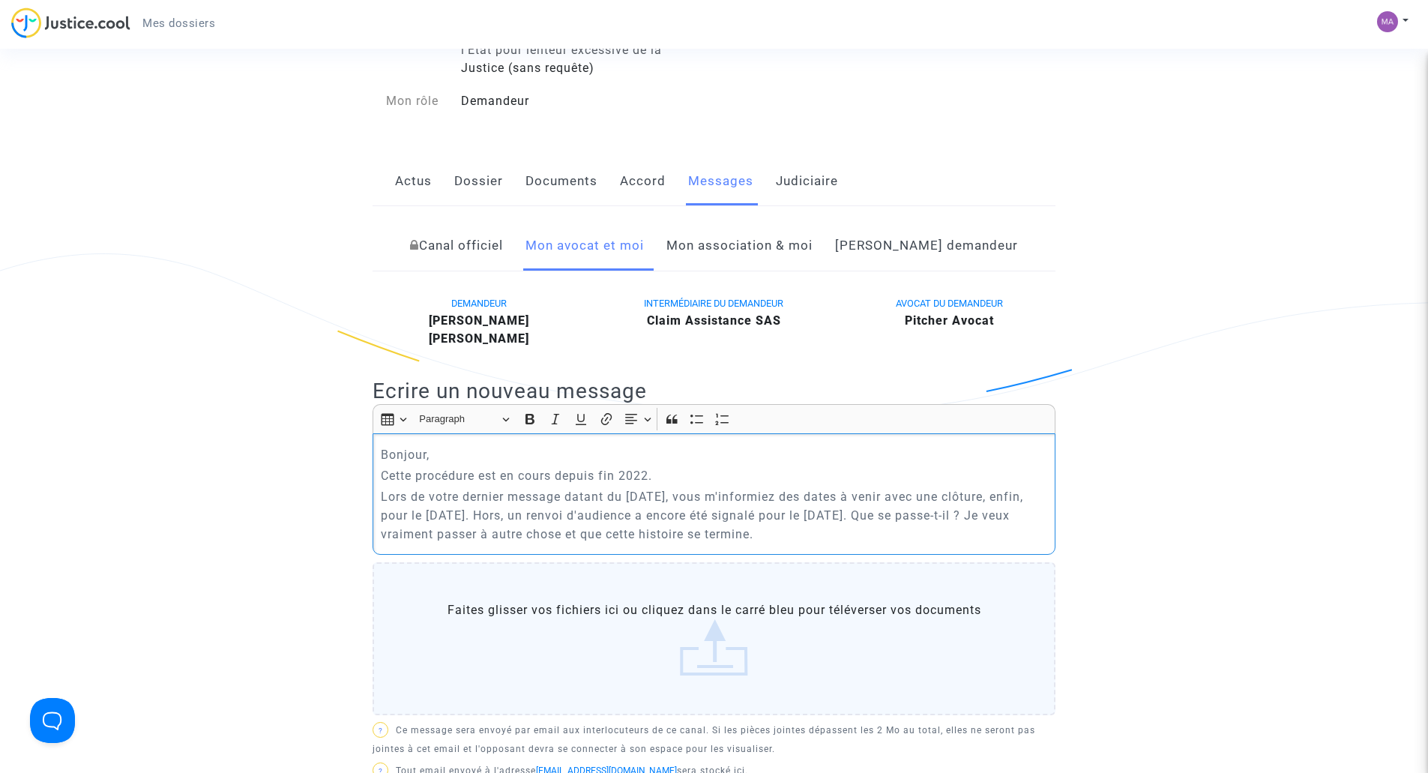
scroll to position [225, 0]
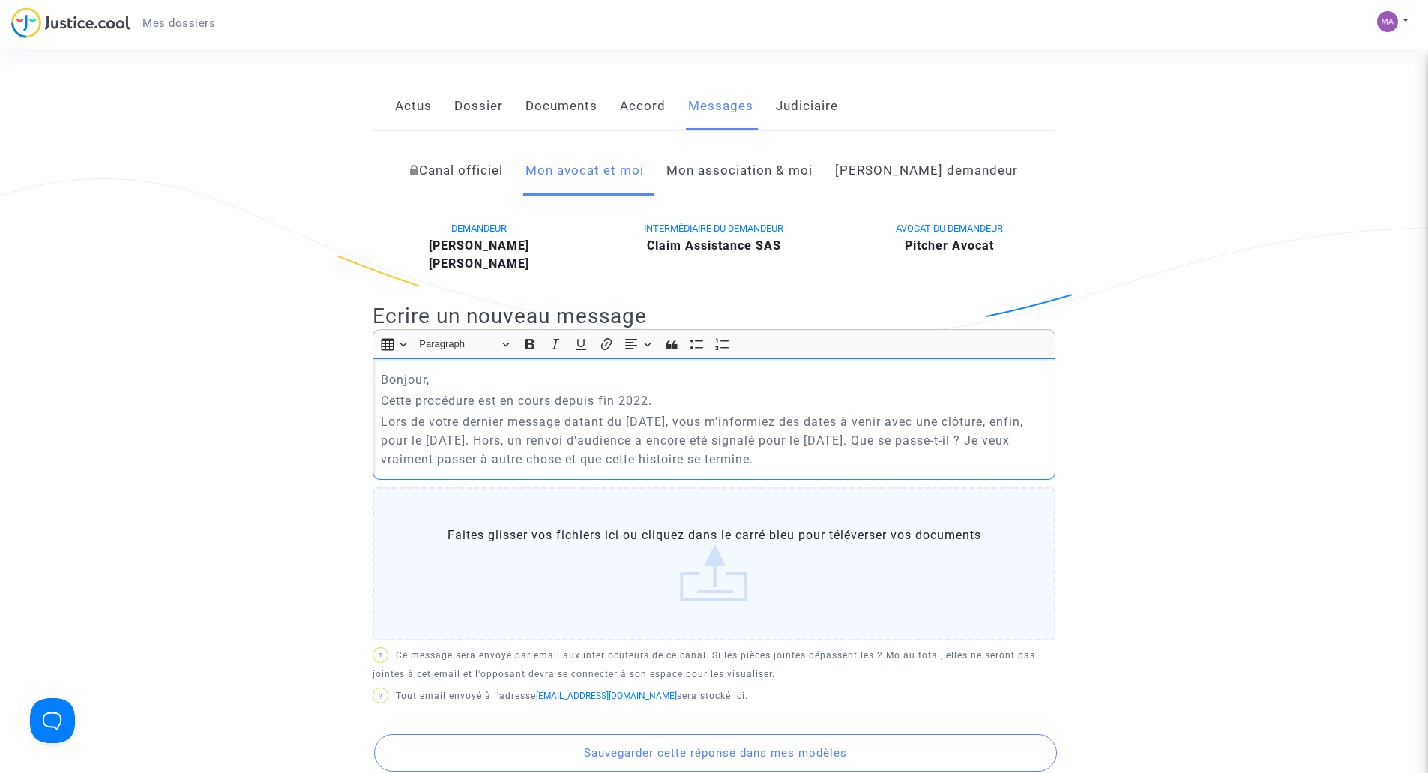
click at [438, 379] on p "Bonjour," at bounding box center [714, 379] width 667 height 19
click at [664, 401] on p "Cette procédure est en cours depuis fin 2022." at bounding box center [714, 400] width 667 height 19
drag, startPoint x: 416, startPoint y: 441, endPoint x: 353, endPoint y: 435, distance: 63.2
click at [543, 436] on p "Lors de votre dernier message datant du 23 avril 2025, vous m'informiez des dat…" at bounding box center [714, 440] width 667 height 56
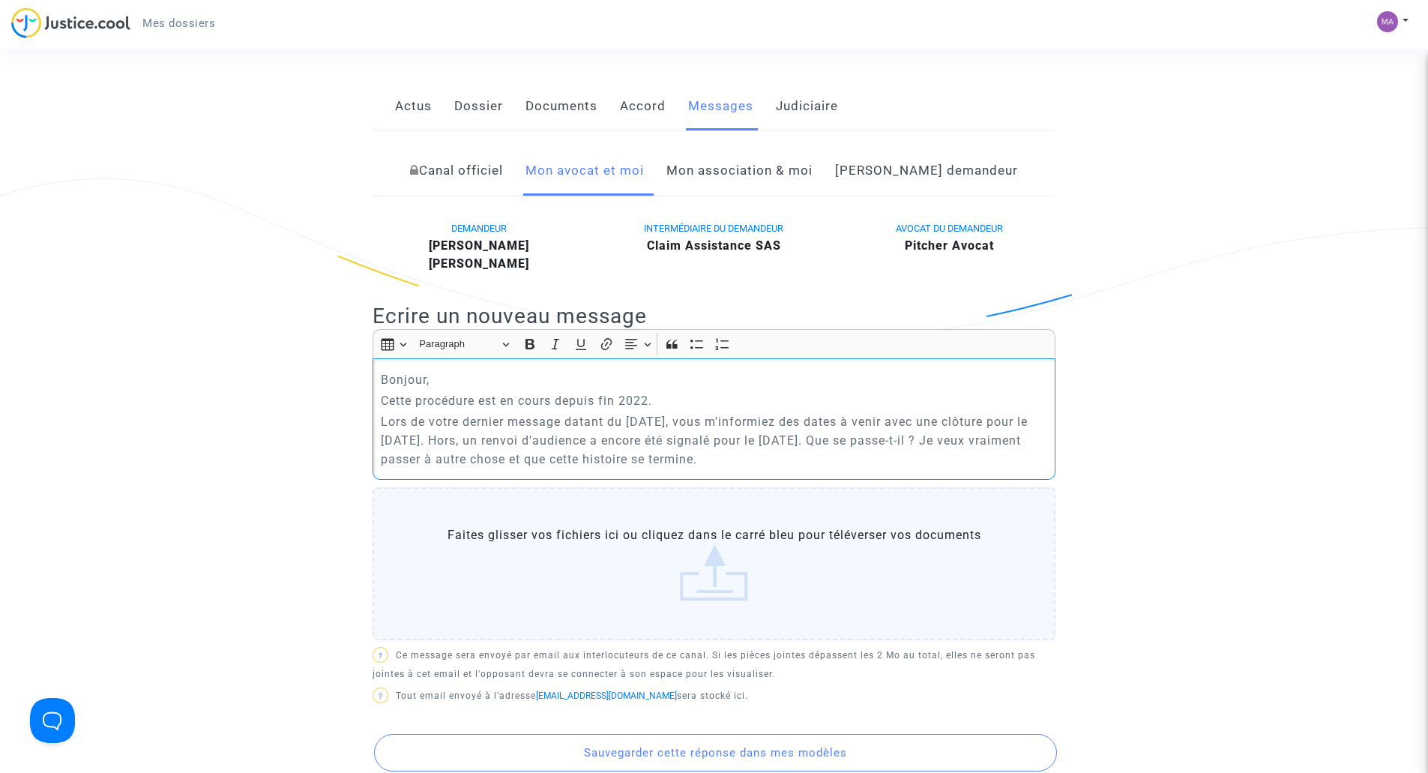
click at [895, 459] on p "Lors de votre dernier message datant du 23 avril 2025, vous m'informiez des dat…" at bounding box center [714, 440] width 667 height 56
click at [957, 439] on p "Lors de votre dernier message datant du 23 avril 2025, vous m'informiez des dat…" at bounding box center [714, 440] width 667 height 56
drag, startPoint x: 453, startPoint y: 454, endPoint x: 883, endPoint y: 460, distance: 430.9
click at [883, 460] on p "Lors de votre dernier message datant du 23 avril 2025, vous m'informiez des dat…" at bounding box center [714, 440] width 667 height 56
click at [910, 461] on p "Lors de votre dernier message datant du 23 avril 2025, vous m'informiez des dat…" at bounding box center [714, 440] width 667 height 56
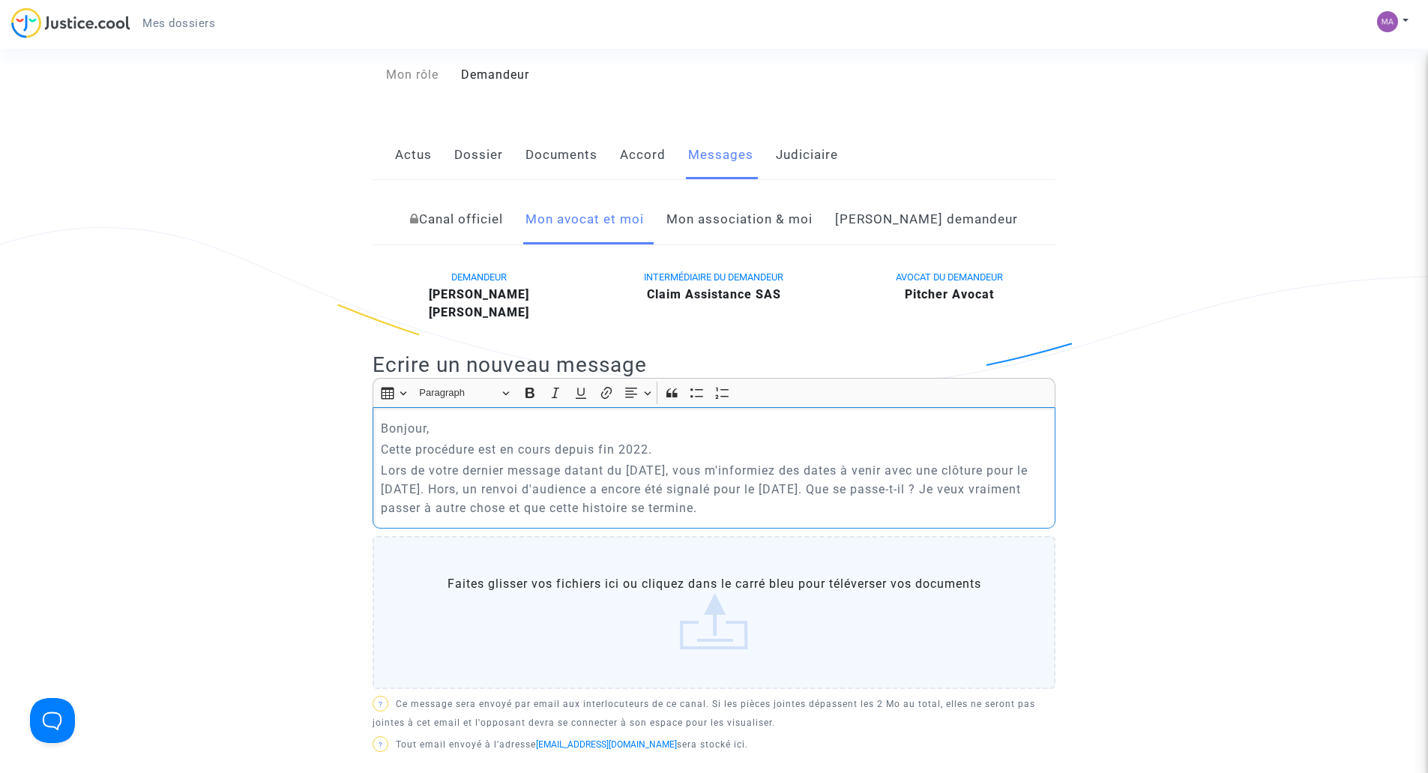
scroll to position [150, 0]
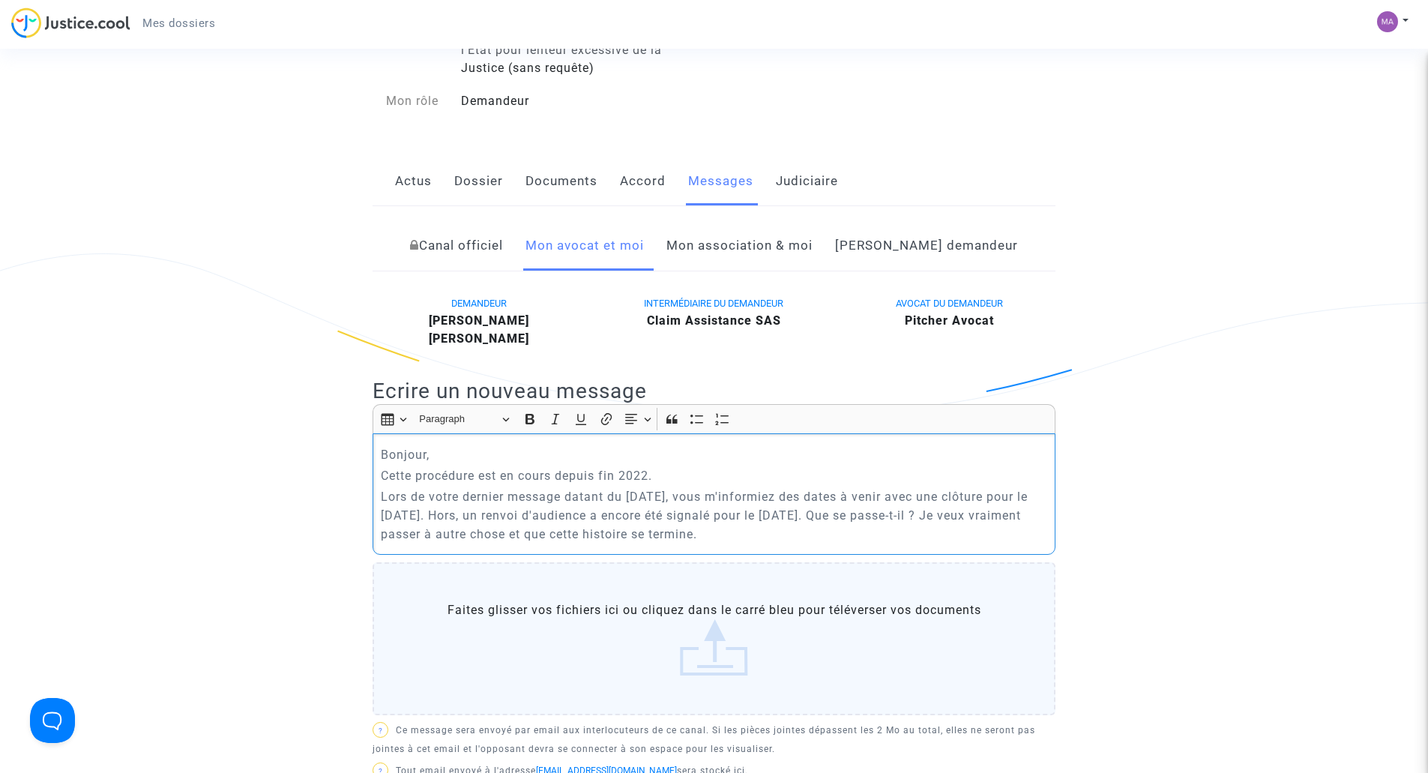
click at [450, 456] on p "Bonjour," at bounding box center [714, 454] width 667 height 19
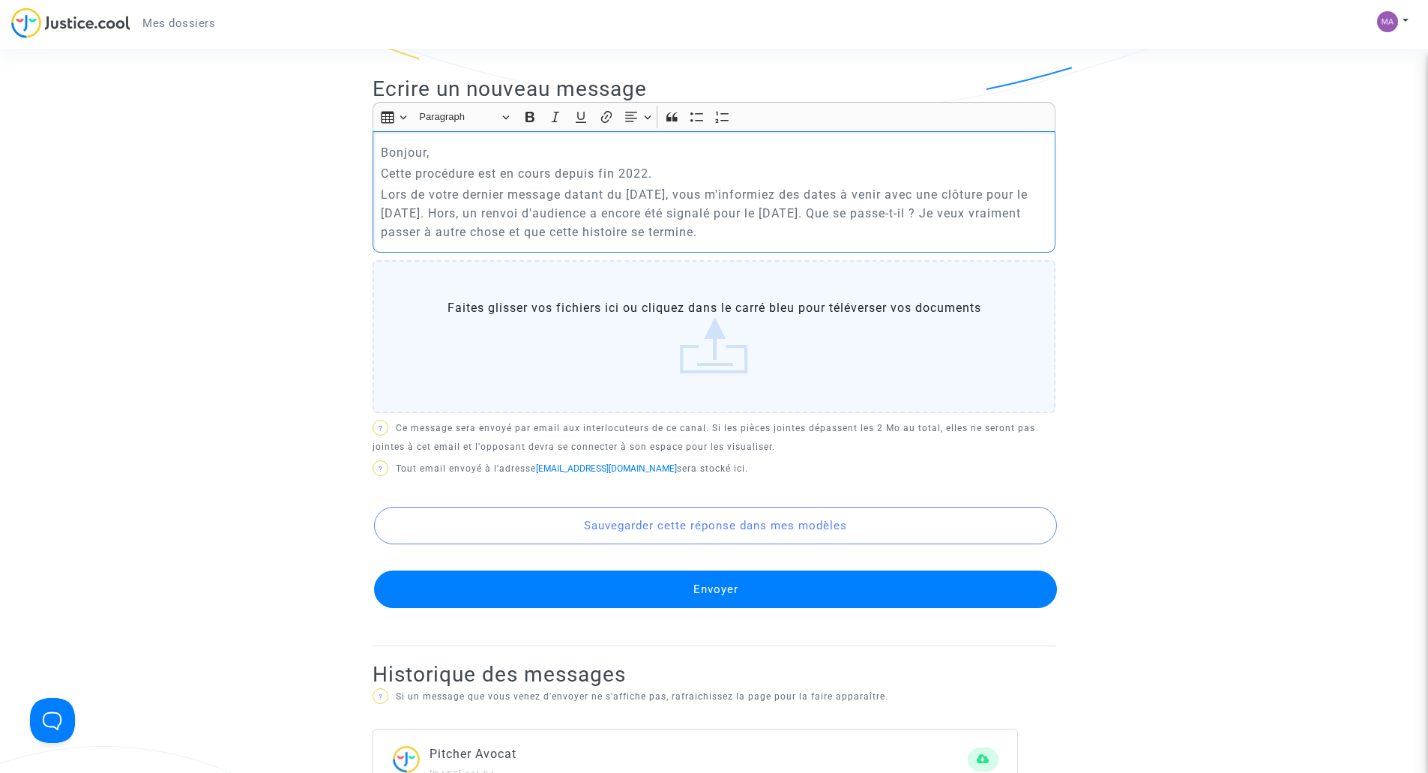
scroll to position [450, 0]
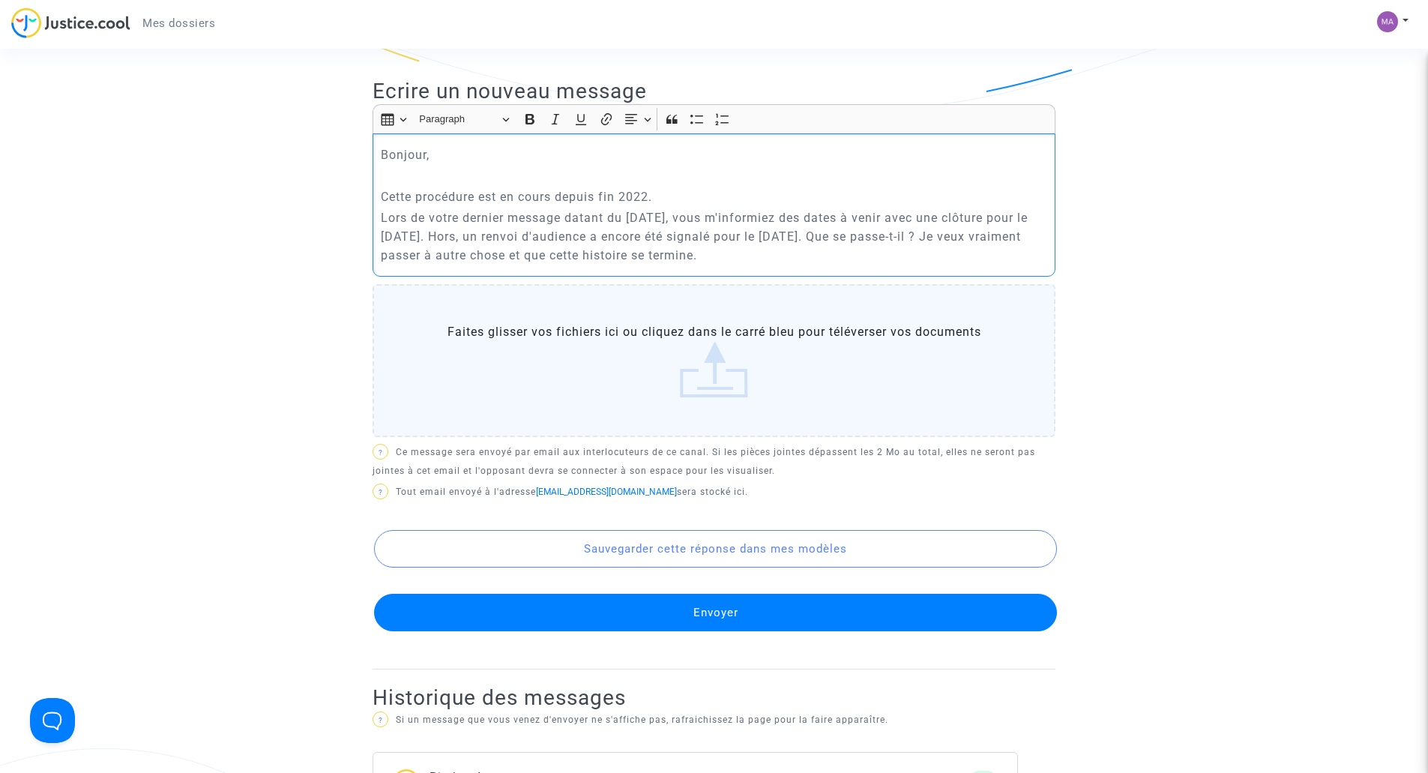
click at [668, 199] on p "Cette procédure est en cours depuis fin 2022." at bounding box center [714, 196] width 667 height 19
click at [714, 196] on p "Cette procédure est en cours depuis fin 2022." at bounding box center [714, 196] width 667 height 19
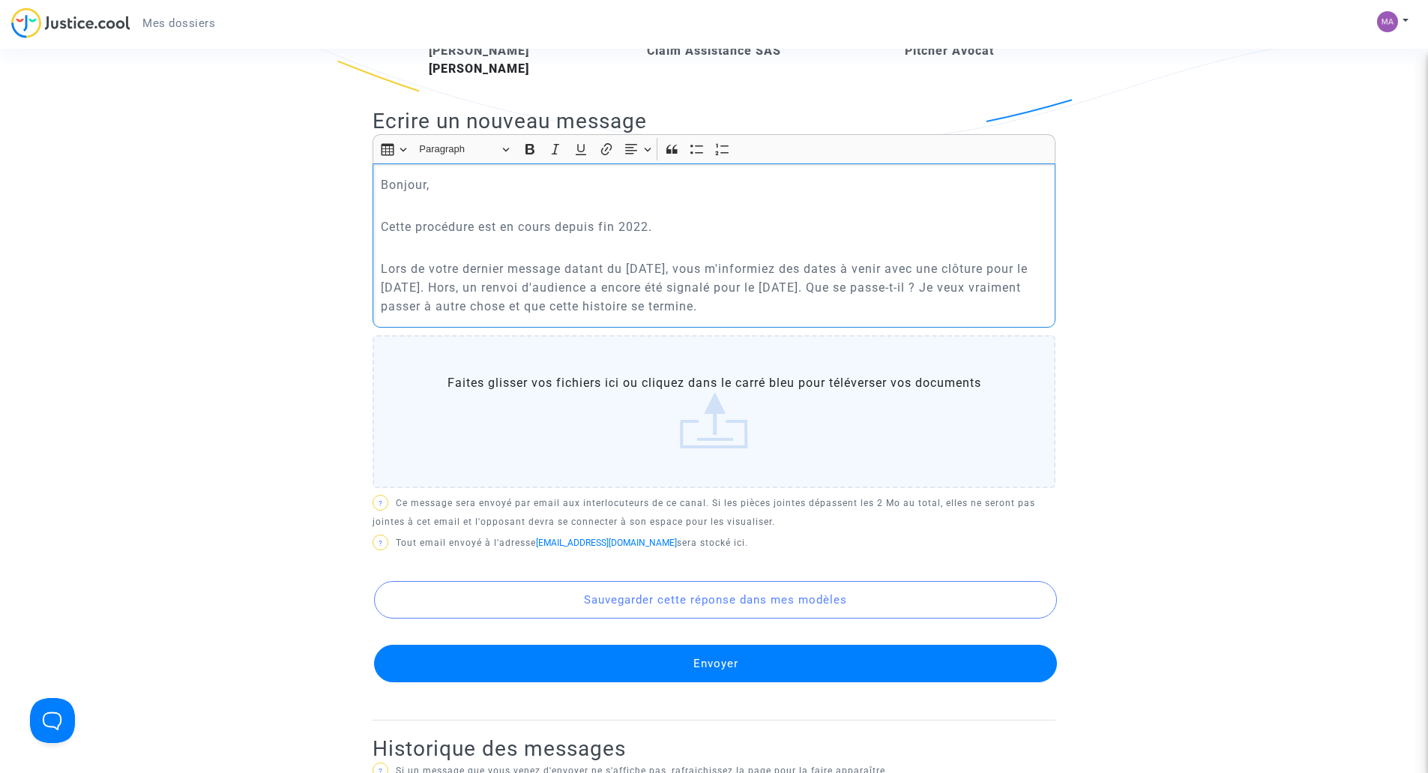
scroll to position [375, 0]
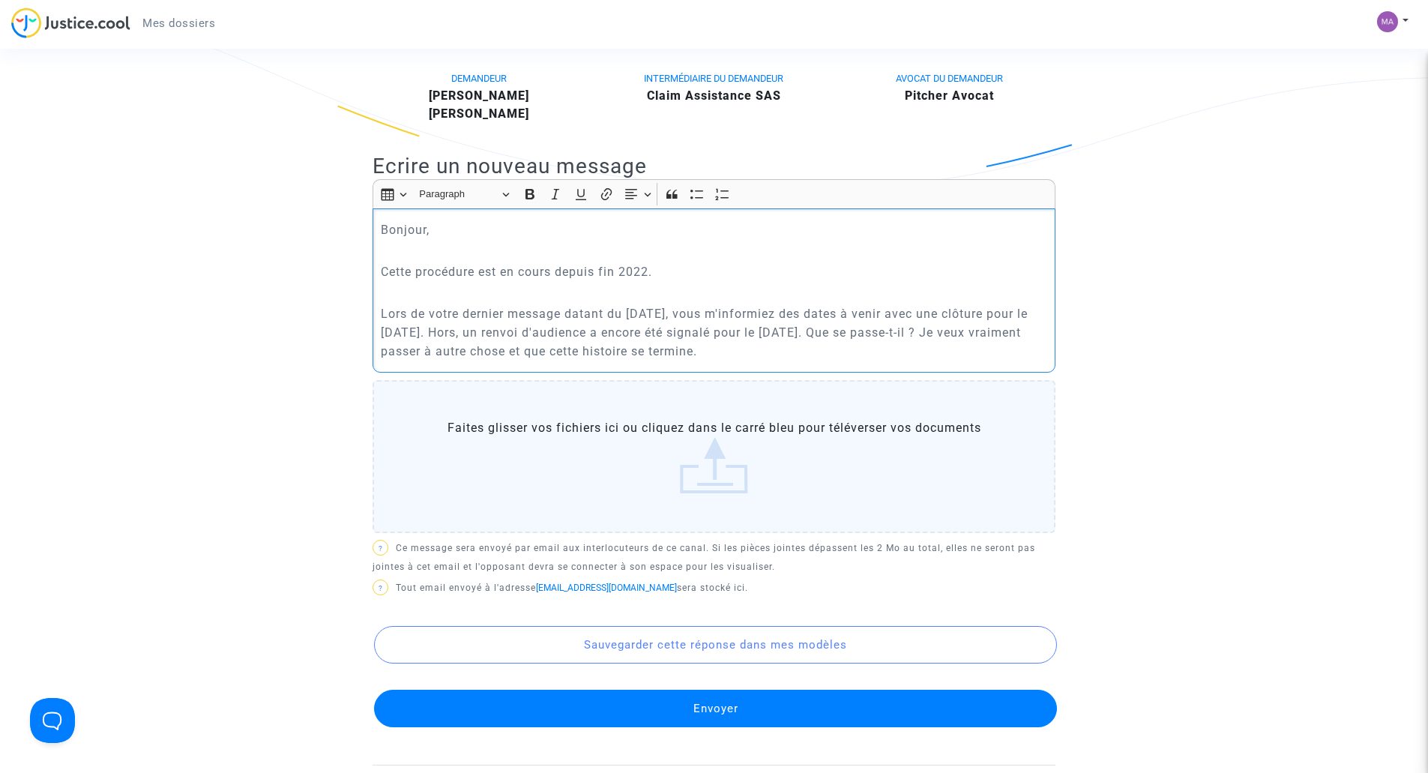
click at [545, 330] on p "Lors de votre dernier message datant du 23 avril 2025, vous m'informiez des dat…" at bounding box center [714, 332] width 667 height 56
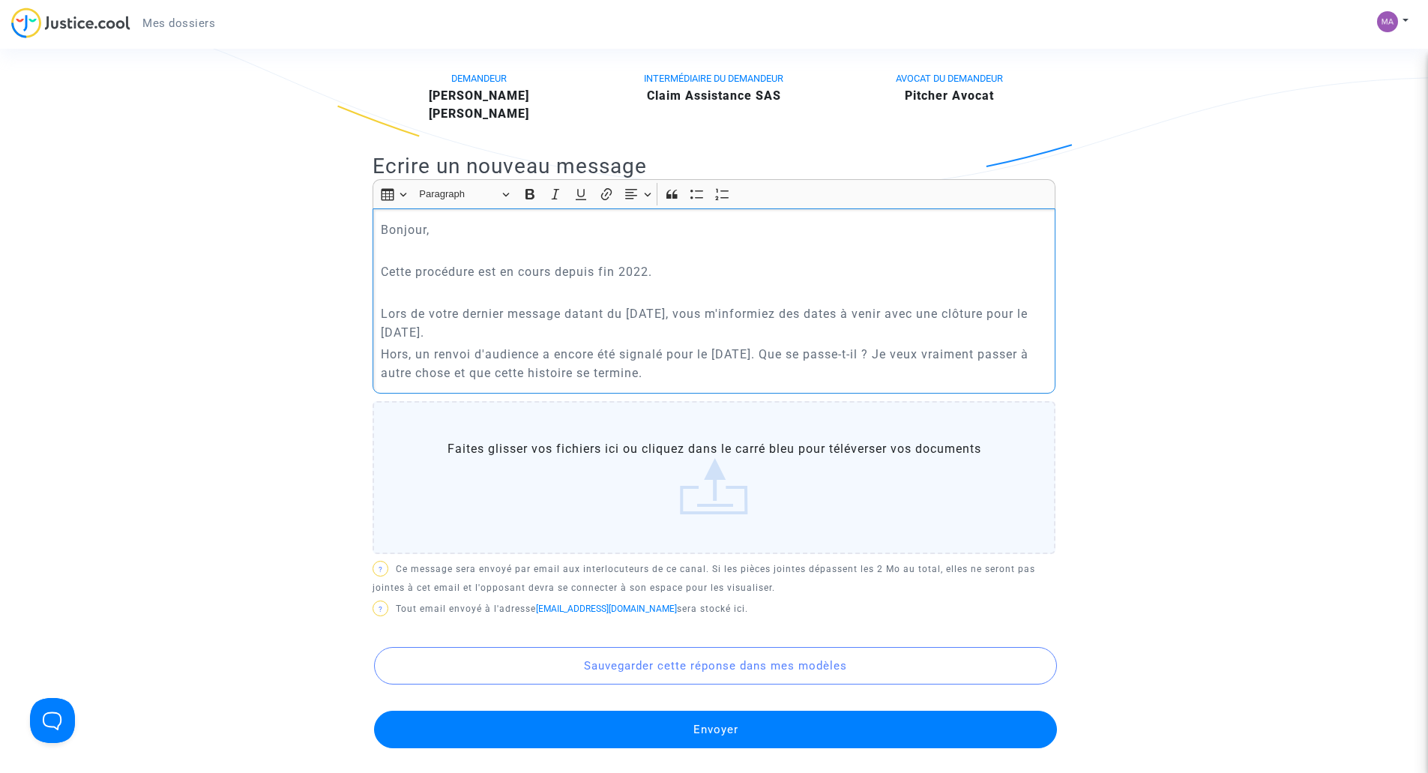
click at [721, 365] on p "Hors, un renvoi d'audience a encore été signalé pour le 9 février 2026. Que se …" at bounding box center [714, 363] width 667 height 37
click at [562, 294] on p "Rich Text Editor, main" at bounding box center [714, 292] width 667 height 19
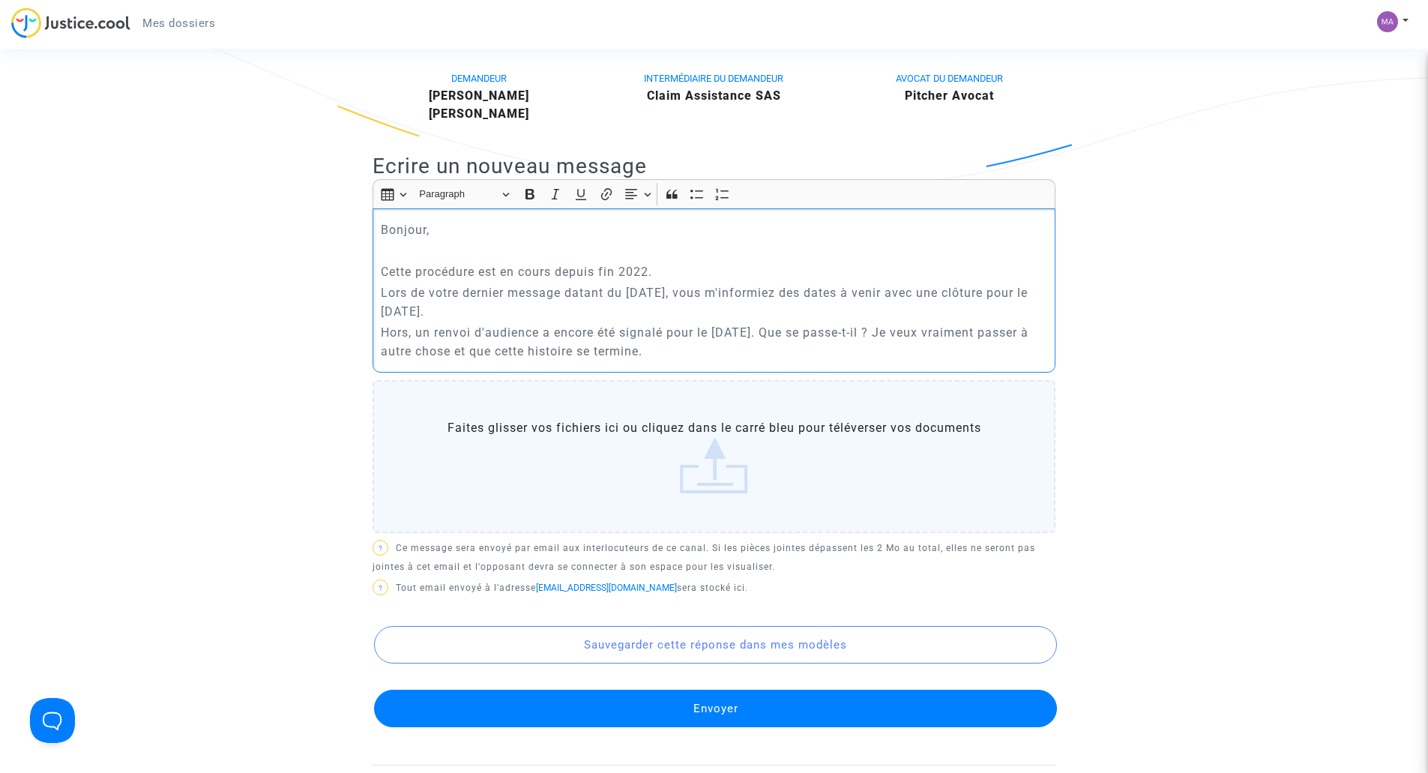
click at [676, 312] on p "Lors de votre dernier message datant du 23 avril 2025, vous m'informiez des dat…" at bounding box center [714, 301] width 667 height 37
click at [698, 268] on p "Cette procédure est en cours depuis fin 2022." at bounding box center [714, 271] width 667 height 19
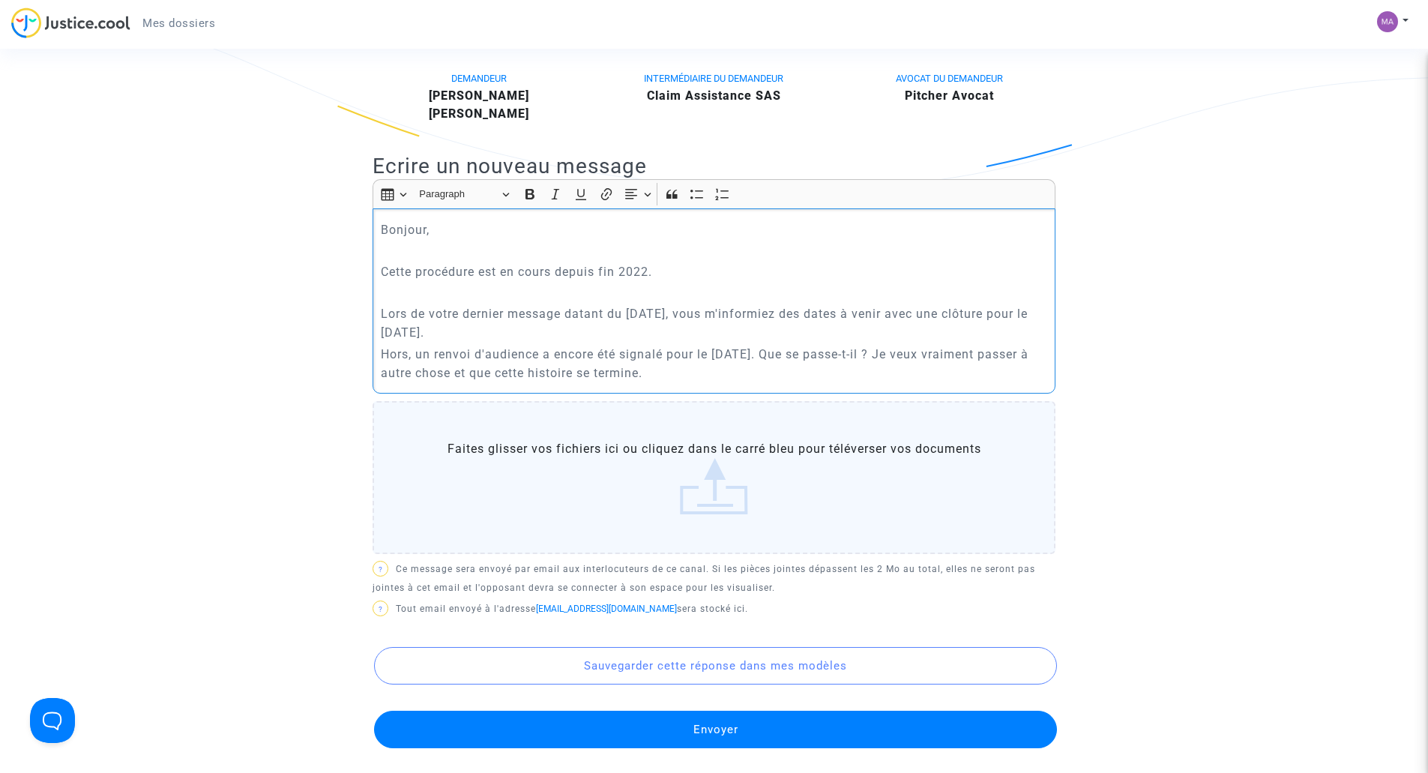
click at [620, 339] on p "Lors de votre dernier message datant du 23 avril 2025, vous m'informiez des dat…" at bounding box center [714, 322] width 667 height 37
click at [805, 353] on p "Hors, un renvoi d'audience a encore été signalé pour le 9 février 2026. Que se …" at bounding box center [714, 363] width 667 height 37
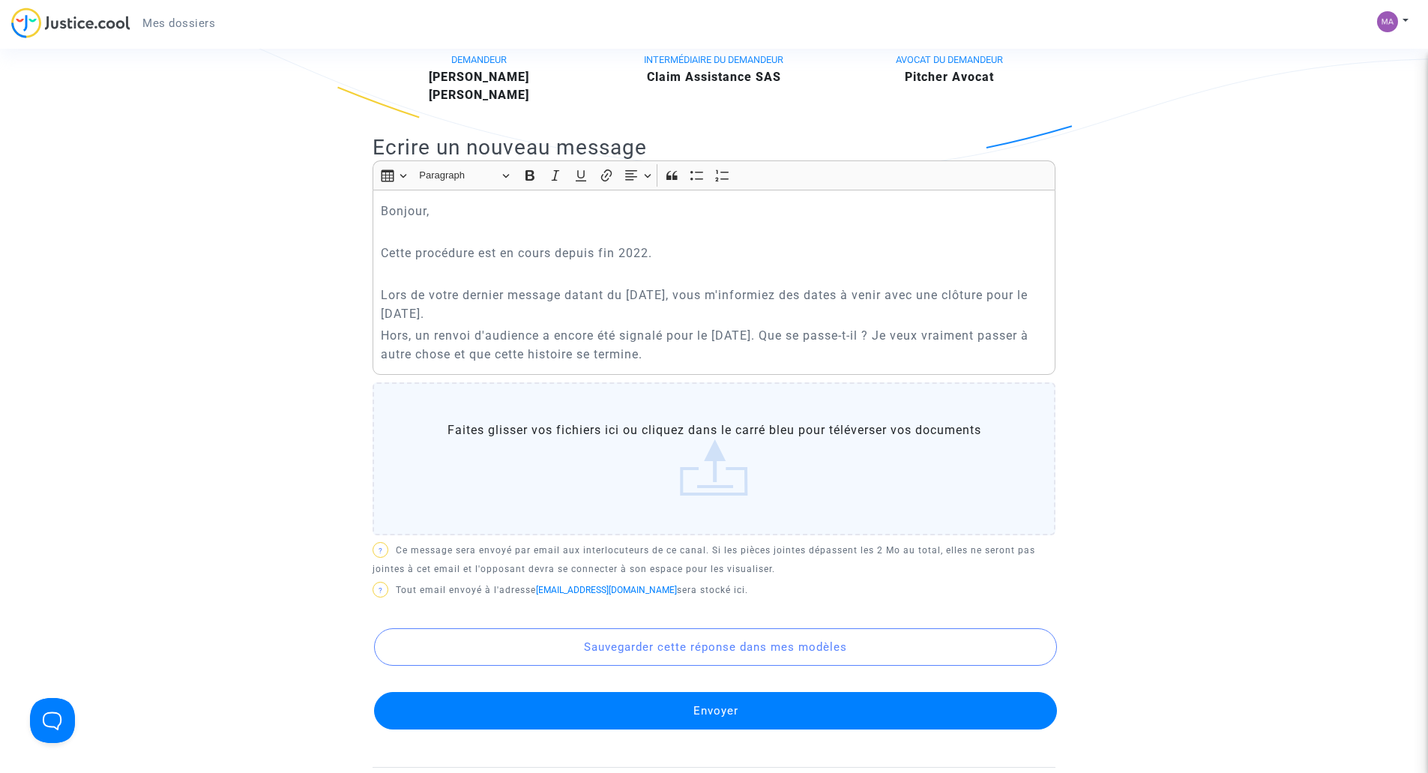
scroll to position [300, 0]
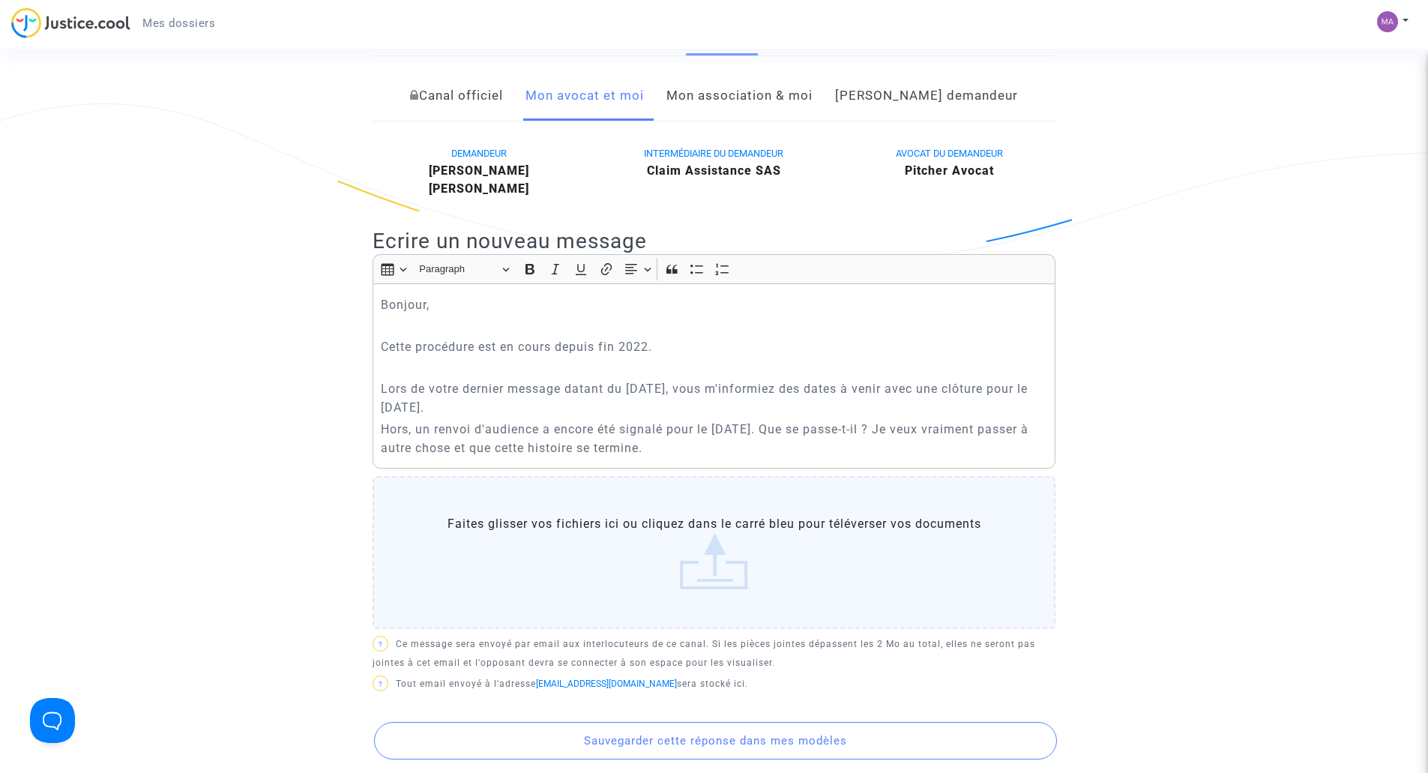
drag, startPoint x: 614, startPoint y: 404, endPoint x: 682, endPoint y: 420, distance: 69.3
click at [614, 404] on p "Lors de votre dernier message datant du 23 avril 2025, vous m'informiez des dat…" at bounding box center [714, 397] width 667 height 37
click at [793, 425] on p "Hors, un renvoi d'audience a encore été signalé pour le 9 février 2026. Que se …" at bounding box center [714, 438] width 667 height 37
click at [796, 429] on p "Hors, un renvoi d'audience a encore été signalé pour le 9 février 2026. Que se …" at bounding box center [714, 438] width 667 height 37
click at [840, 447] on p "Hors, un renvoi d'audience a encore été signalé pour le 9 février 2026, dans pl…" at bounding box center [714, 438] width 667 height 37
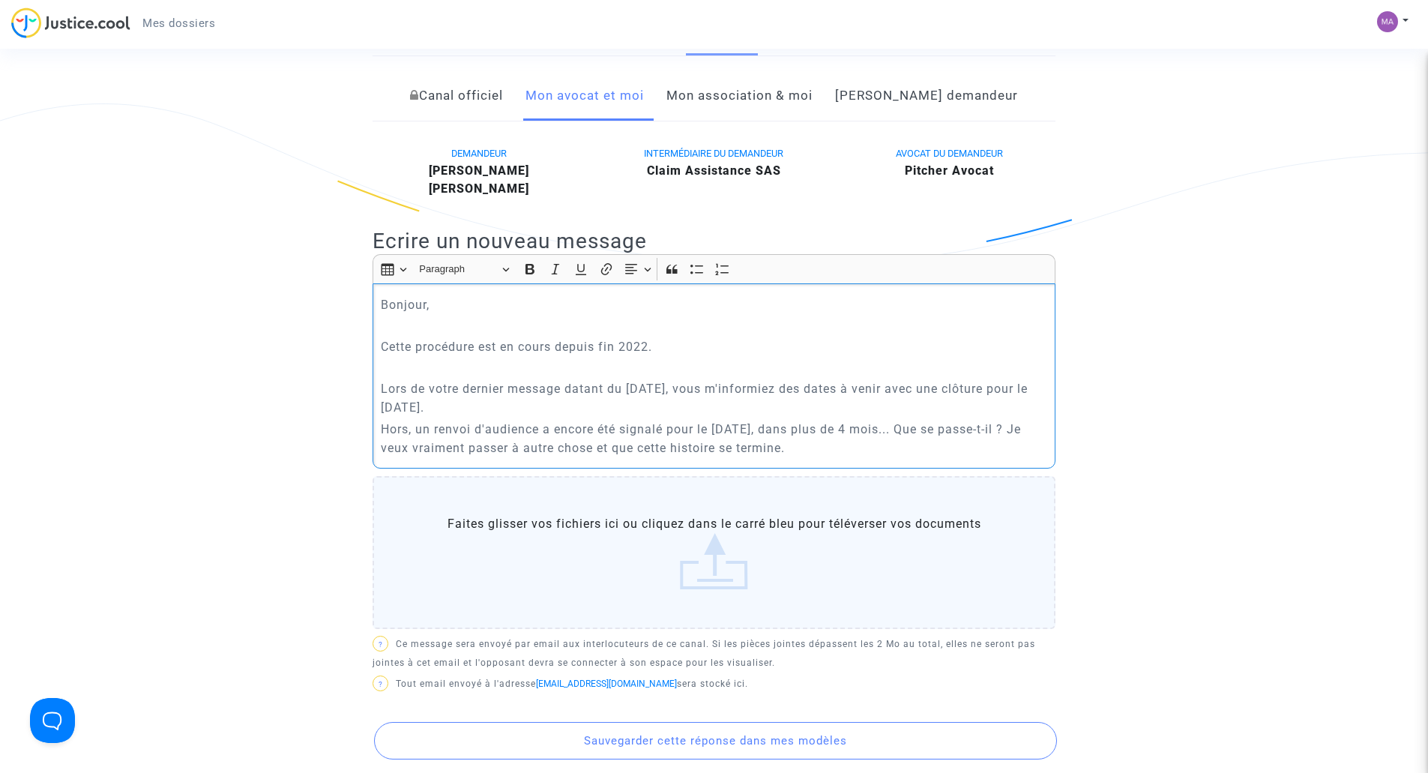
click at [546, 461] on div "Bonjour, Cette procédure est en cours depuis fin 2022. Lors de votre dernier me…" at bounding box center [713, 375] width 683 height 185
click at [390, 450] on p "Hors, un renvoi d'audience a encore été signalé pour le 9 février 2026, dans pl…" at bounding box center [714, 438] width 667 height 37
click at [868, 448] on p "Hors, un renvoi d'audience a encore été signalé pour le 9 février 2026, dans pl…" at bounding box center [714, 438] width 667 height 37
click at [838, 443] on p "Hors, un renvoi d'audience a encore été signalé pour le 9 février 2026, dans pl…" at bounding box center [714, 438] width 667 height 37
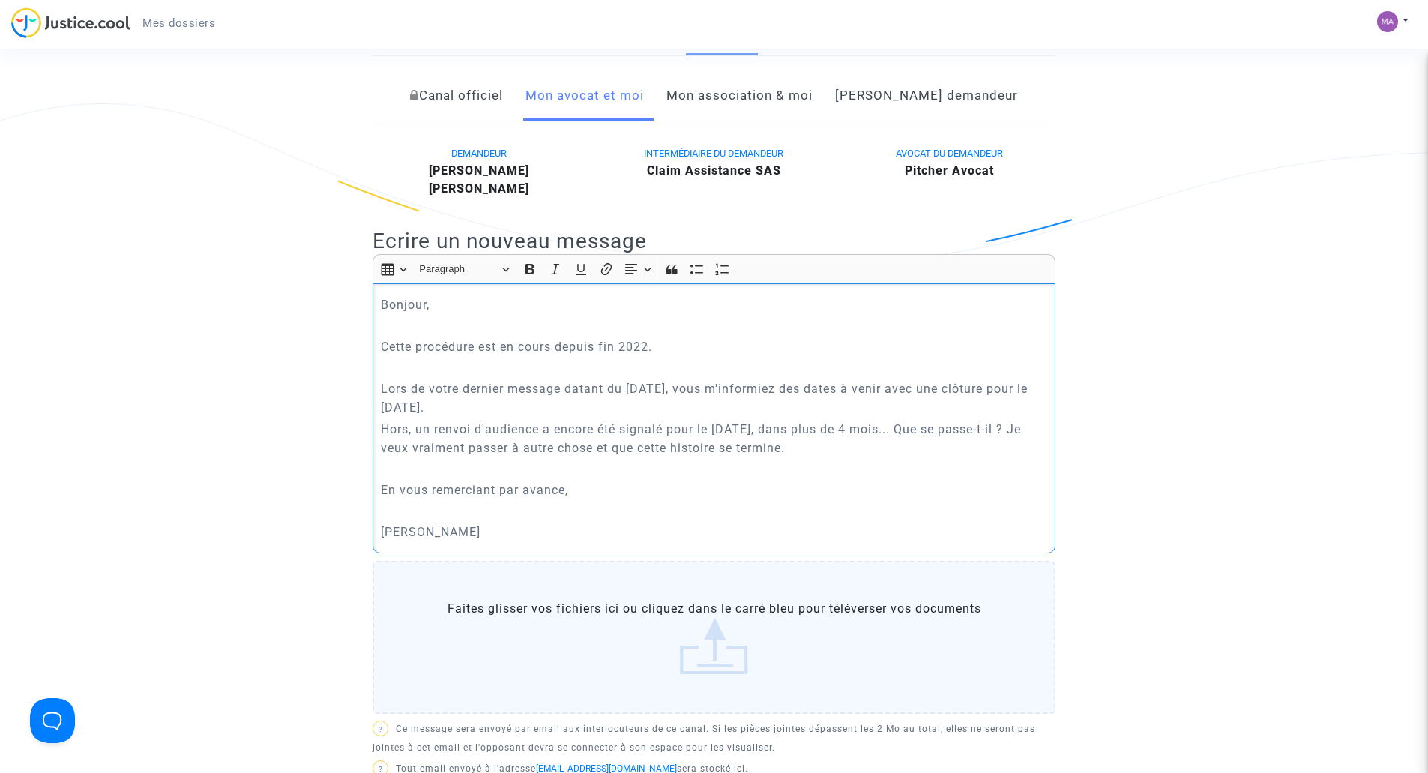
click at [535, 360] on p "Rich Text Editor, main" at bounding box center [714, 367] width 667 height 19
click at [671, 366] on p "Rich Text Editor, main" at bounding box center [714, 367] width 667 height 19
click at [593, 406] on p "Lors de votre dernier message datant du 23 avril 2025, vous m'informiez des dat…" at bounding box center [714, 397] width 667 height 37
drag, startPoint x: 378, startPoint y: 427, endPoint x: 836, endPoint y: 429, distance: 458.6
click at [836, 429] on div "Bonjour, Cette procédure est en cours depuis fin 2022. Lors de votre dernier me…" at bounding box center [713, 417] width 683 height 269
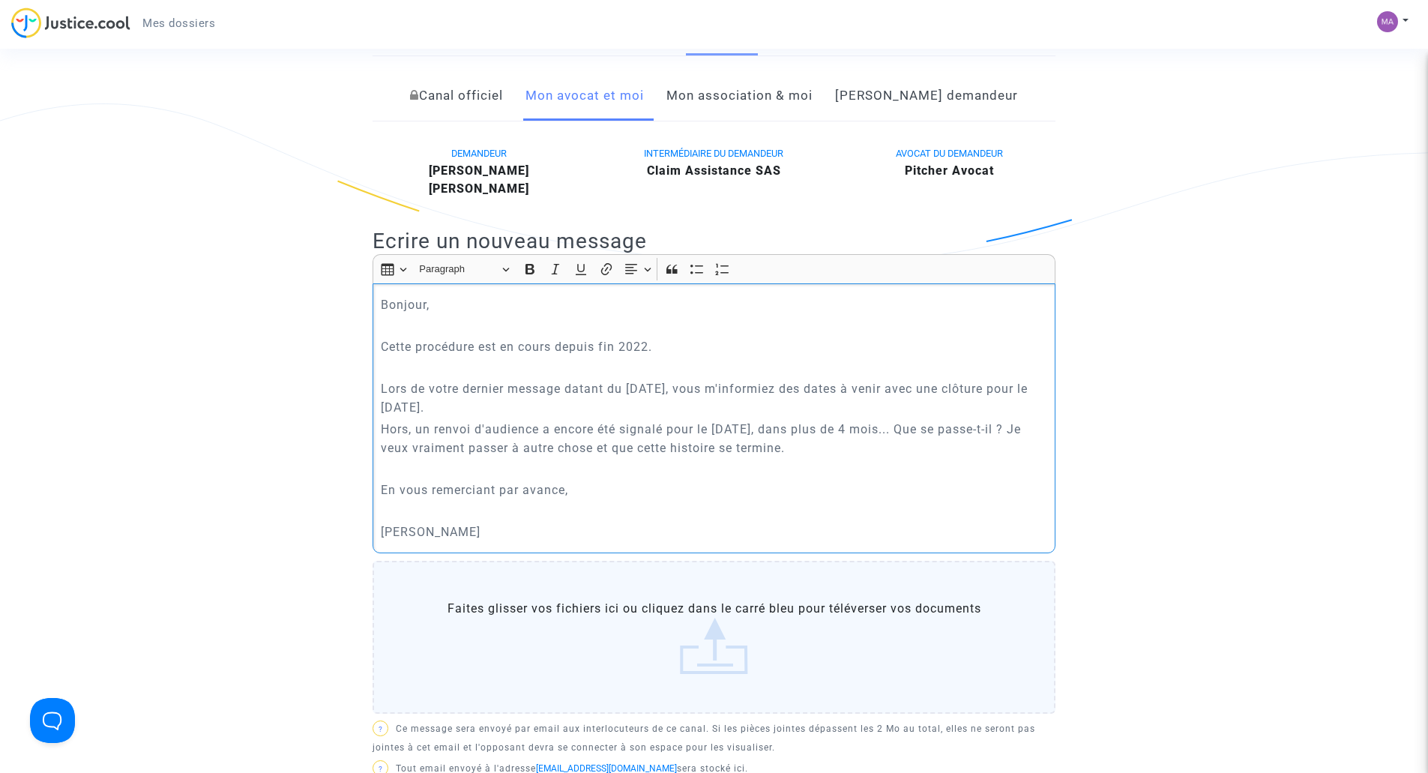
click at [814, 447] on p "Hors, un renvoi d'audience a encore été signalé pour le 9 février 2026, dans pl…" at bounding box center [714, 438] width 667 height 37
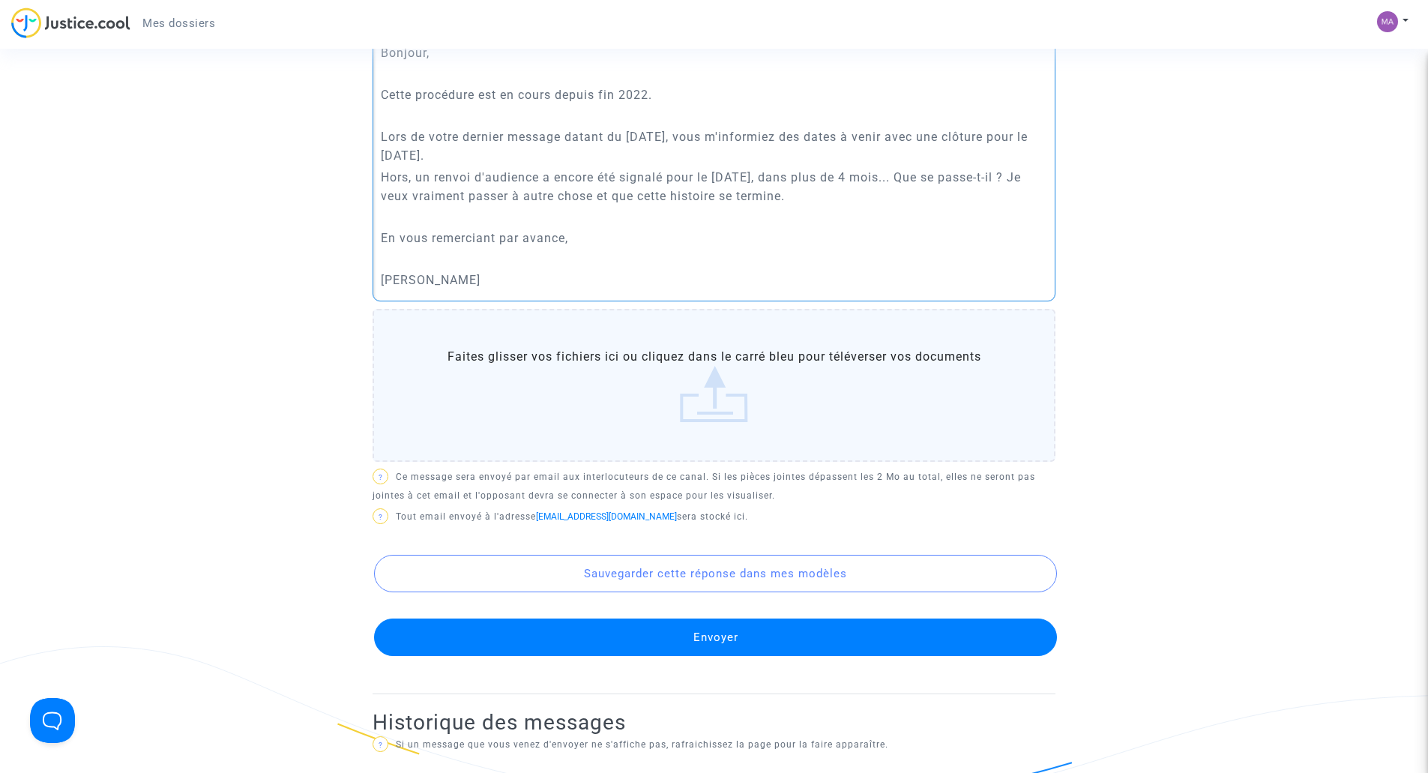
scroll to position [375, 0]
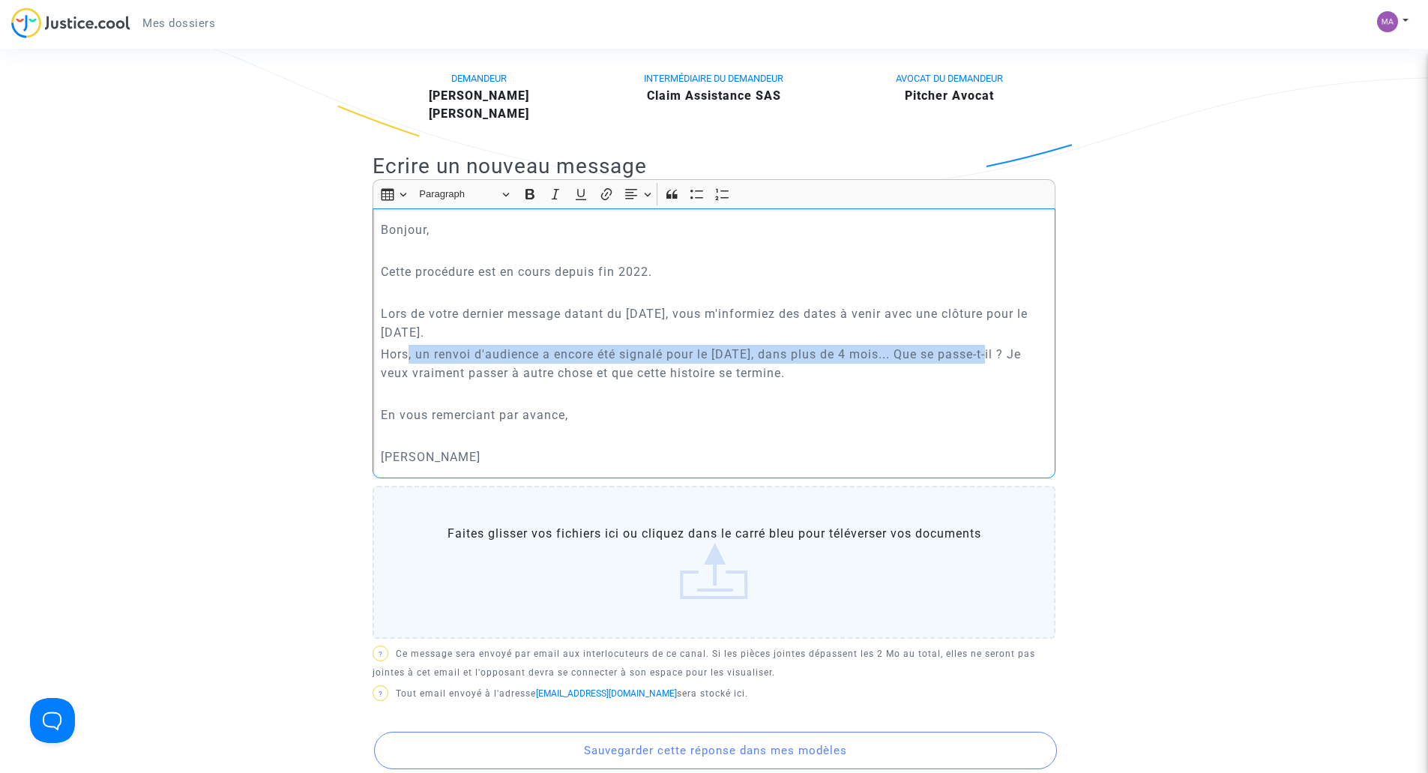
drag, startPoint x: 408, startPoint y: 354, endPoint x: 987, endPoint y: 357, distance: 579.3
click at [987, 357] on p "Hors, un renvoi d'audience a encore été signalé pour le 9 février 2026, dans pl…" at bounding box center [714, 363] width 667 height 37
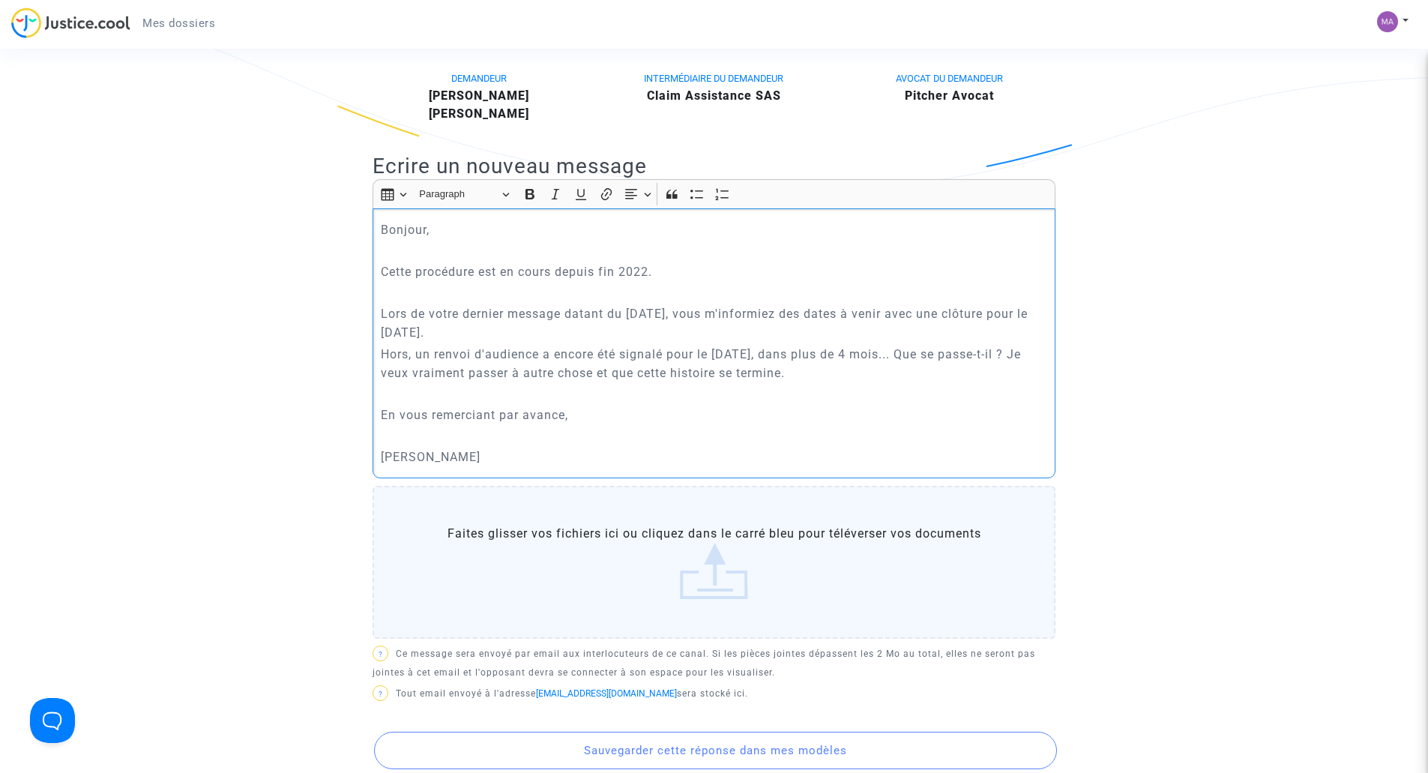
click at [664, 371] on p "Hors, un renvoi d'audience a encore été signalé pour le 9 février 2026, dans pl…" at bounding box center [714, 363] width 667 height 37
drag, startPoint x: 389, startPoint y: 372, endPoint x: 866, endPoint y: 383, distance: 476.7
click at [863, 381] on p "Hors, un renvoi d'audience a encore été signalé pour le 9 février 2026, dans pl…" at bounding box center [714, 363] width 667 height 37
click at [582, 417] on p "En vous remerciant par avance," at bounding box center [714, 414] width 667 height 19
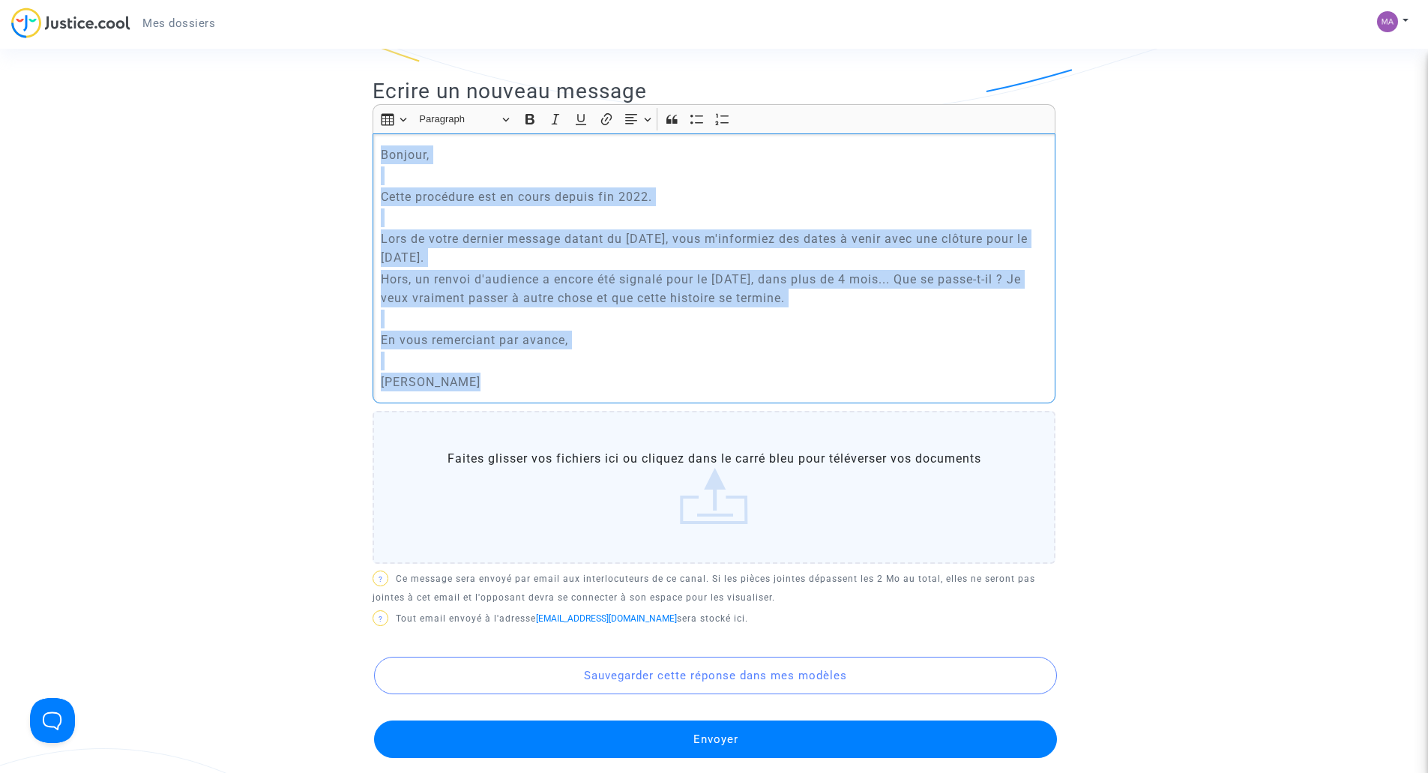
drag, startPoint x: 472, startPoint y: 385, endPoint x: 333, endPoint y: 130, distance: 290.4
click at [333, 130] on ng-component "Ref. CFR-221129-FVA7 Etape Procédure judiciaire en cours Catégorie Mise en caus…" at bounding box center [714, 689] width 1079 height 2105
copy div "Bonjour, Cette procédure est en cours depuis fin 2022. Lors de votre dernier me…"
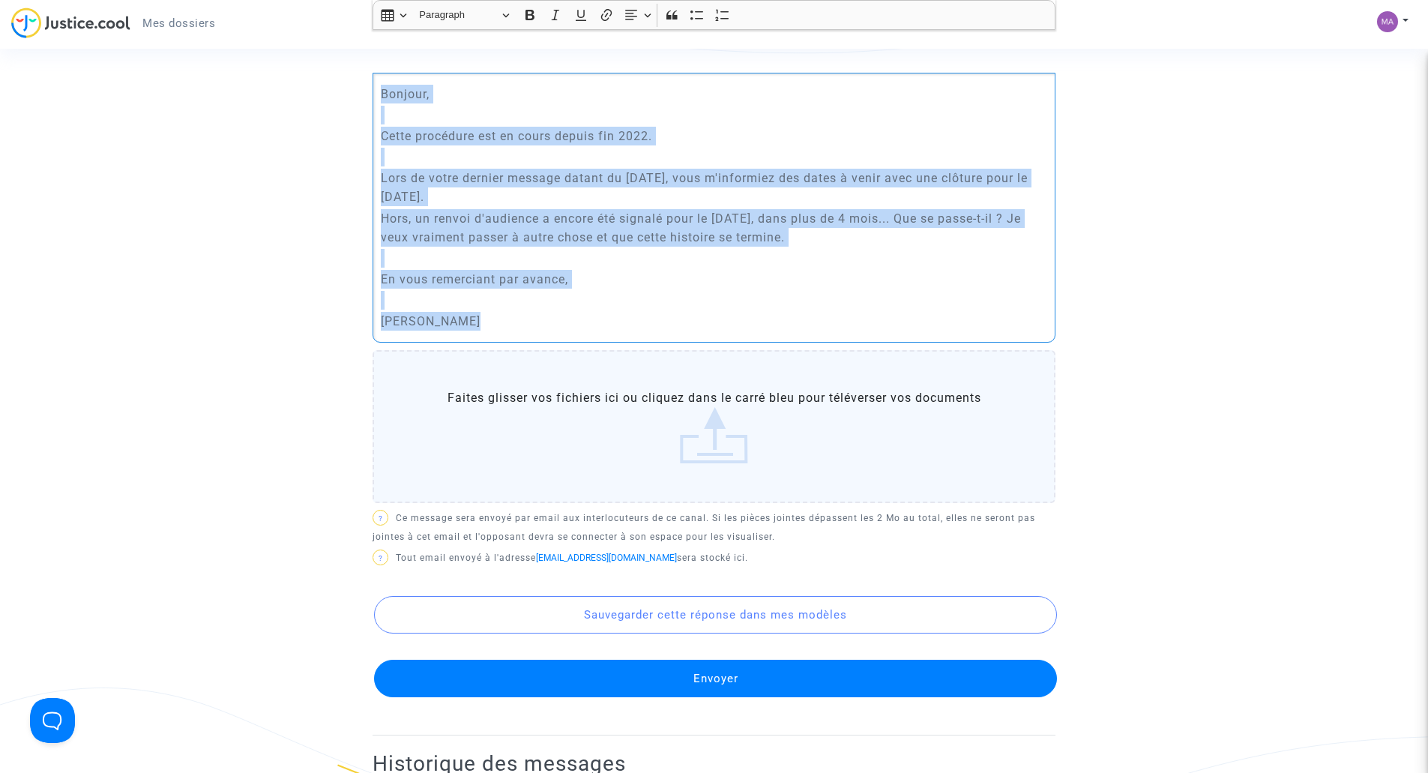
scroll to position [824, 0]
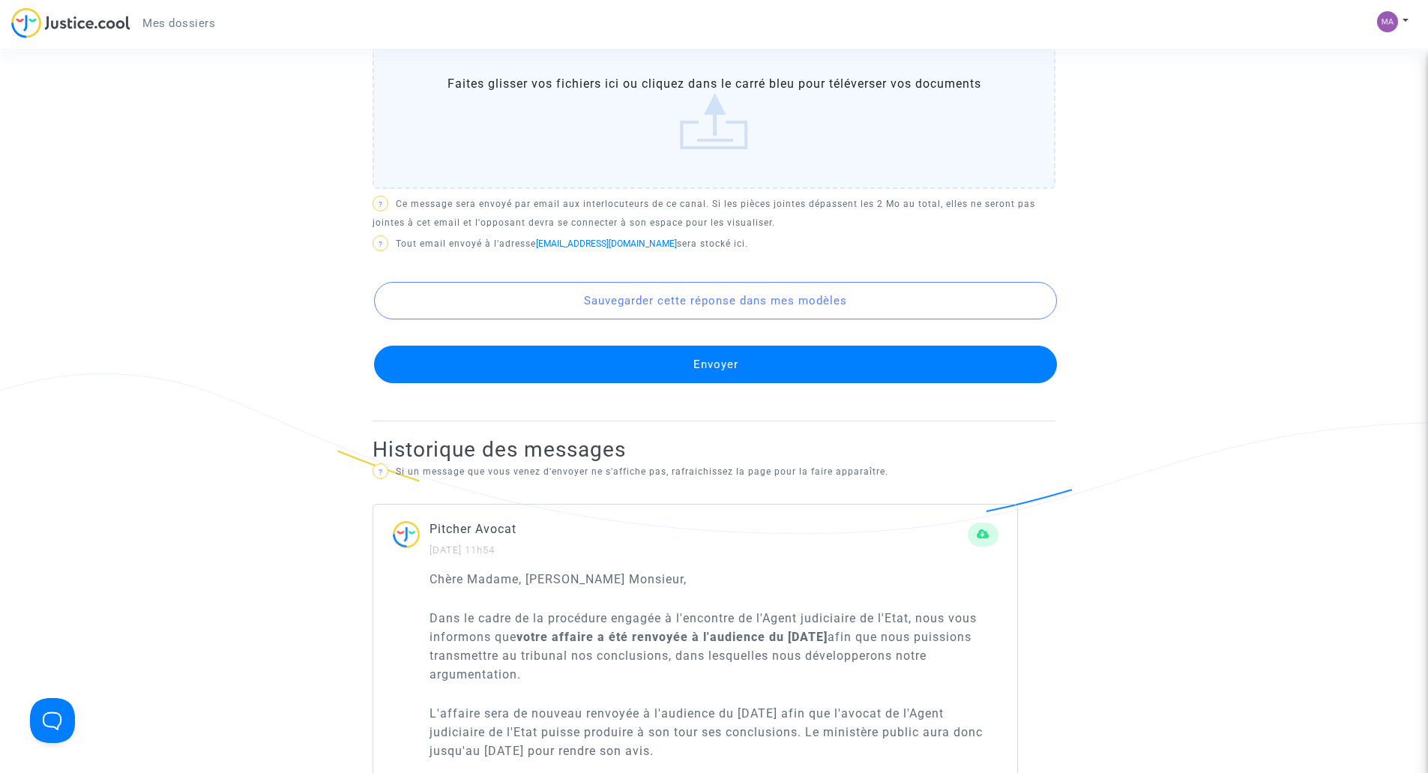
click at [730, 368] on button "Envoyer" at bounding box center [715, 363] width 683 height 37
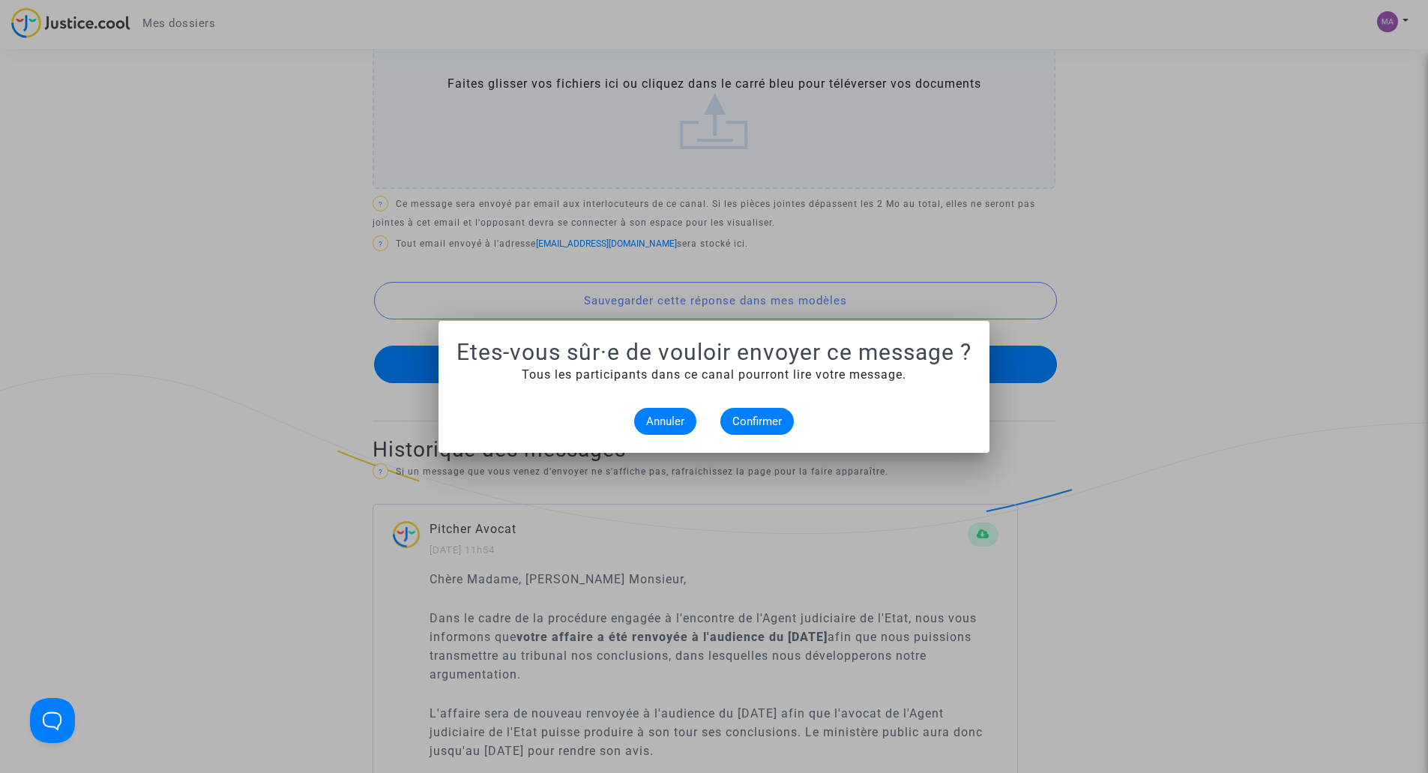
scroll to position [0, 0]
click at [759, 418] on span "Confirmer" at bounding box center [756, 420] width 49 height 13
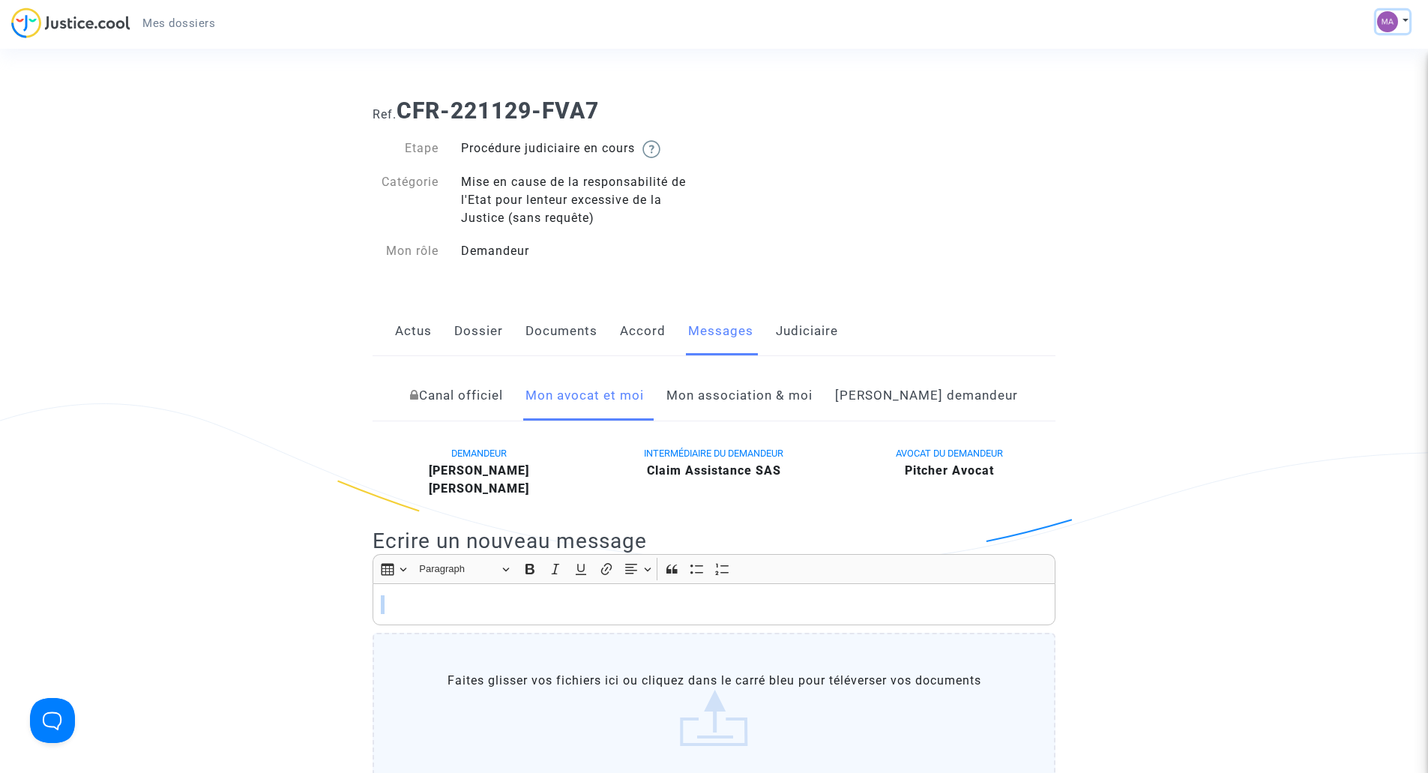
click at [1399, 19] on button at bounding box center [1392, 21] width 33 height 22
click at [1344, 102] on link "Déconnexion" at bounding box center [1349, 101] width 118 height 24
